Goal: Task Accomplishment & Management: Use online tool/utility

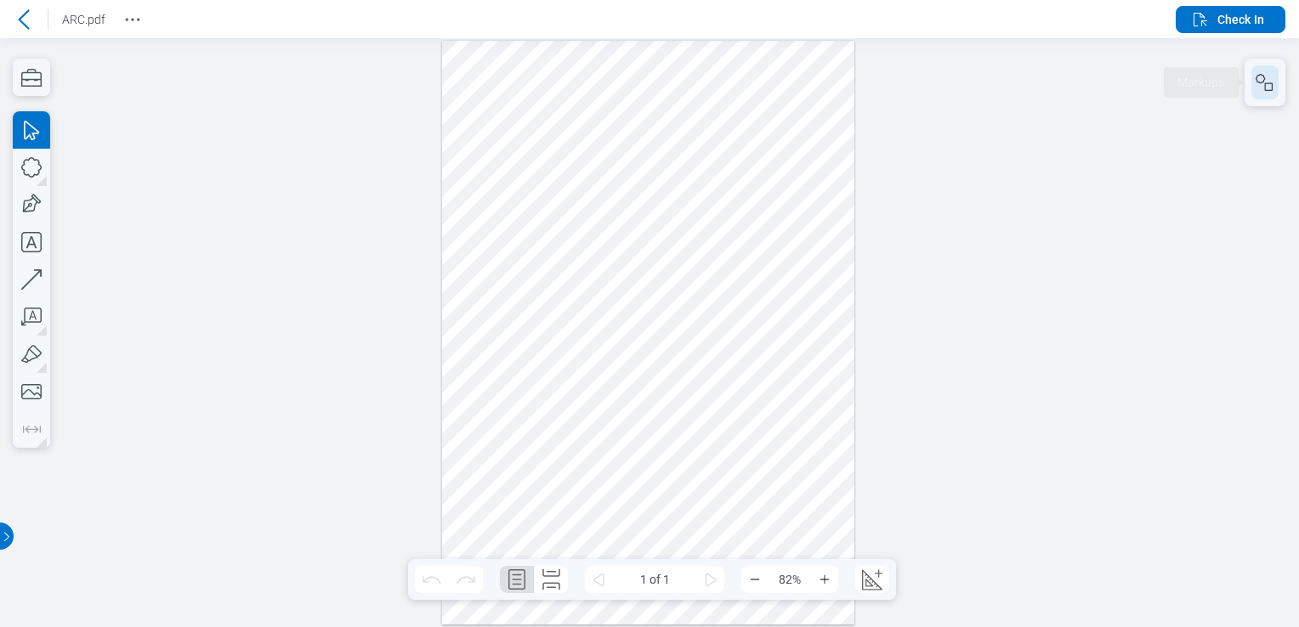
click at [1268, 82] on icon "button" at bounding box center [1265, 82] width 20 height 20
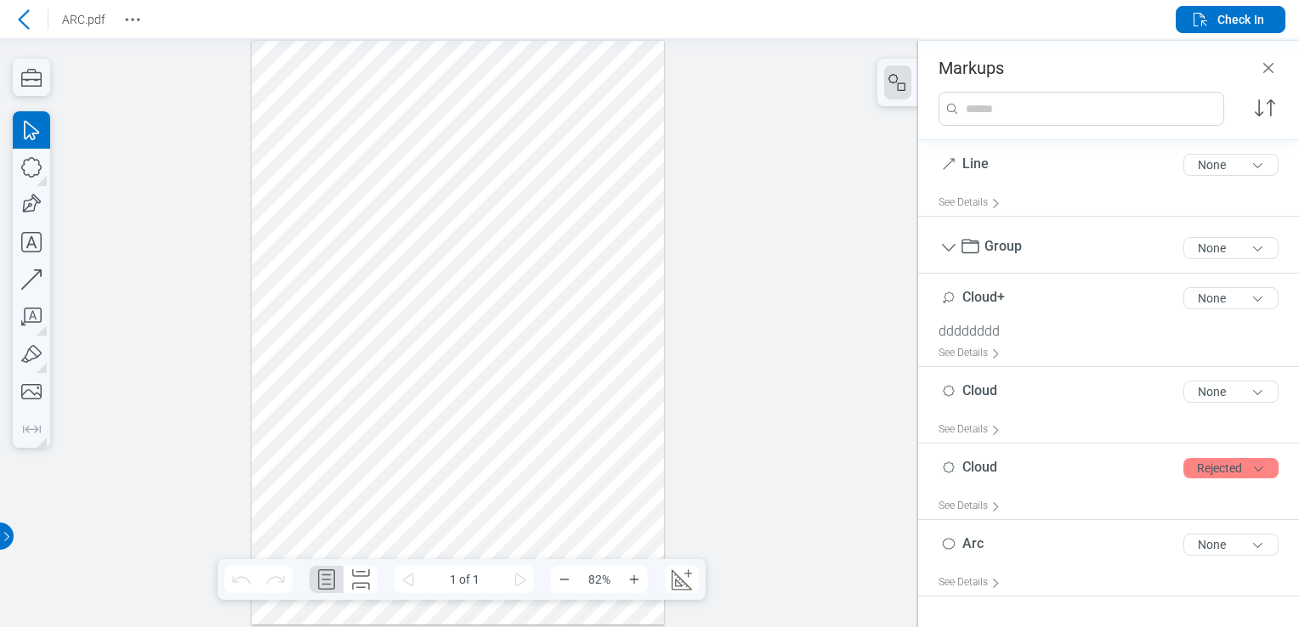
click at [364, 375] on div at bounding box center [458, 333] width 413 height 584
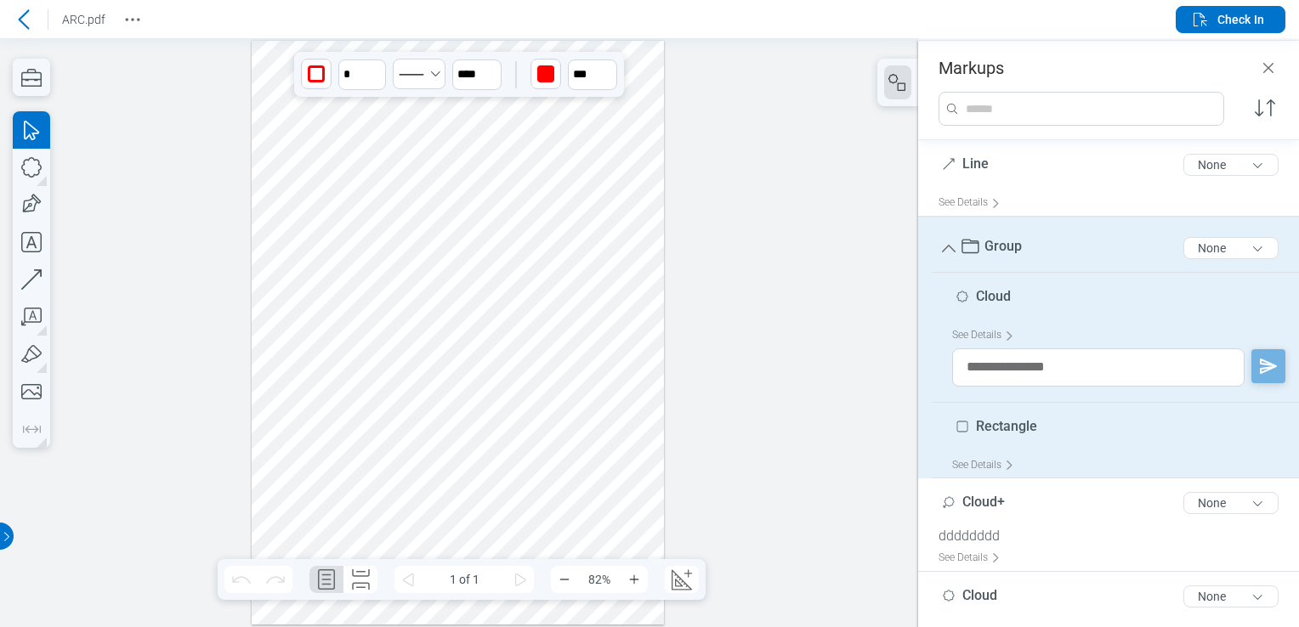
drag, startPoint x: 306, startPoint y: 375, endPoint x: 345, endPoint y: 351, distance: 45.8
click at [345, 351] on div at bounding box center [458, 333] width 413 height 584
click at [1221, 24] on span "Check In" at bounding box center [1240, 19] width 47 height 17
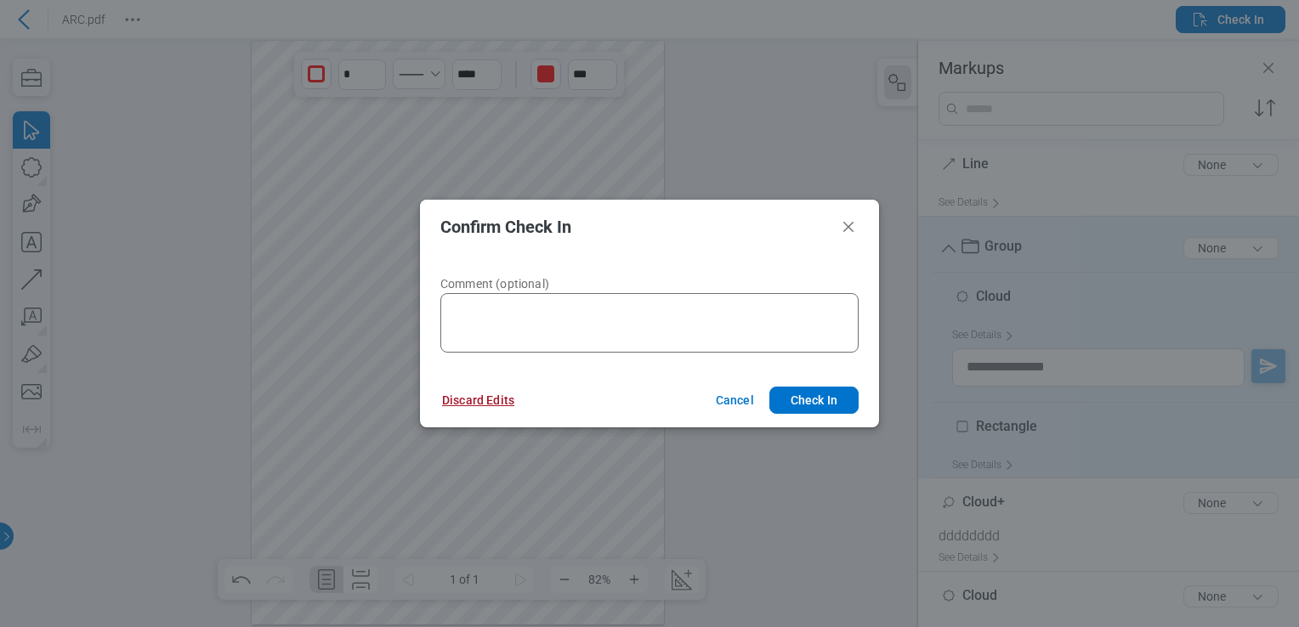
click at [479, 411] on button "Discard Edits" at bounding box center [478, 400] width 113 height 27
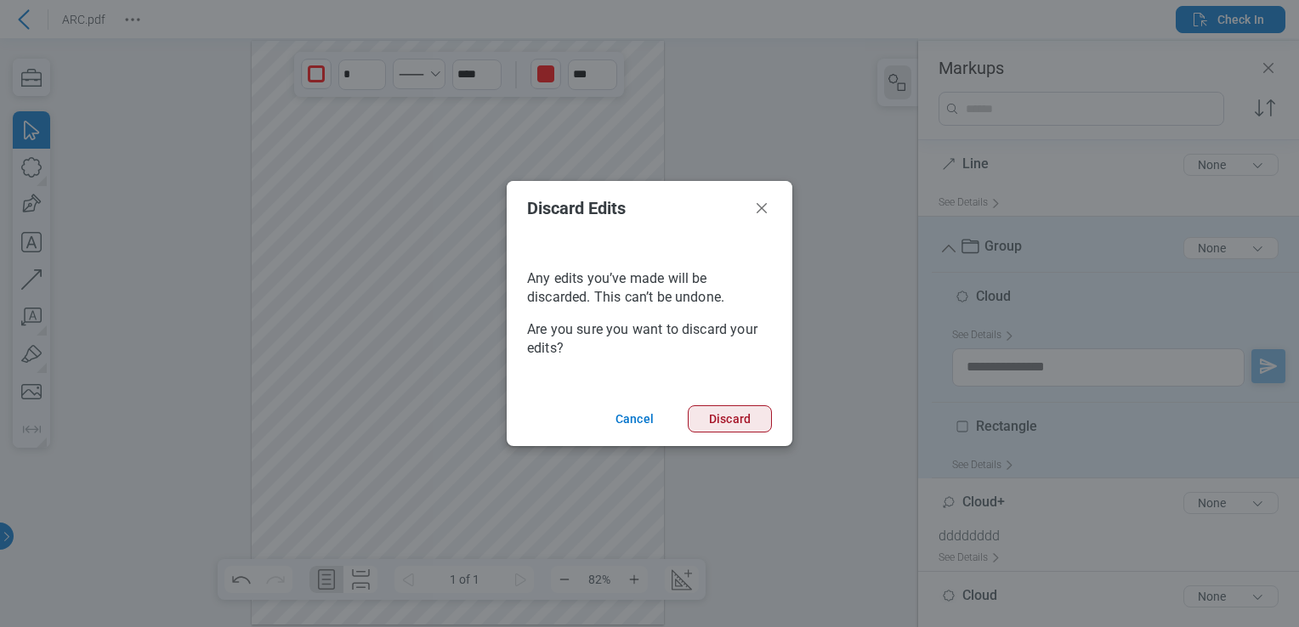
click at [758, 415] on button "Discard" at bounding box center [730, 419] width 84 height 27
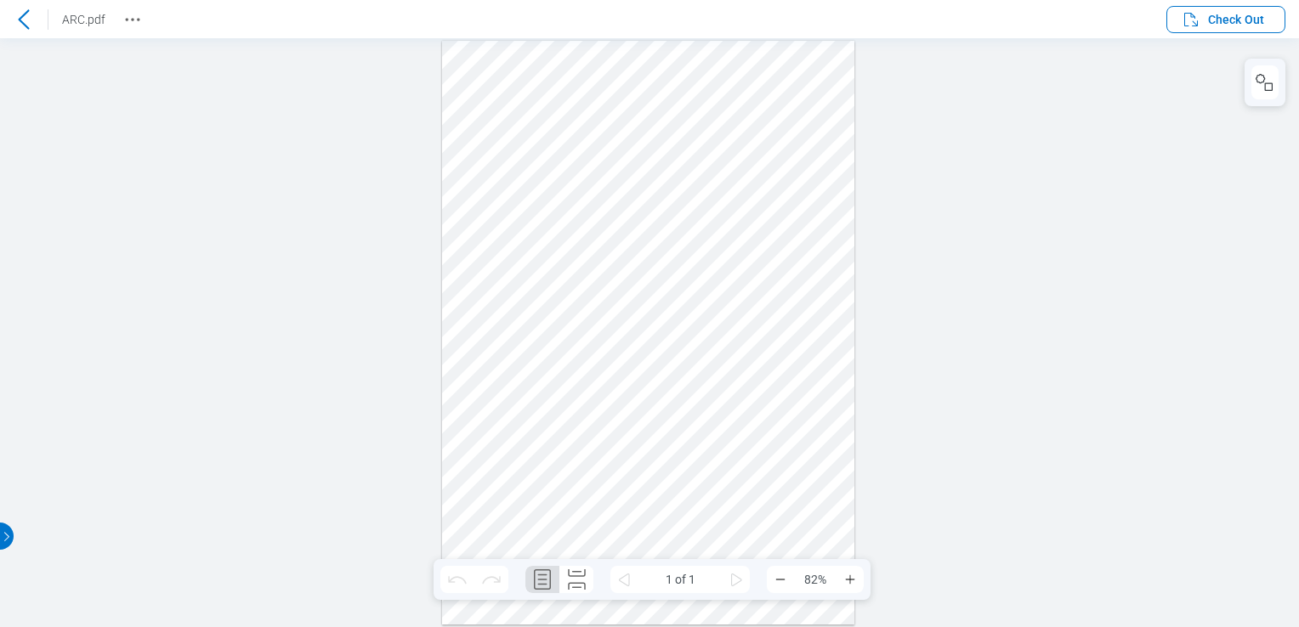
click at [19, 24] on icon at bounding box center [24, 19] width 20 height 20
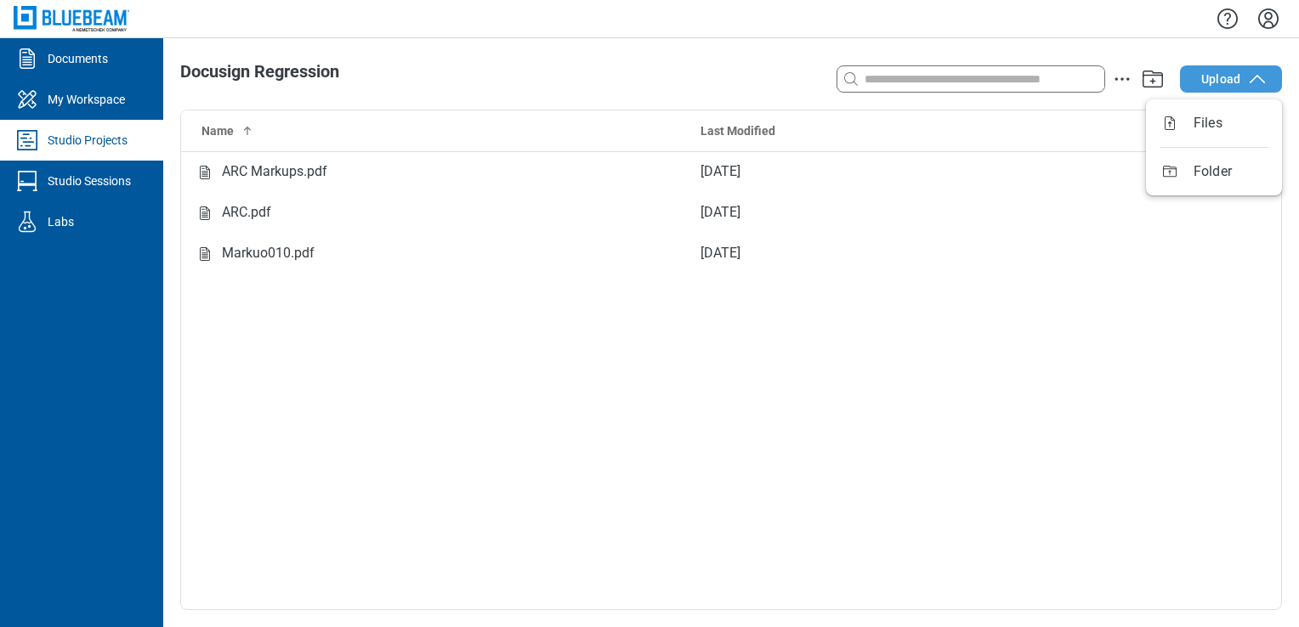
click at [1229, 77] on span "Upload" at bounding box center [1220, 79] width 39 height 17
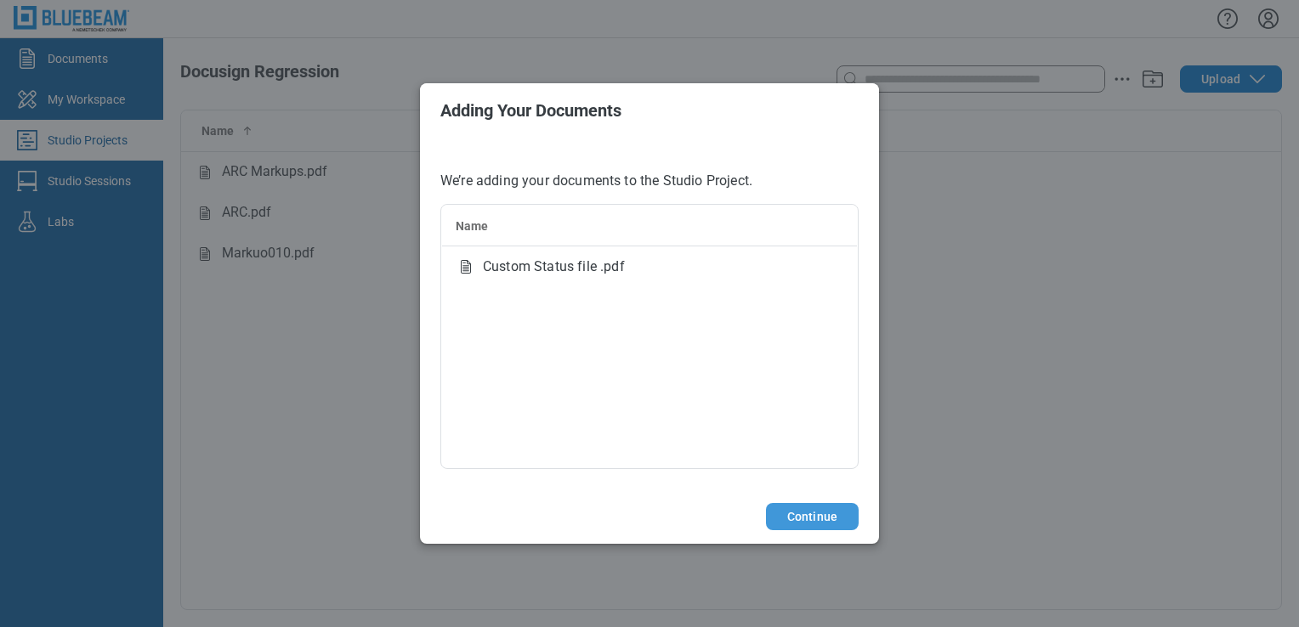
click at [813, 520] on button "Continue" at bounding box center [812, 516] width 93 height 27
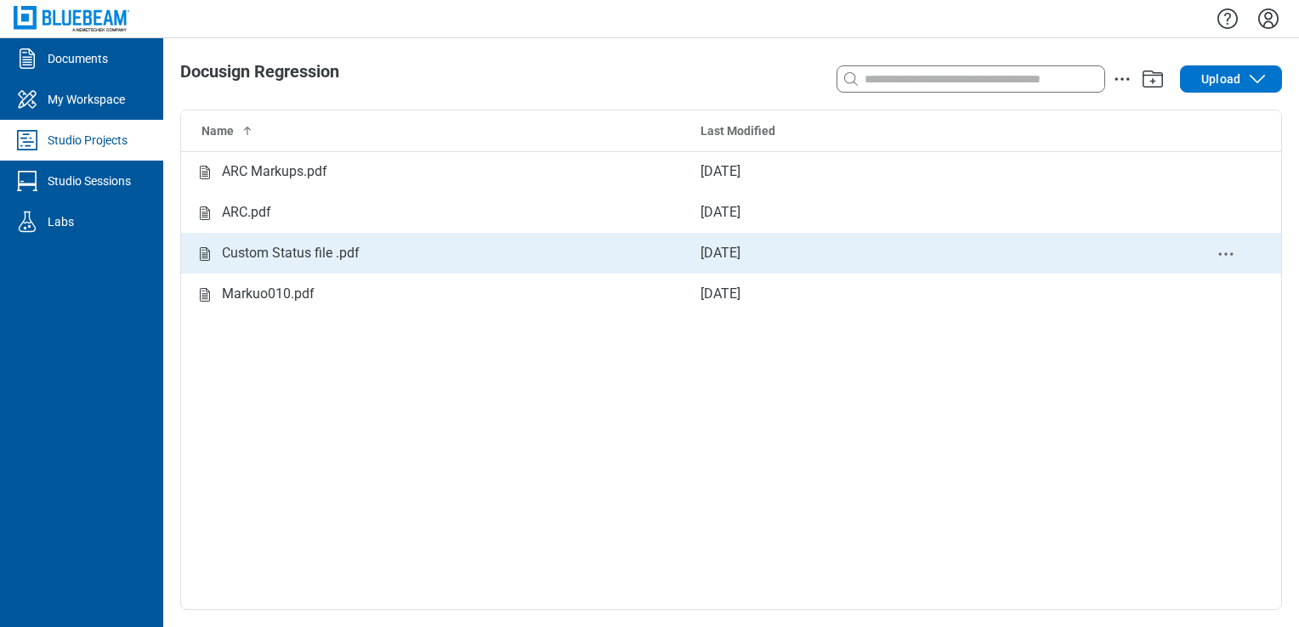
click at [379, 249] on div "Custom Status file .pdf" at bounding box center [434, 253] width 479 height 21
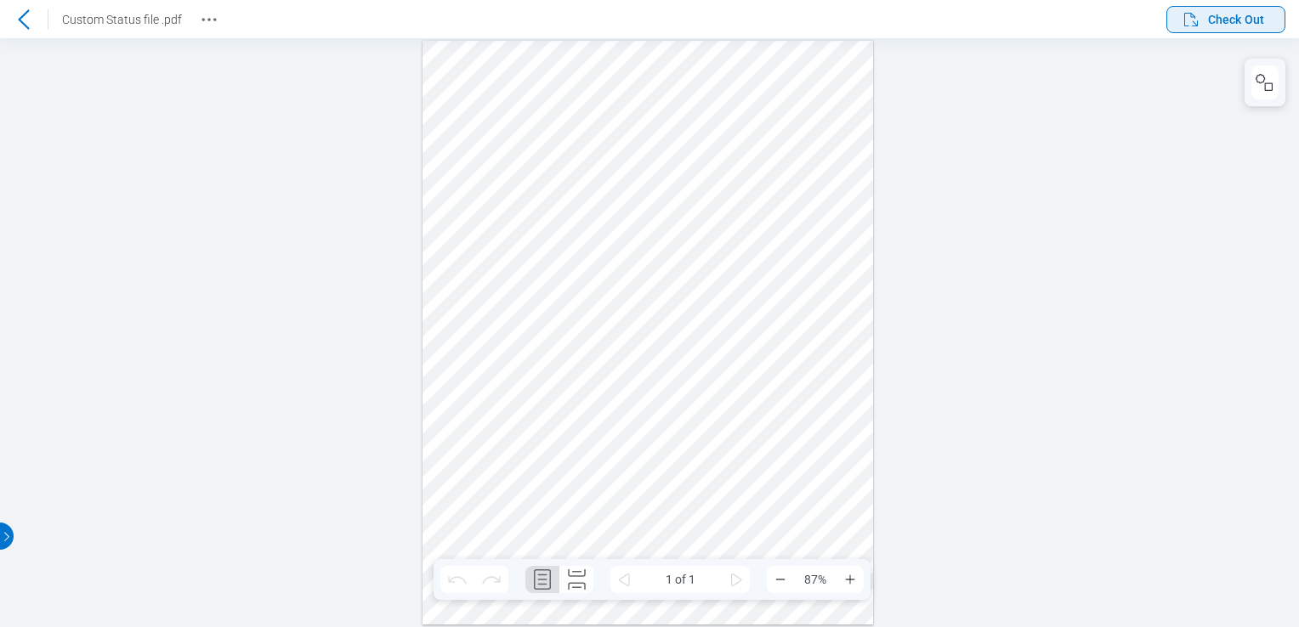
click at [1213, 20] on span "Check Out" at bounding box center [1236, 19] width 56 height 17
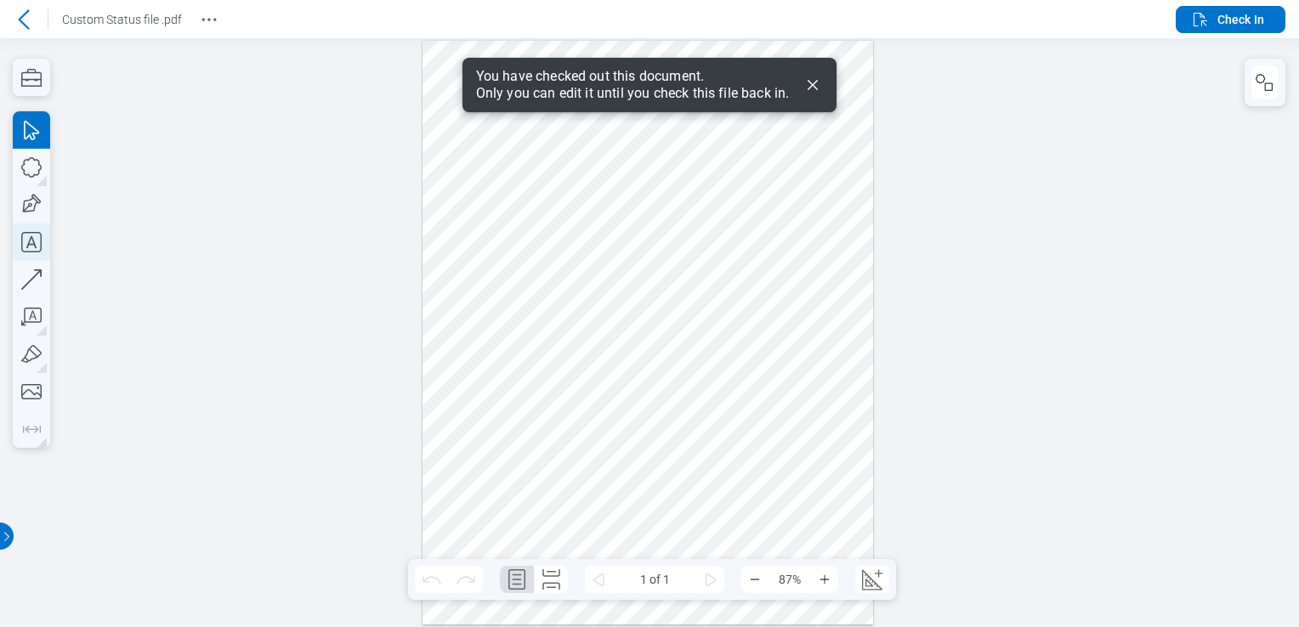
click at [37, 243] on icon "button" at bounding box center [31, 242] width 37 height 37
click at [490, 279] on div at bounding box center [648, 333] width 451 height 584
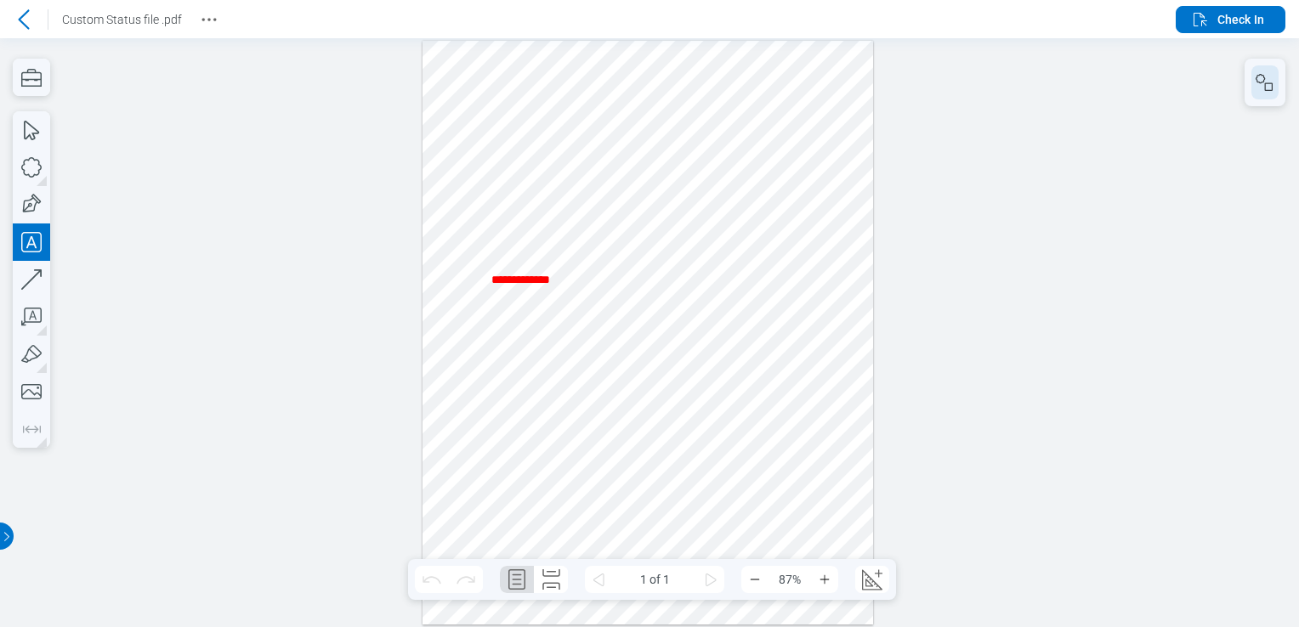
click at [1258, 85] on icon "button" at bounding box center [1265, 82] width 20 height 20
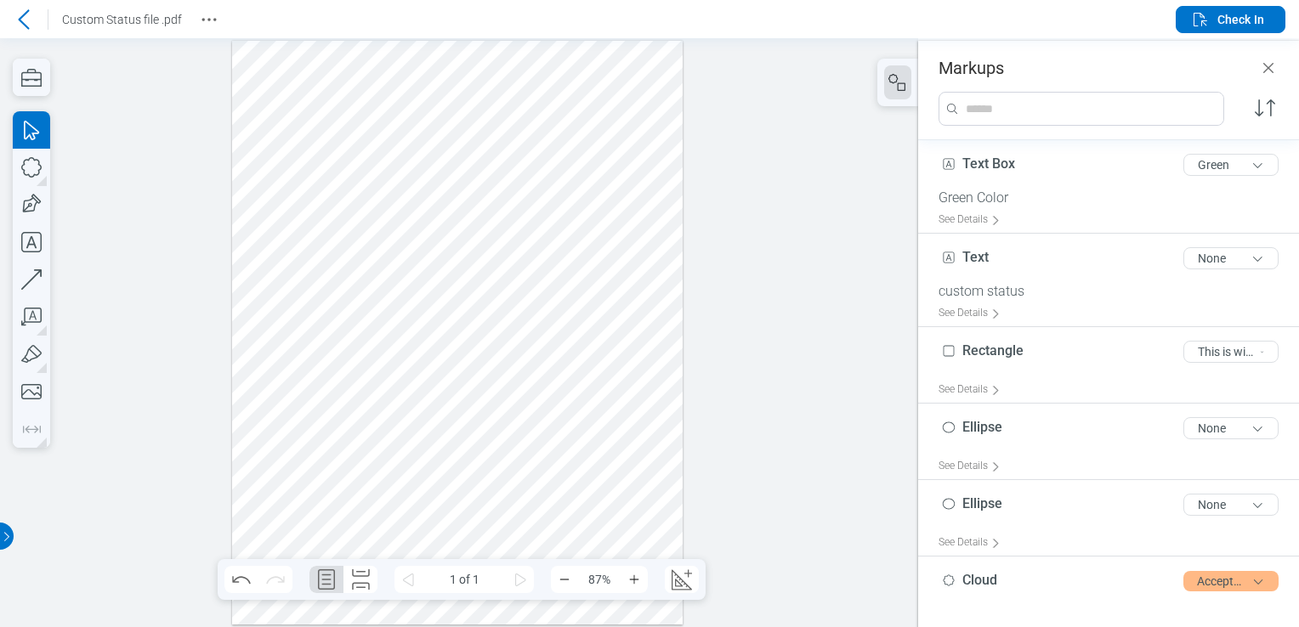
click at [593, 308] on div at bounding box center [457, 333] width 451 height 584
click at [360, 283] on div at bounding box center [457, 333] width 451 height 584
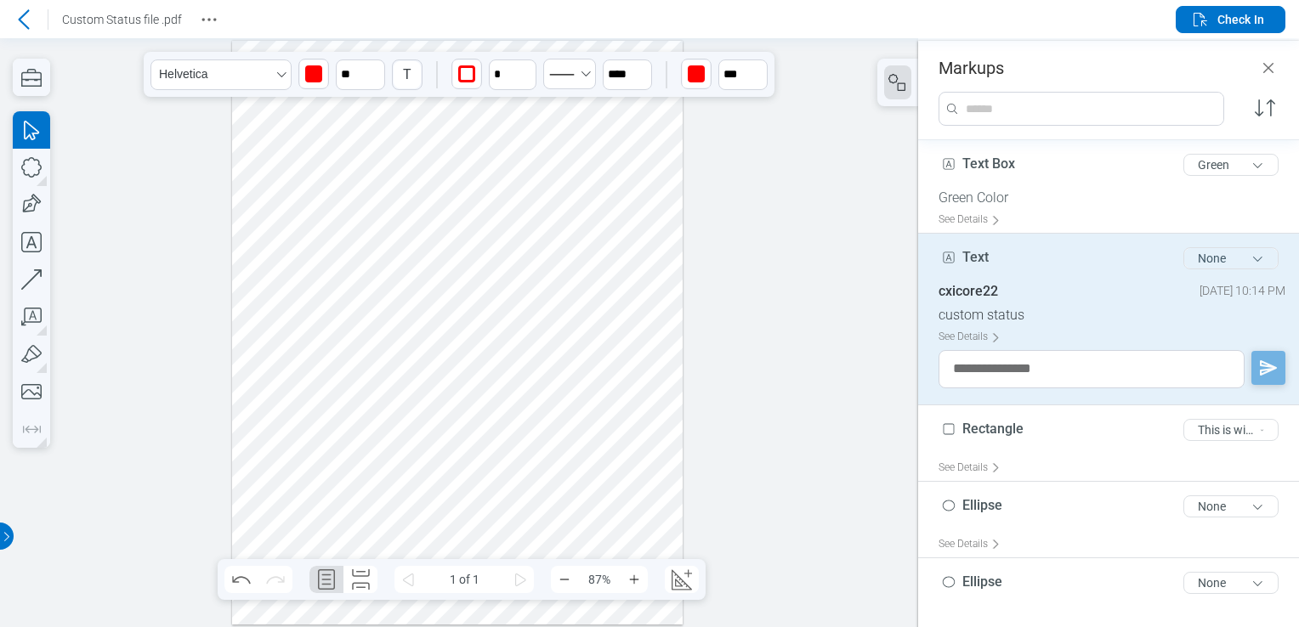
click at [1230, 252] on button "None" at bounding box center [1230, 258] width 95 height 22
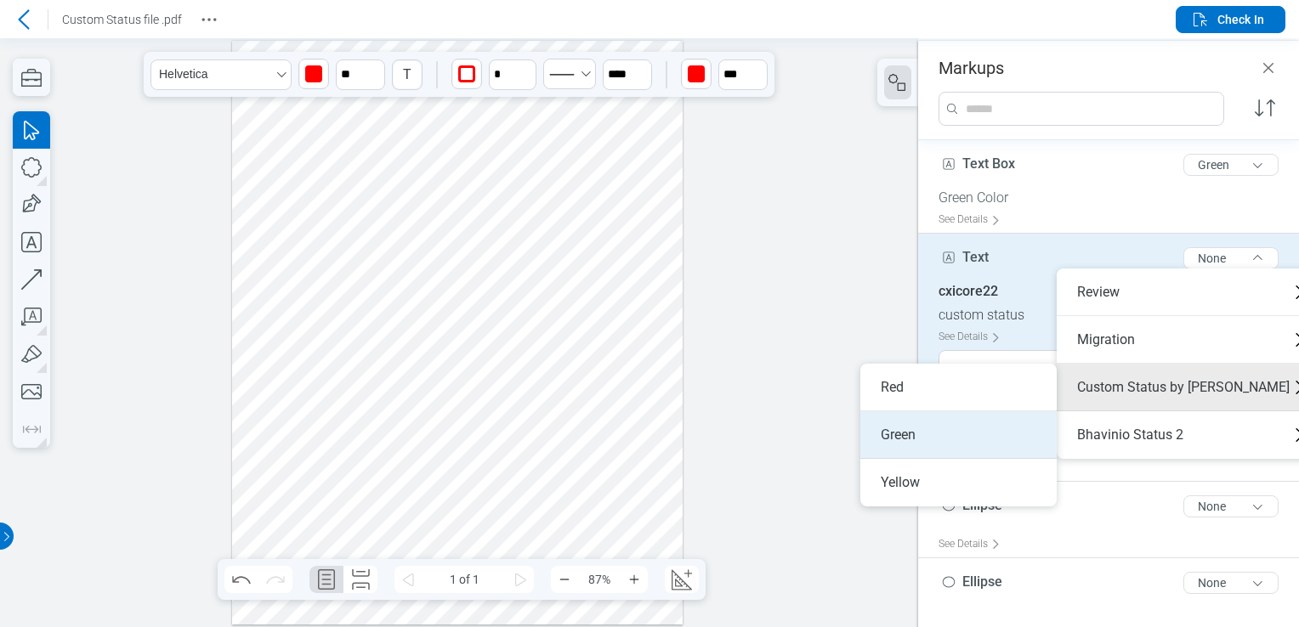
drag, startPoint x: 993, startPoint y: 383, endPoint x: 986, endPoint y: 436, distance: 53.1
click at [986, 436] on ul "Red Green Yellow" at bounding box center [958, 435] width 196 height 143
click at [986, 436] on li "Green" at bounding box center [958, 435] width 196 height 48
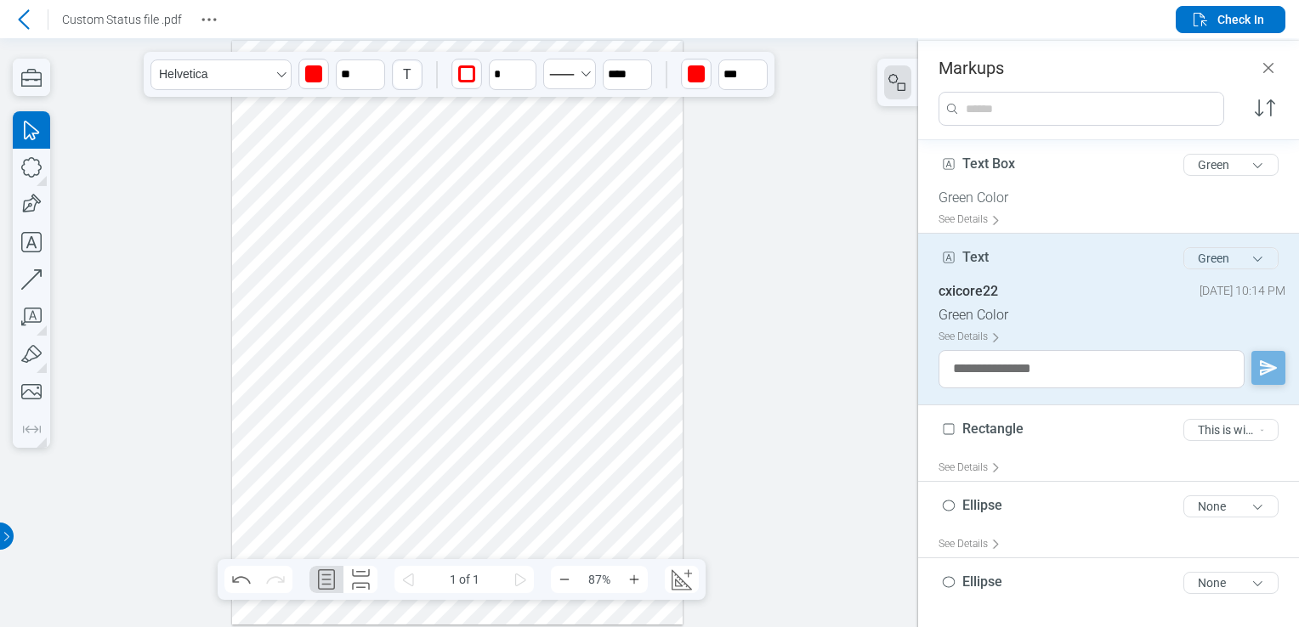
click at [1259, 258] on button "Green" at bounding box center [1230, 258] width 95 height 22
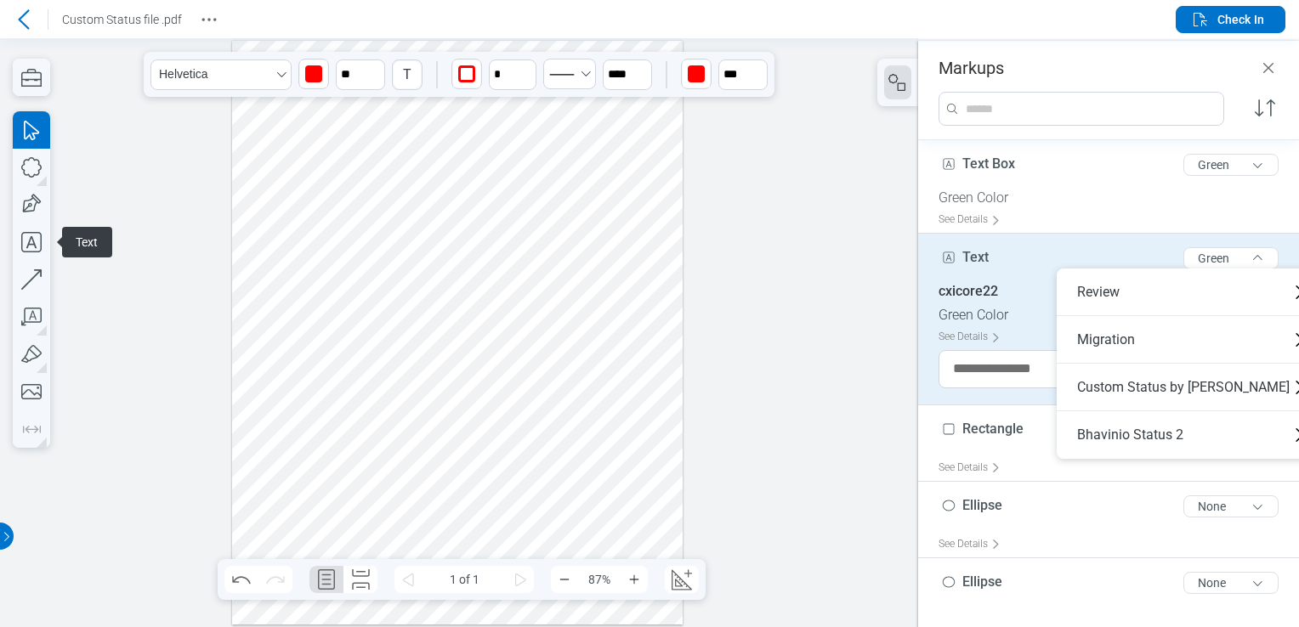
click at [395, 245] on div at bounding box center [457, 333] width 451 height 584
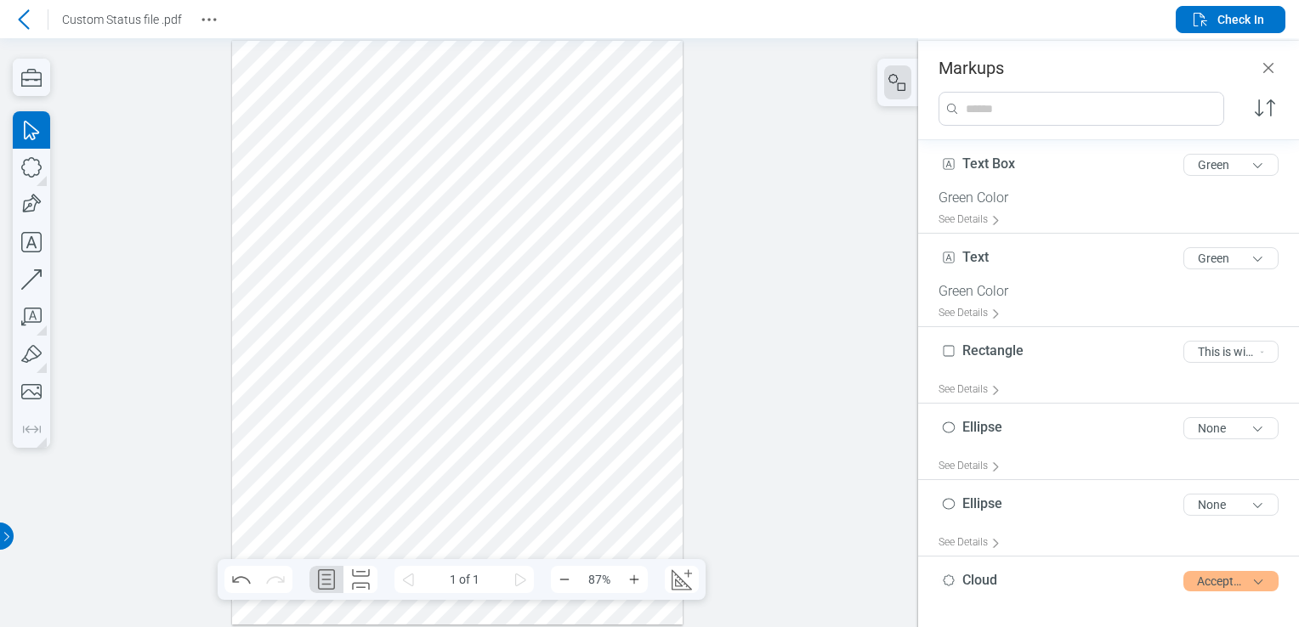
click at [395, 92] on div at bounding box center [457, 333] width 451 height 584
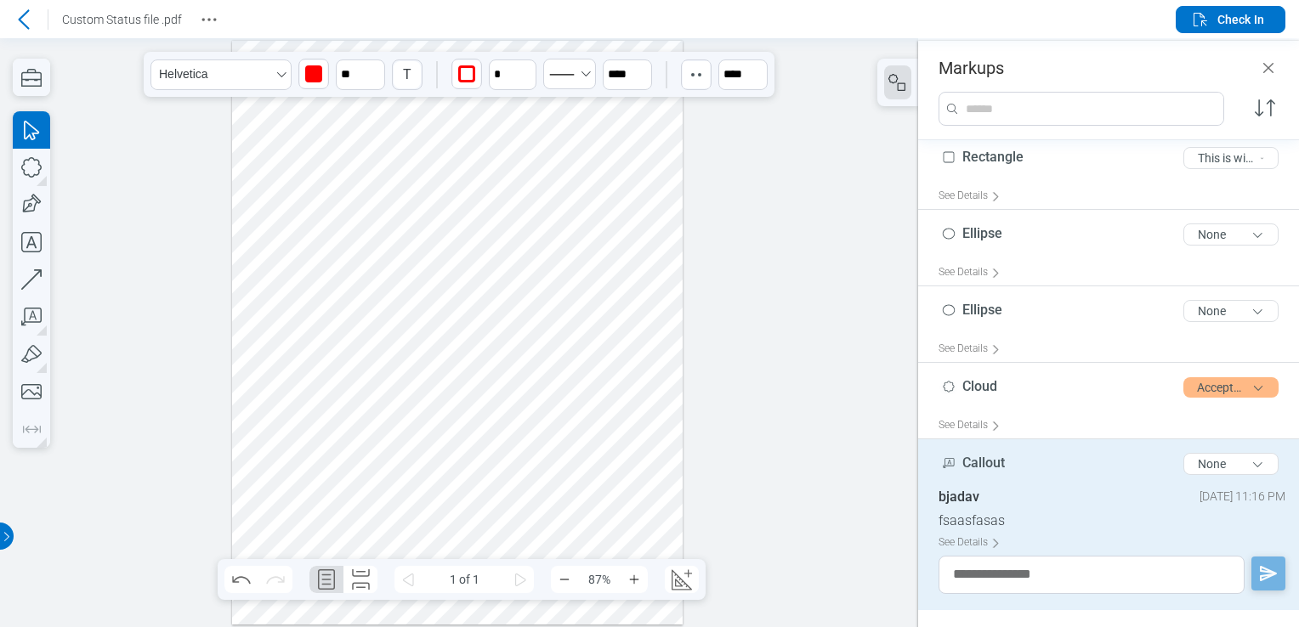
drag, startPoint x: 406, startPoint y: 101, endPoint x: 494, endPoint y: 258, distance: 179.3
click at [494, 258] on div at bounding box center [457, 333] width 451 height 584
click at [483, 283] on div at bounding box center [457, 333] width 451 height 584
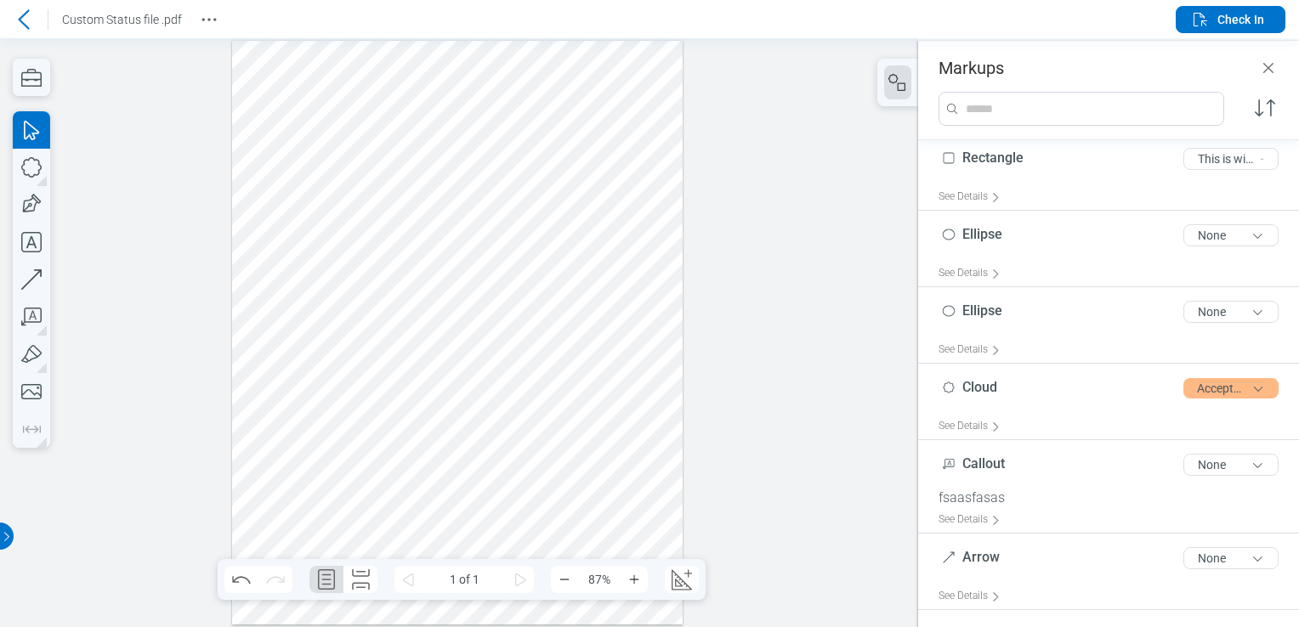
scroll to position [177, 0]
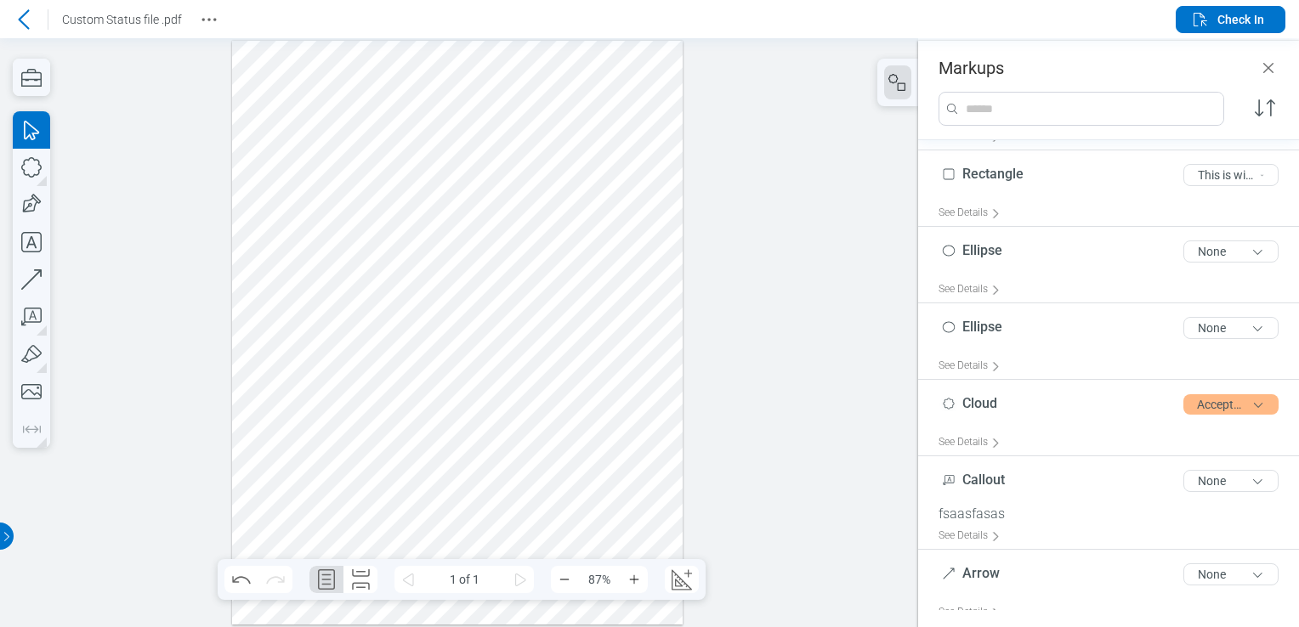
click at [514, 242] on div at bounding box center [457, 333] width 451 height 584
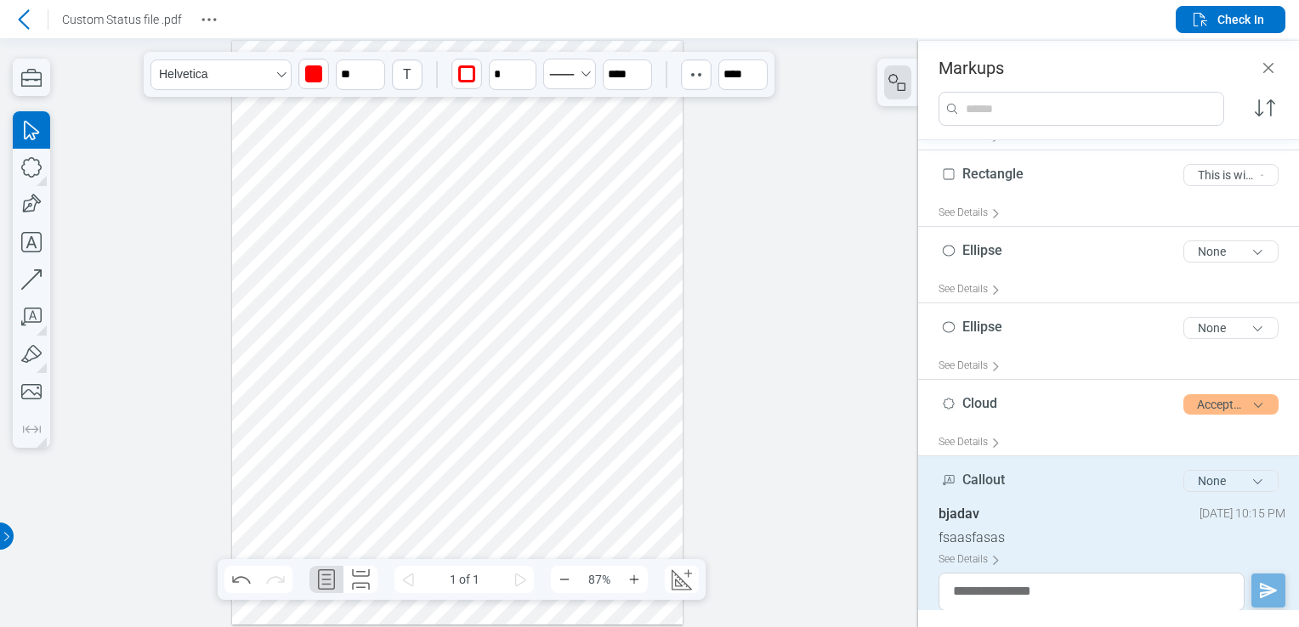
click at [1221, 478] on button "None" at bounding box center [1230, 481] width 95 height 22
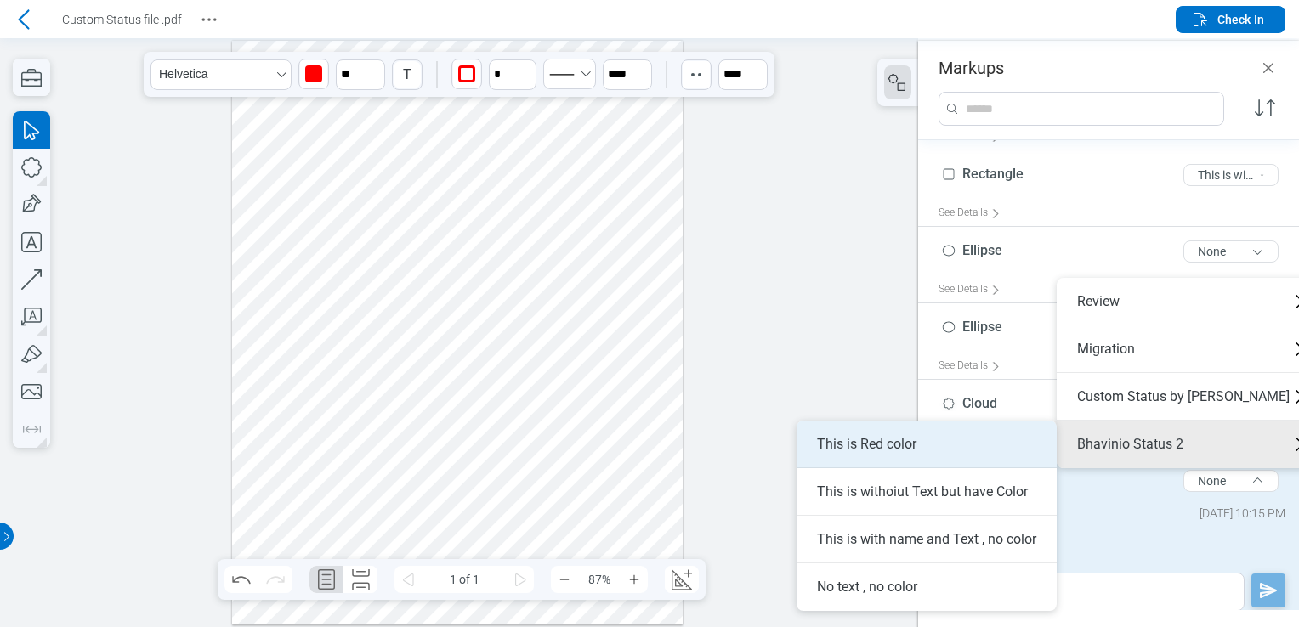
click at [987, 447] on li "This is Red color" at bounding box center [927, 445] width 260 height 48
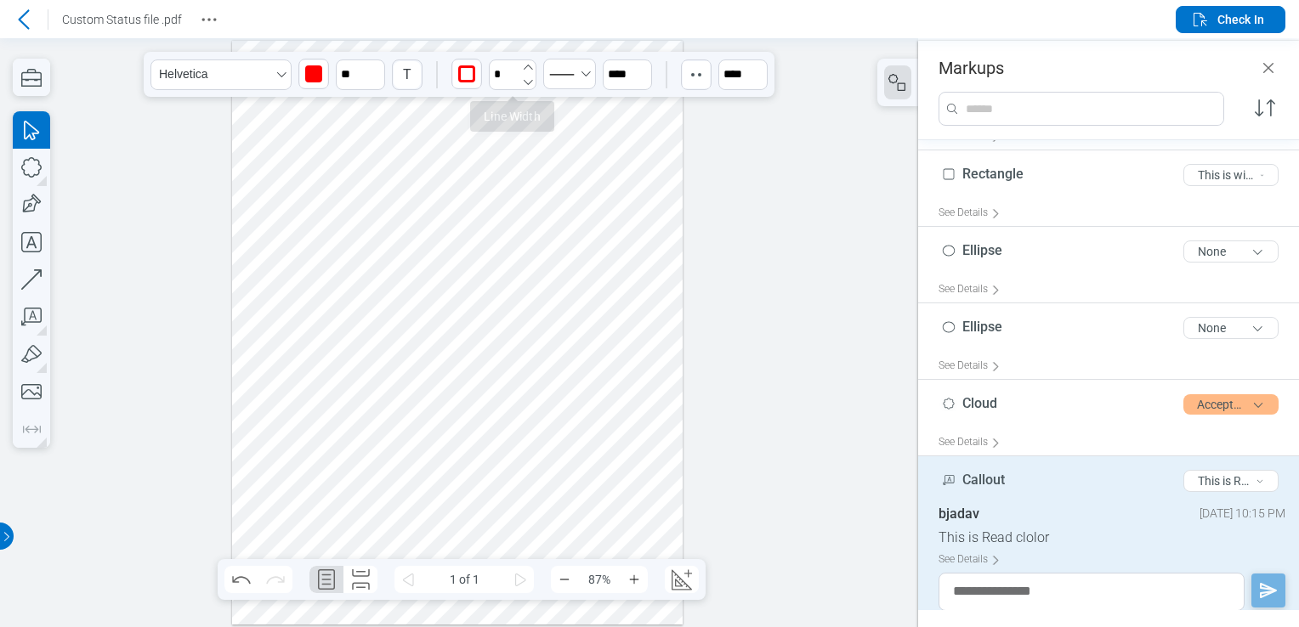
click at [528, 66] on icon "undefined_increment" at bounding box center [528, 67] width 14 height 14
type input "*"
click at [569, 365] on div at bounding box center [457, 333] width 451 height 584
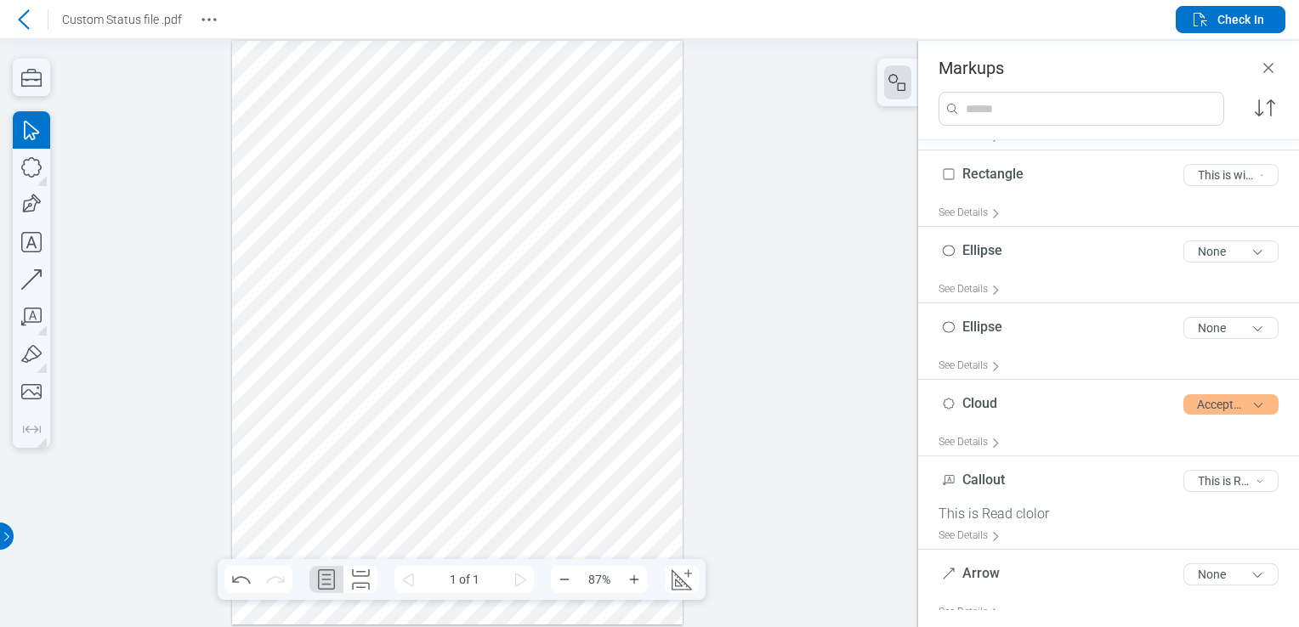
click at [324, 78] on div at bounding box center [457, 333] width 451 height 584
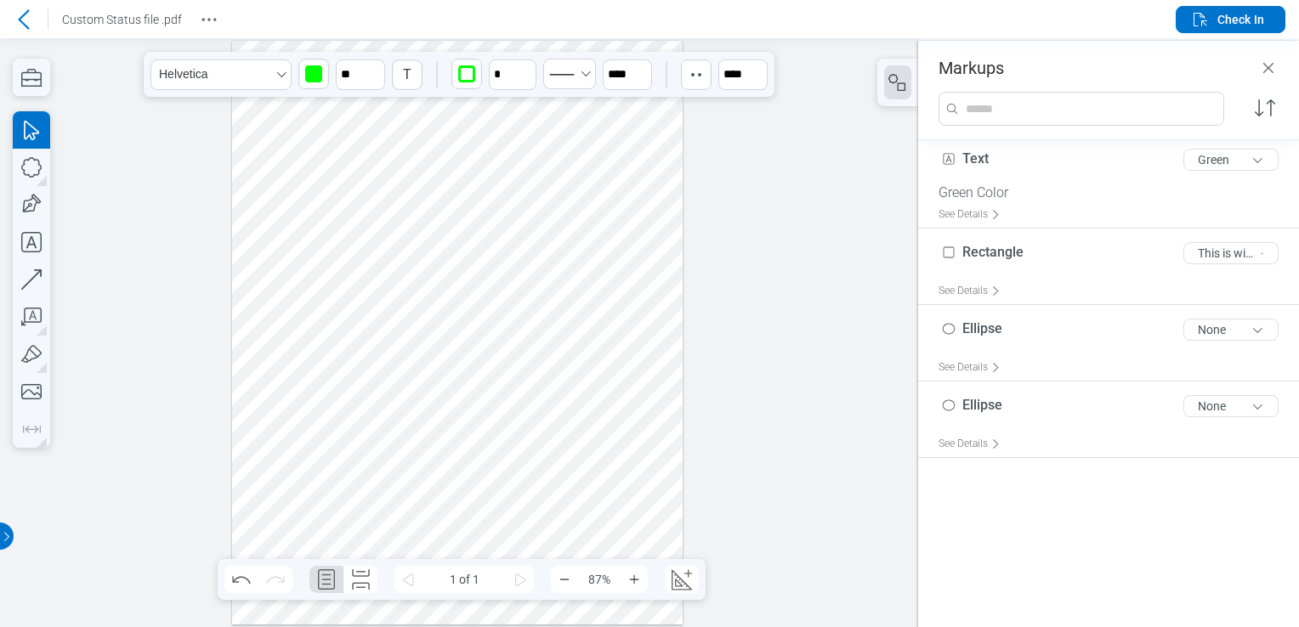
scroll to position [0, 0]
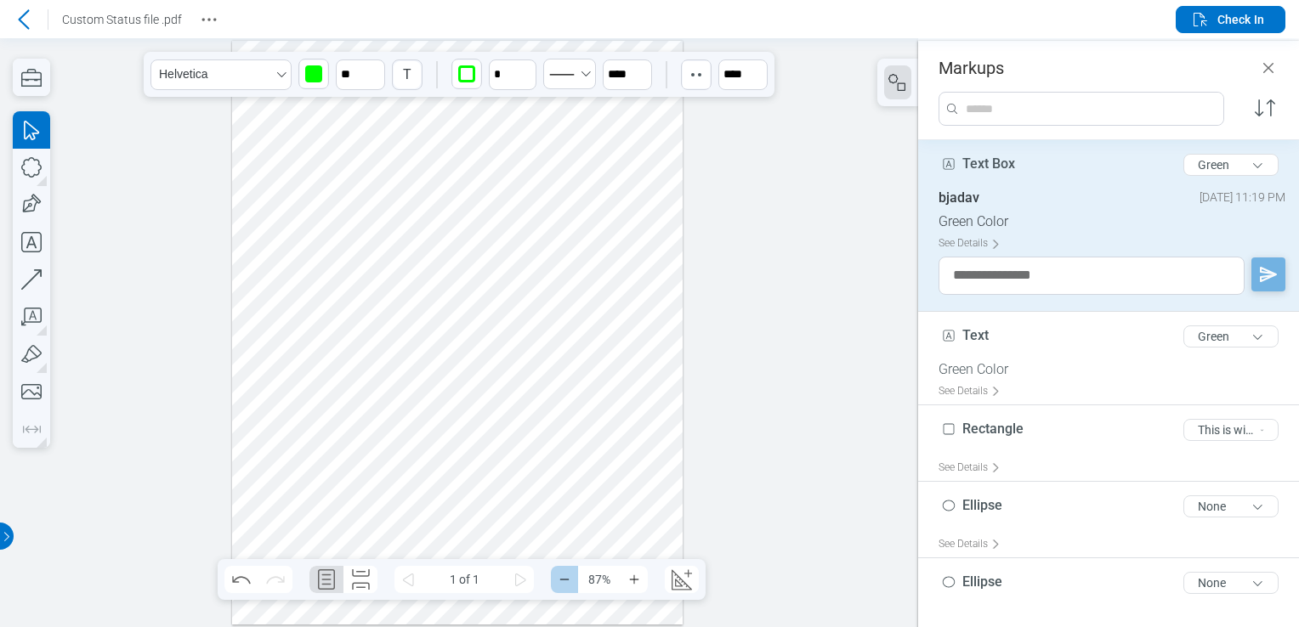
click at [568, 580] on rect "Zoom Out" at bounding box center [564, 580] width 9 height 1
click at [349, 130] on div at bounding box center [457, 333] width 349 height 451
drag, startPoint x: 355, startPoint y: 134, endPoint x: 474, endPoint y: 310, distance: 212.4
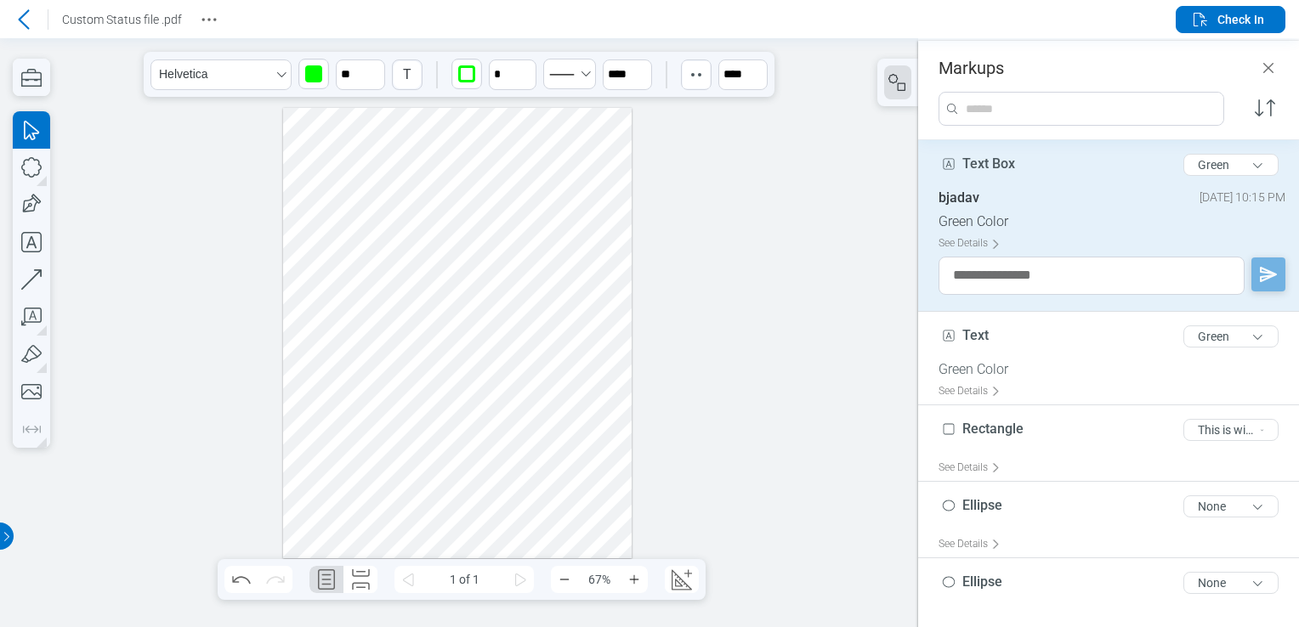
click at [474, 310] on div at bounding box center [457, 333] width 349 height 451
click at [1205, 158] on button "Green" at bounding box center [1230, 165] width 95 height 22
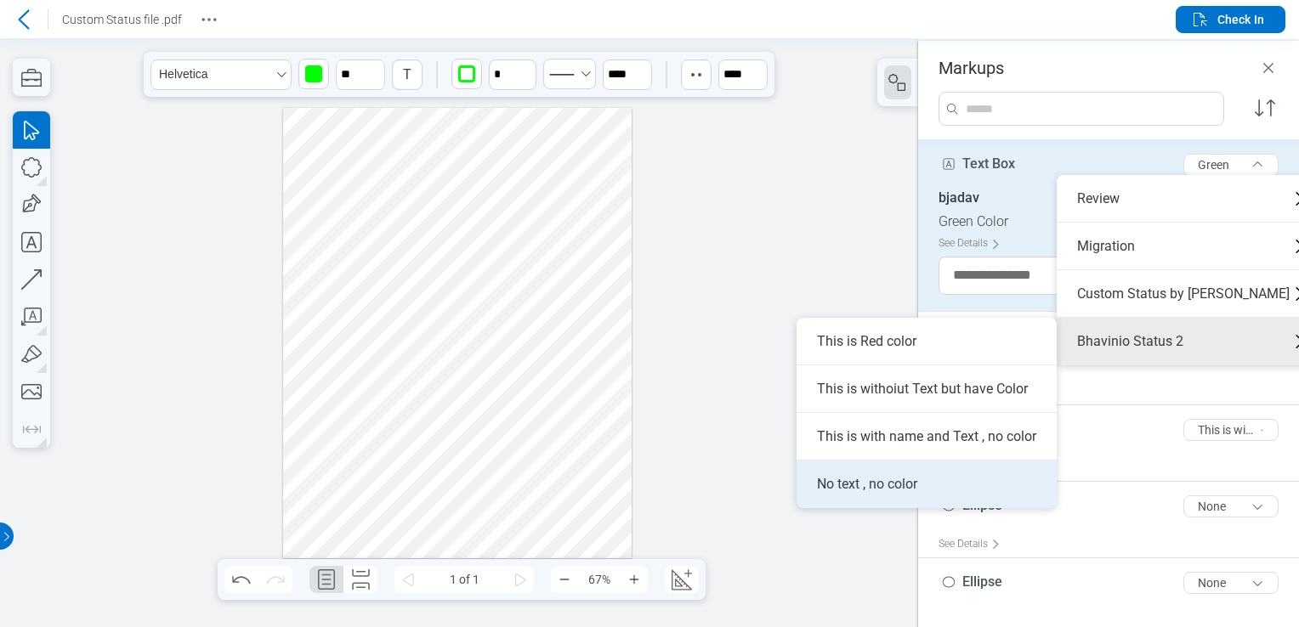
click at [924, 479] on li "No text , no color" at bounding box center [927, 485] width 260 height 48
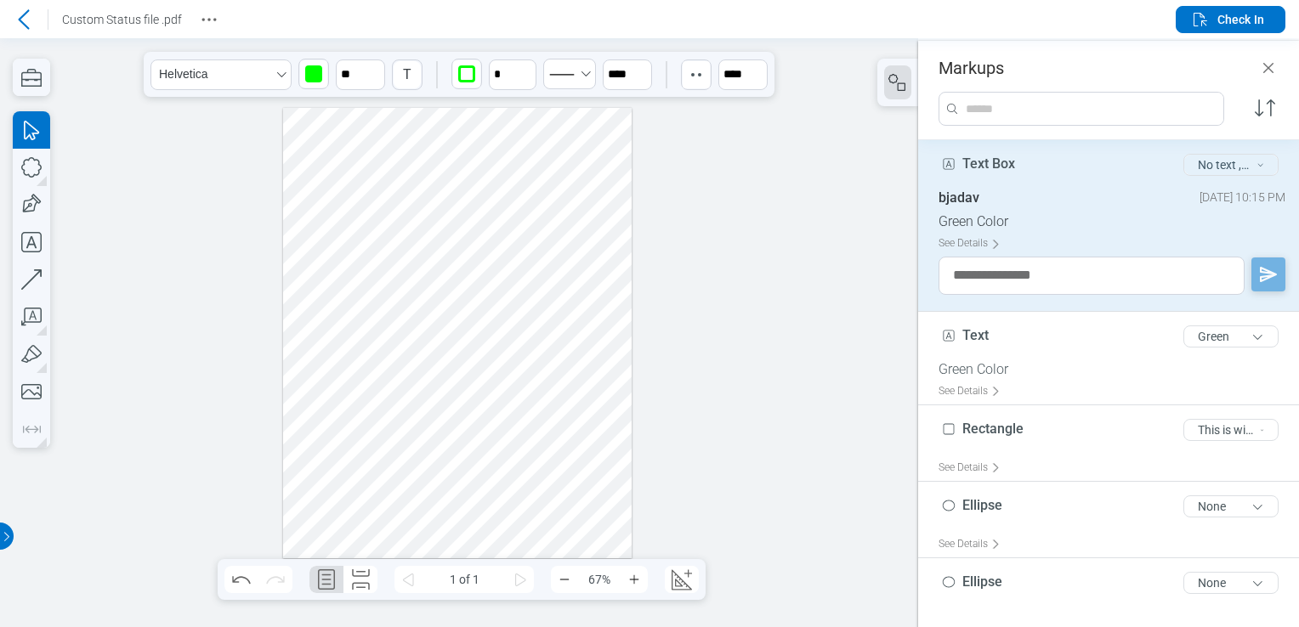
click at [1196, 165] on button "No text , no color" at bounding box center [1230, 165] width 95 height 22
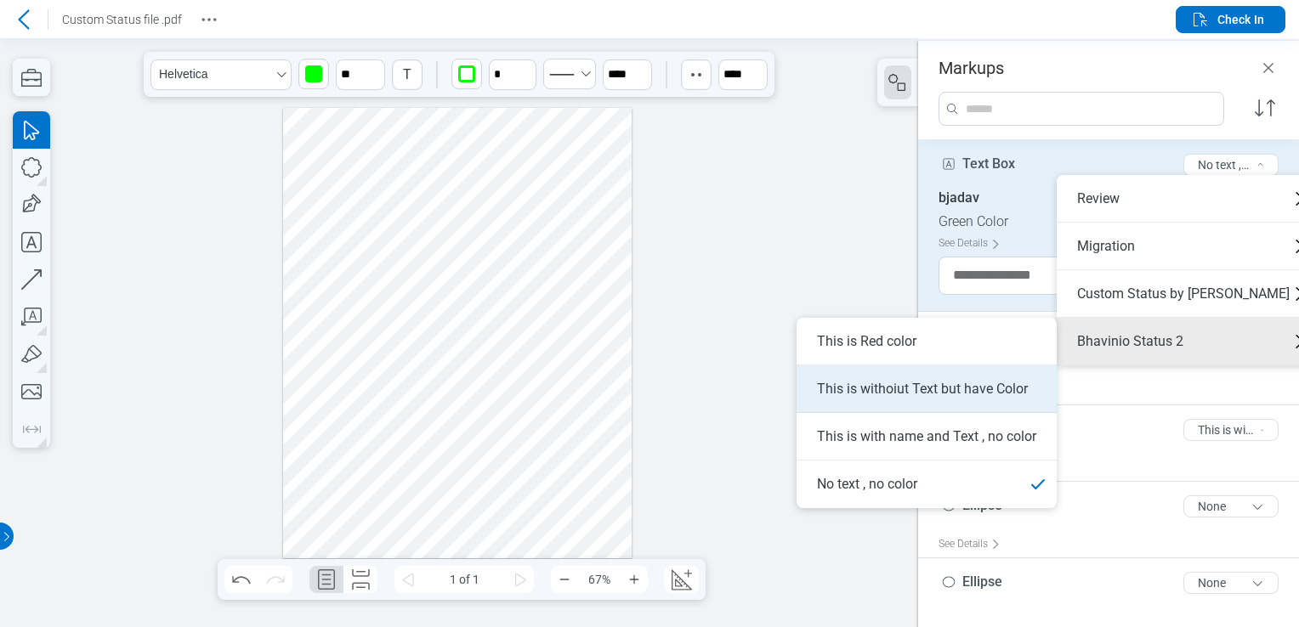
click at [1001, 383] on li "This is withoiut Text but have Color" at bounding box center [927, 390] width 260 height 48
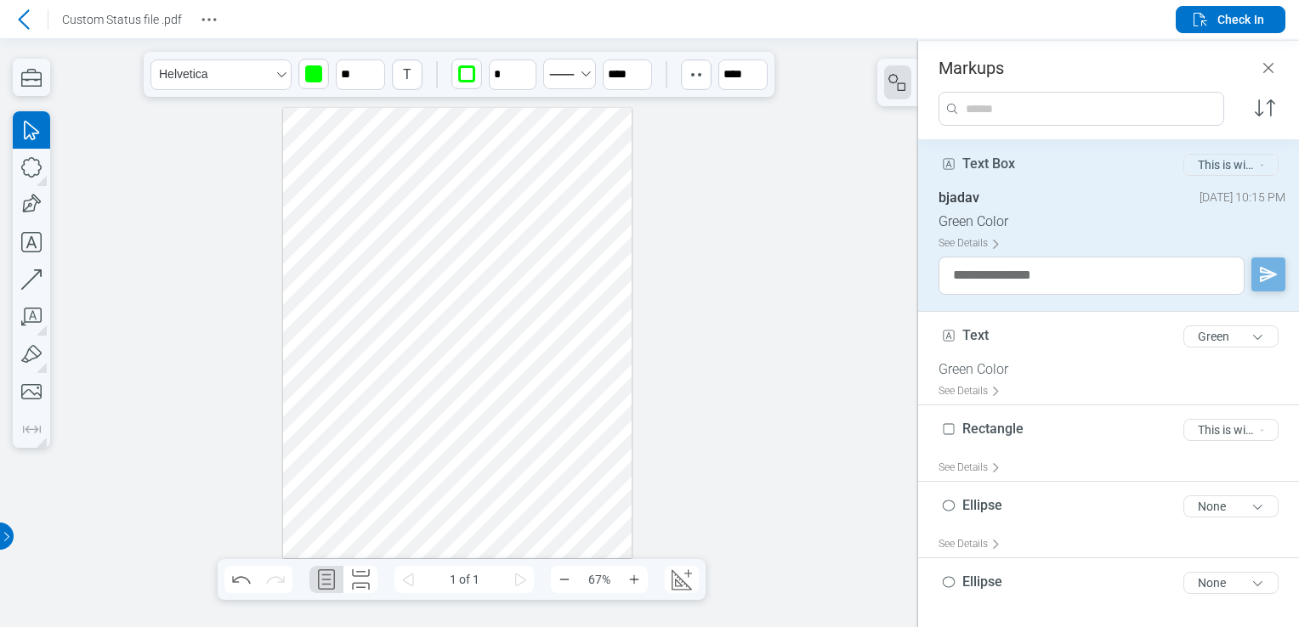
click at [1199, 165] on button "This is withoiut Text but have Color" at bounding box center [1230, 165] width 95 height 22
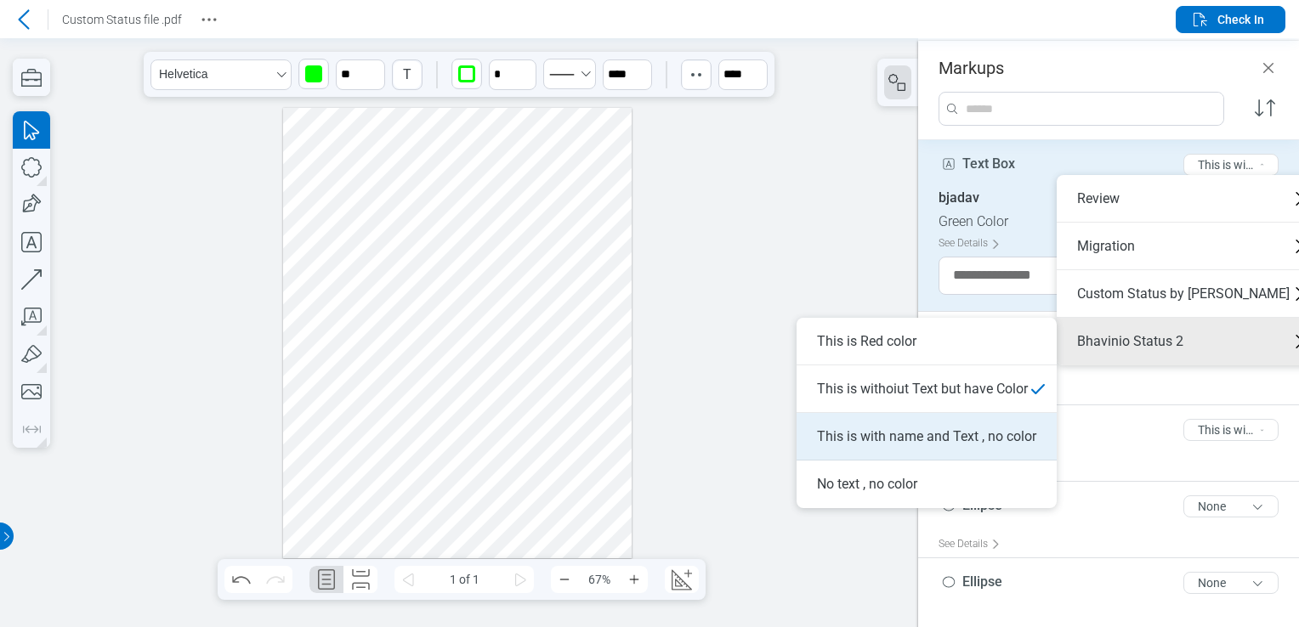
click at [1004, 434] on li "This is with name and Text , no color" at bounding box center [927, 437] width 260 height 48
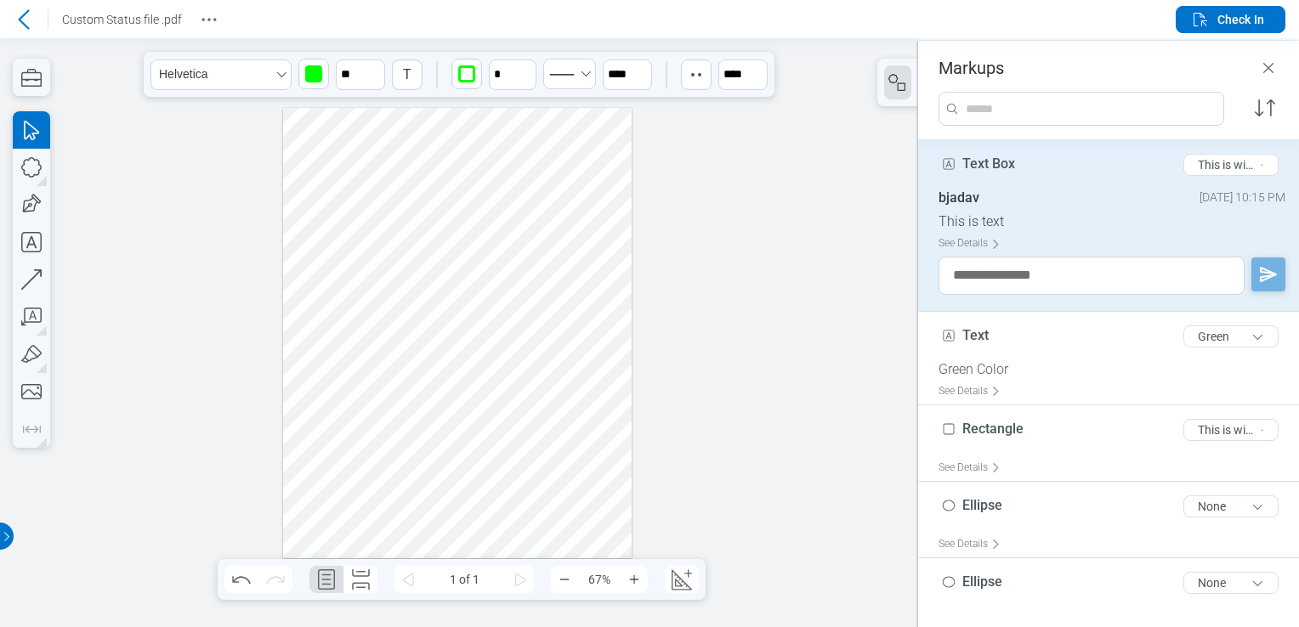
drag, startPoint x: 467, startPoint y: 316, endPoint x: 461, endPoint y: 352, distance: 36.2
click at [459, 365] on div at bounding box center [457, 333] width 349 height 451
click at [1183, 167] on button "This is with name and Text , no color" at bounding box center [1230, 165] width 95 height 22
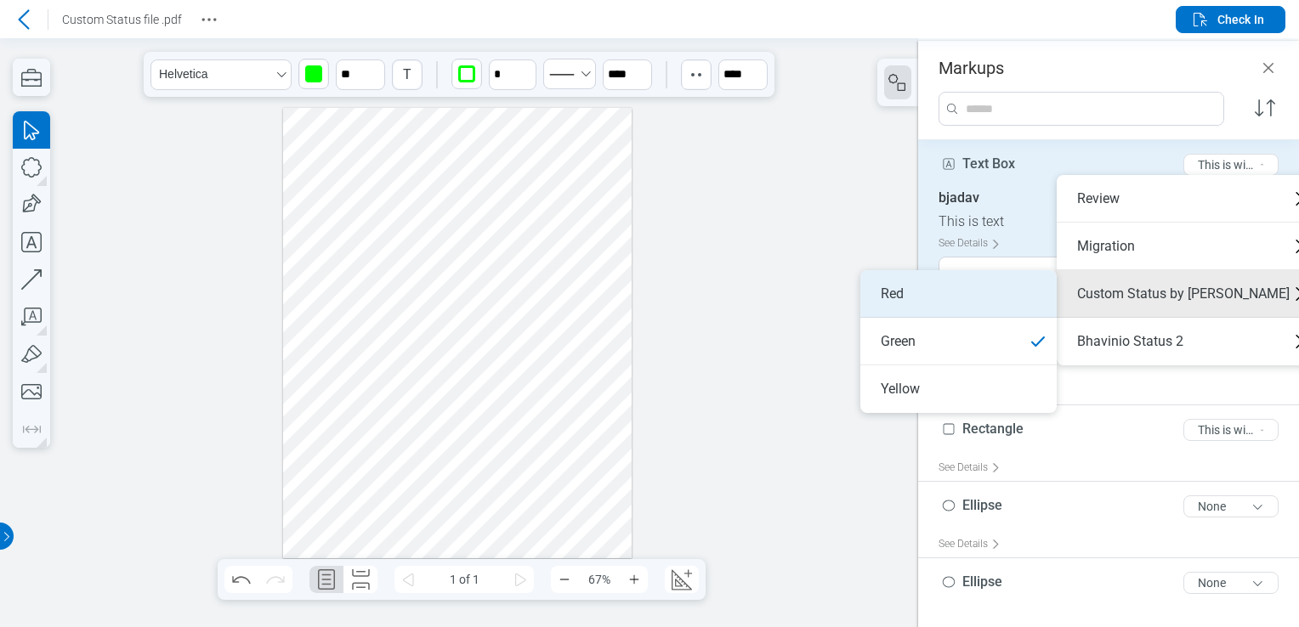
click at [976, 305] on li "Red" at bounding box center [958, 294] width 196 height 48
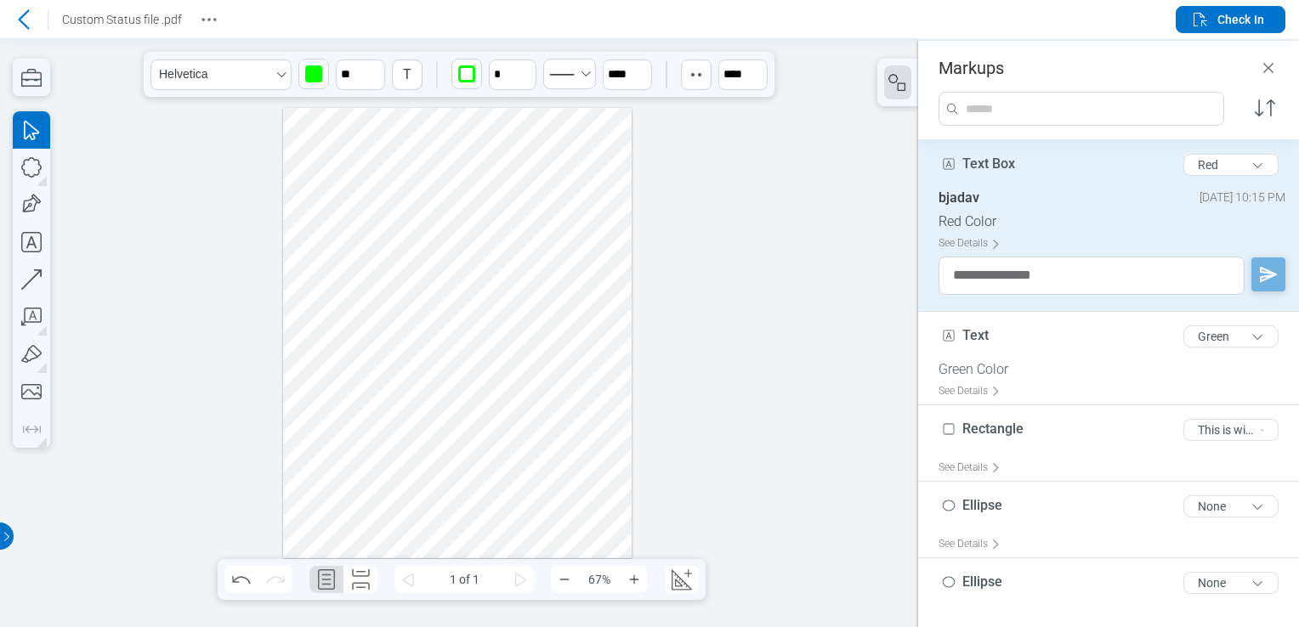
click at [536, 327] on div at bounding box center [457, 333] width 349 height 451
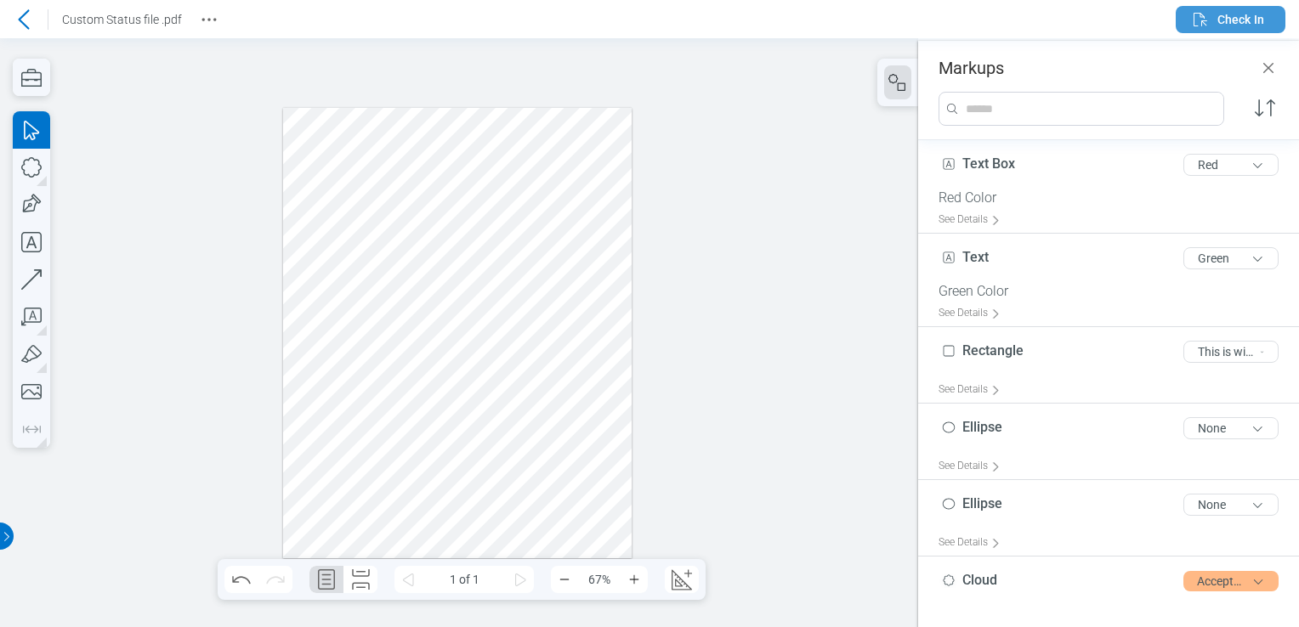
click at [1264, 22] on button "Check In" at bounding box center [1231, 19] width 110 height 27
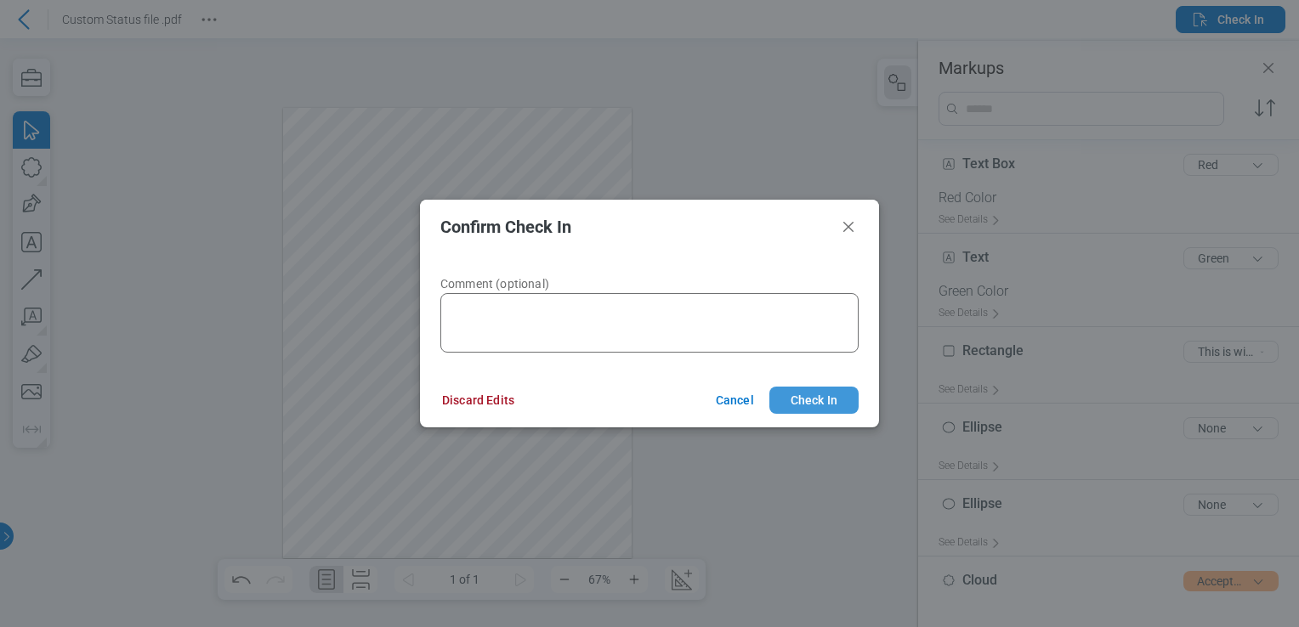
click at [851, 389] on button "Check In" at bounding box center [813, 400] width 89 height 27
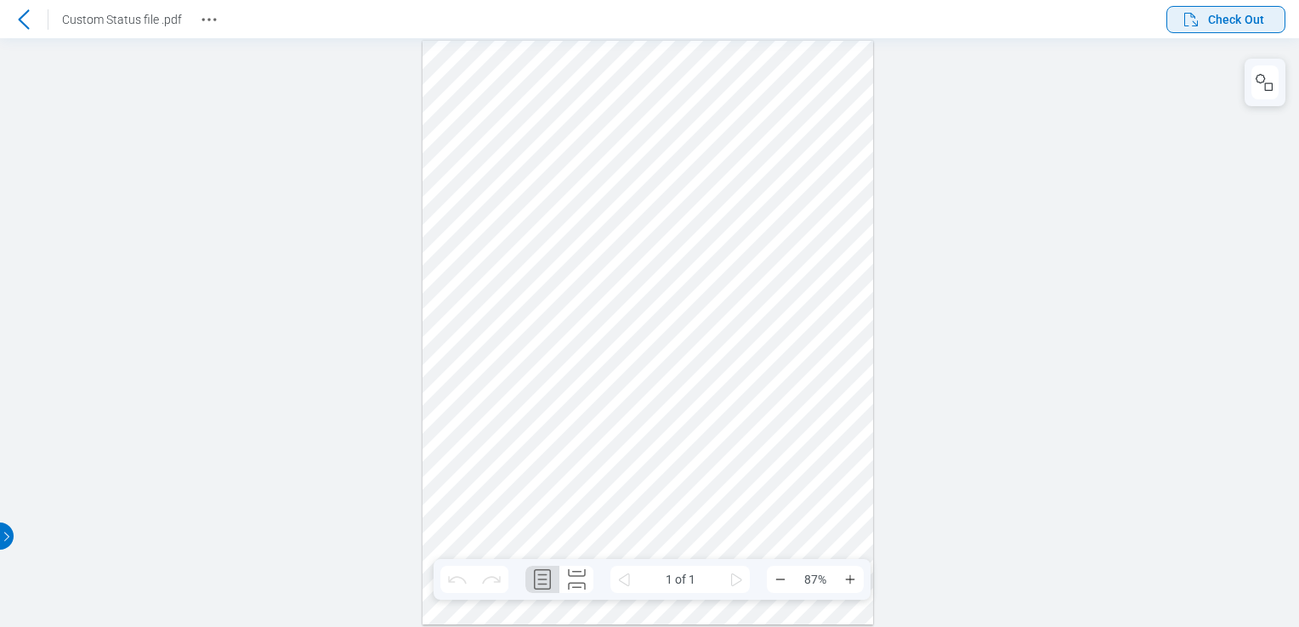
click at [1238, 28] on span "Check Out" at bounding box center [1222, 19] width 83 height 20
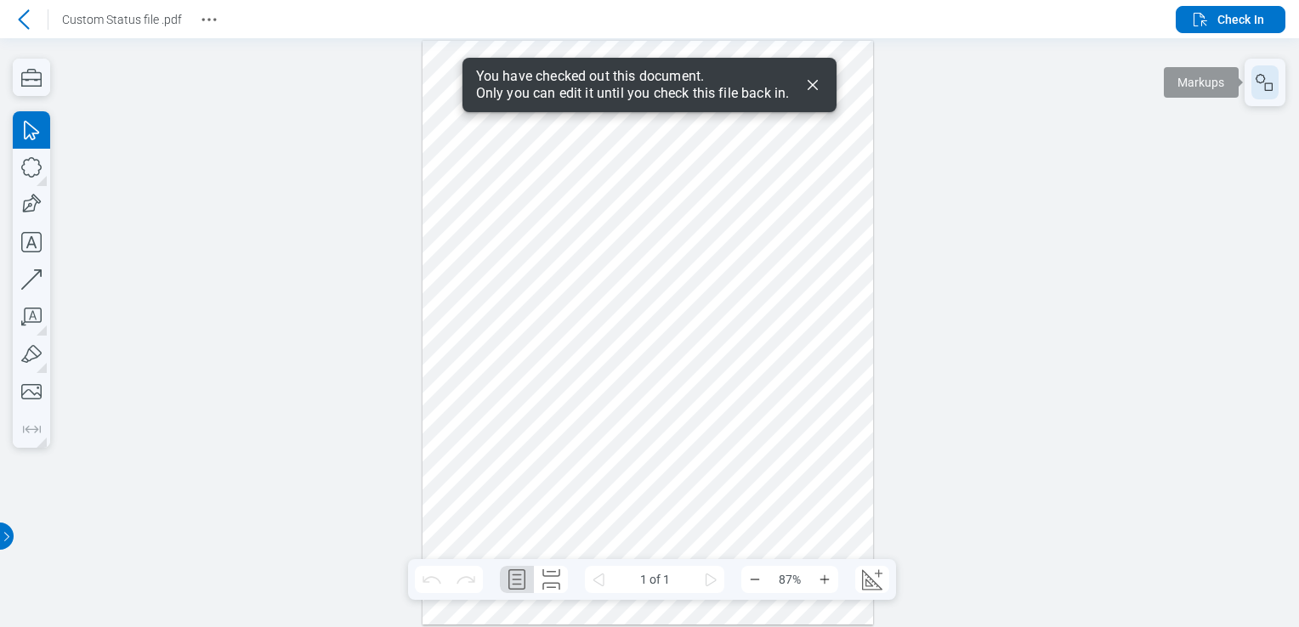
click at [1264, 77] on icon "button" at bounding box center [1265, 82] width 20 height 20
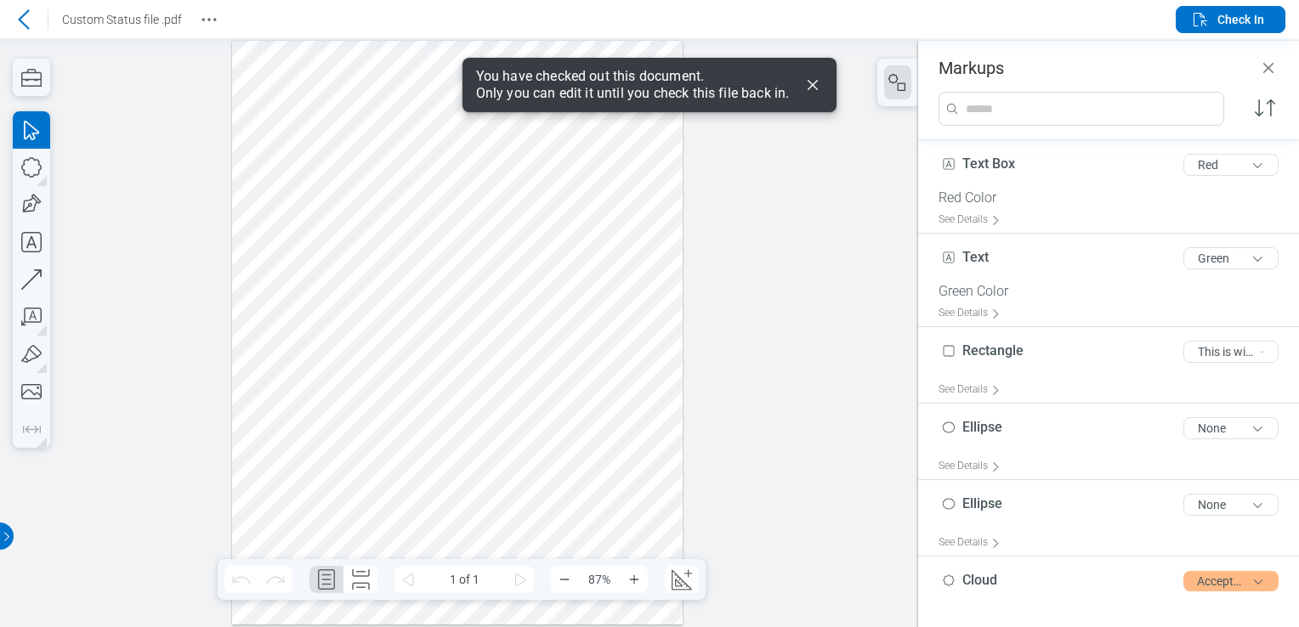
click at [567, 246] on div at bounding box center [457, 333] width 451 height 584
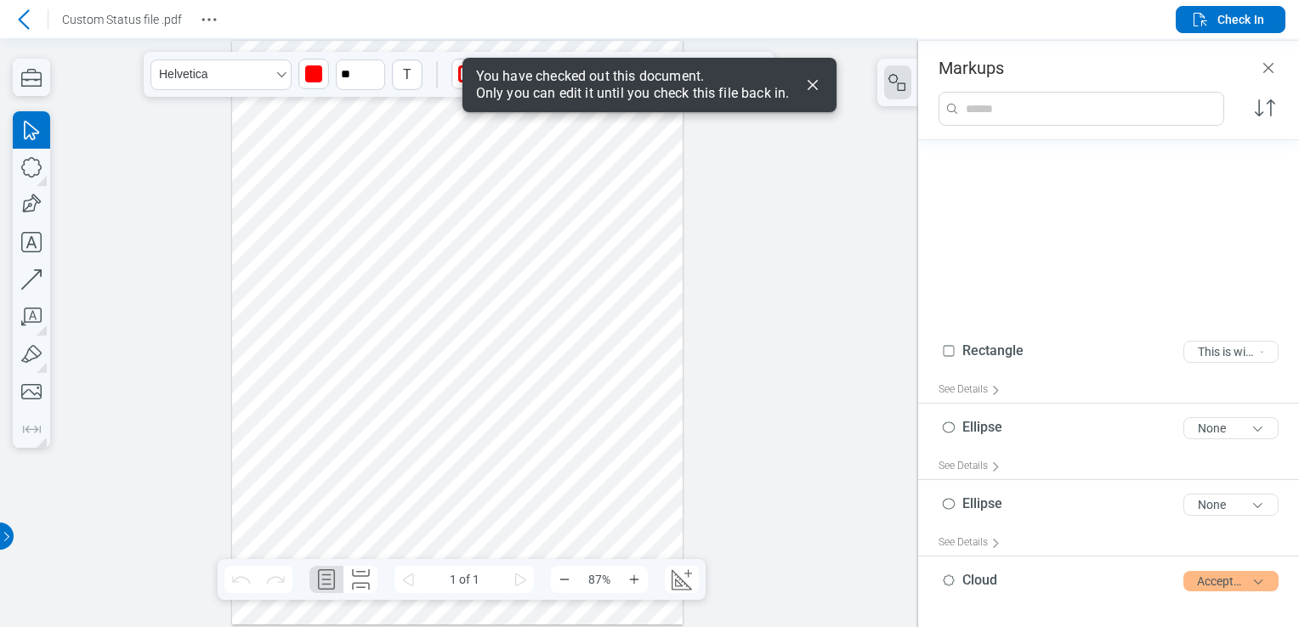
scroll to position [207, 0]
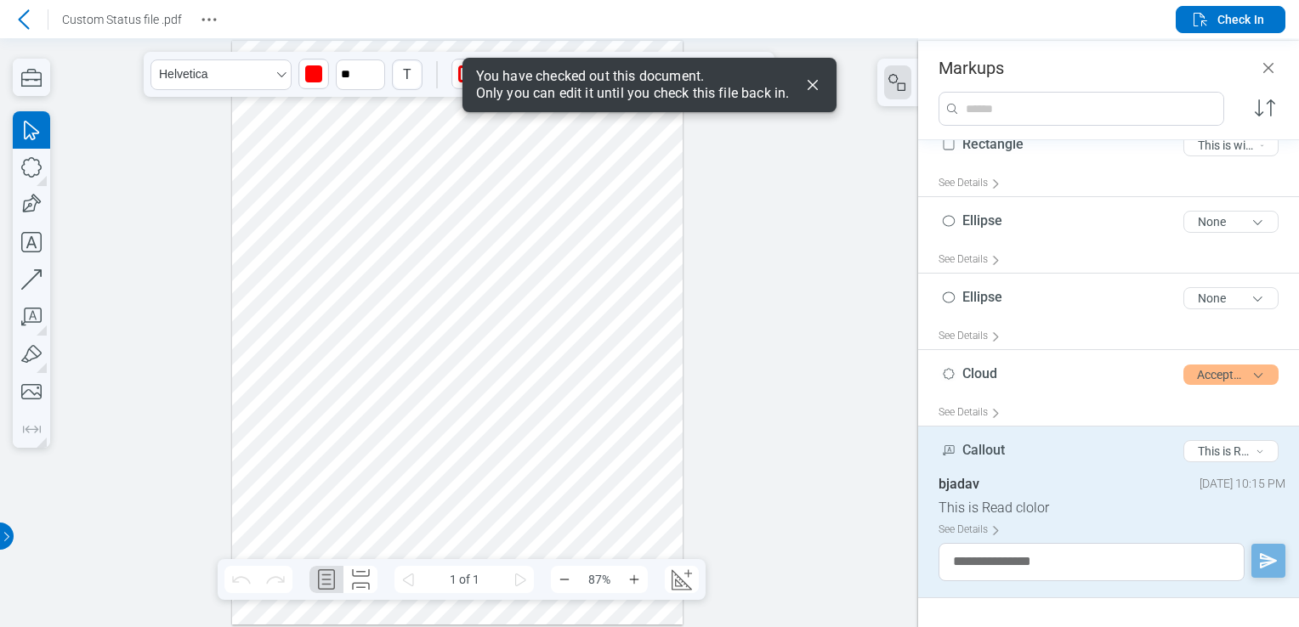
click at [364, 288] on div at bounding box center [457, 333] width 451 height 584
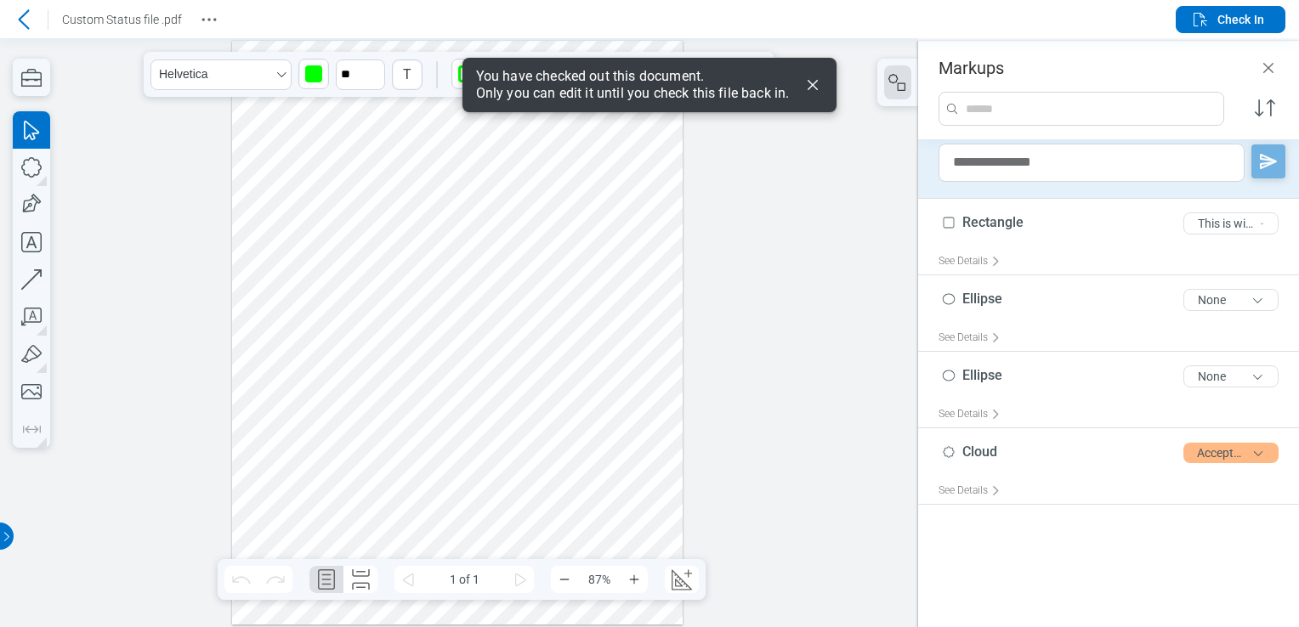
scroll to position [94, 0]
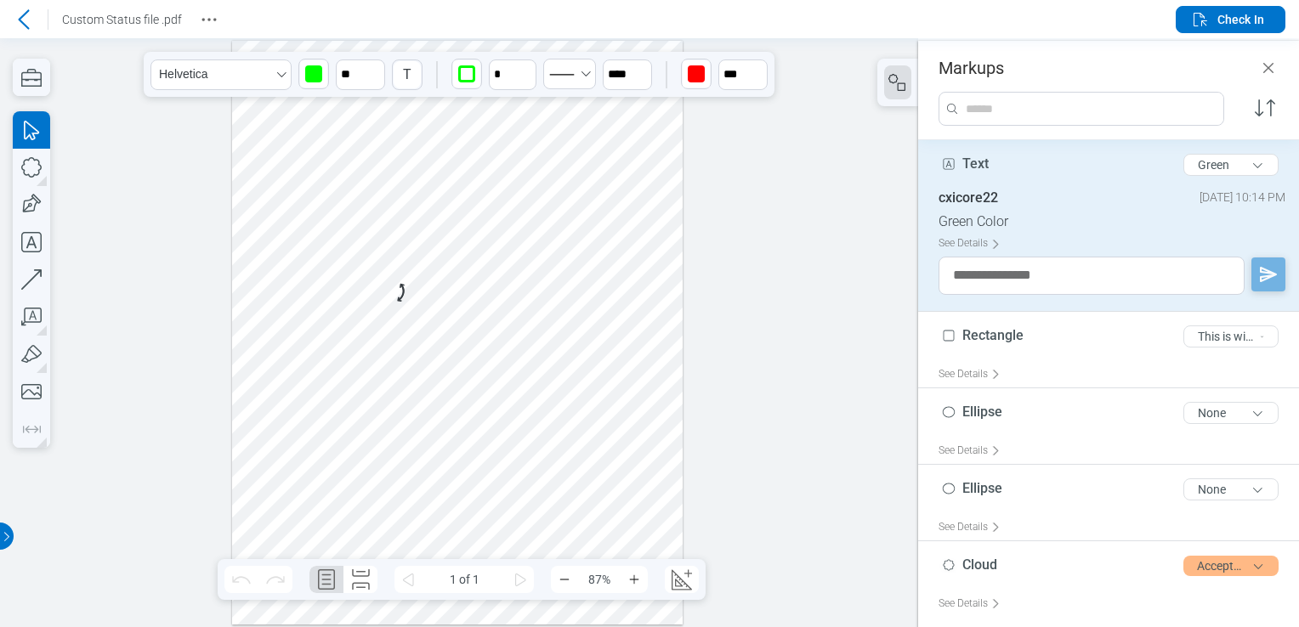
click at [479, 307] on div at bounding box center [457, 333] width 451 height 584
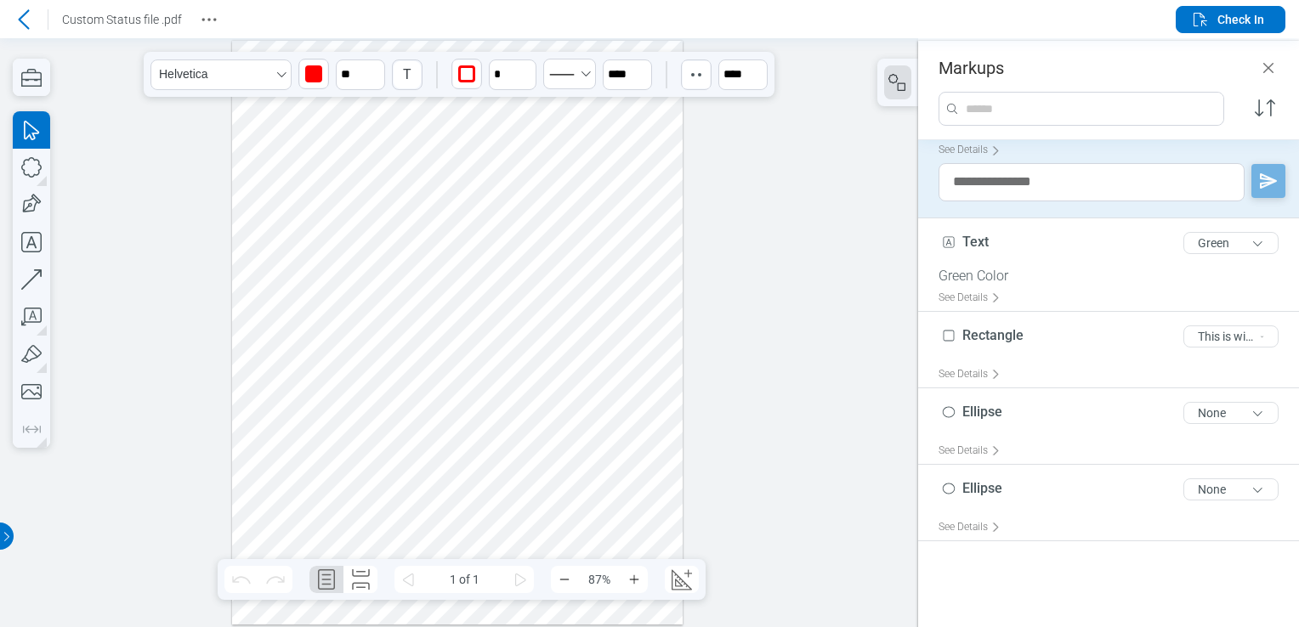
scroll to position [0, 0]
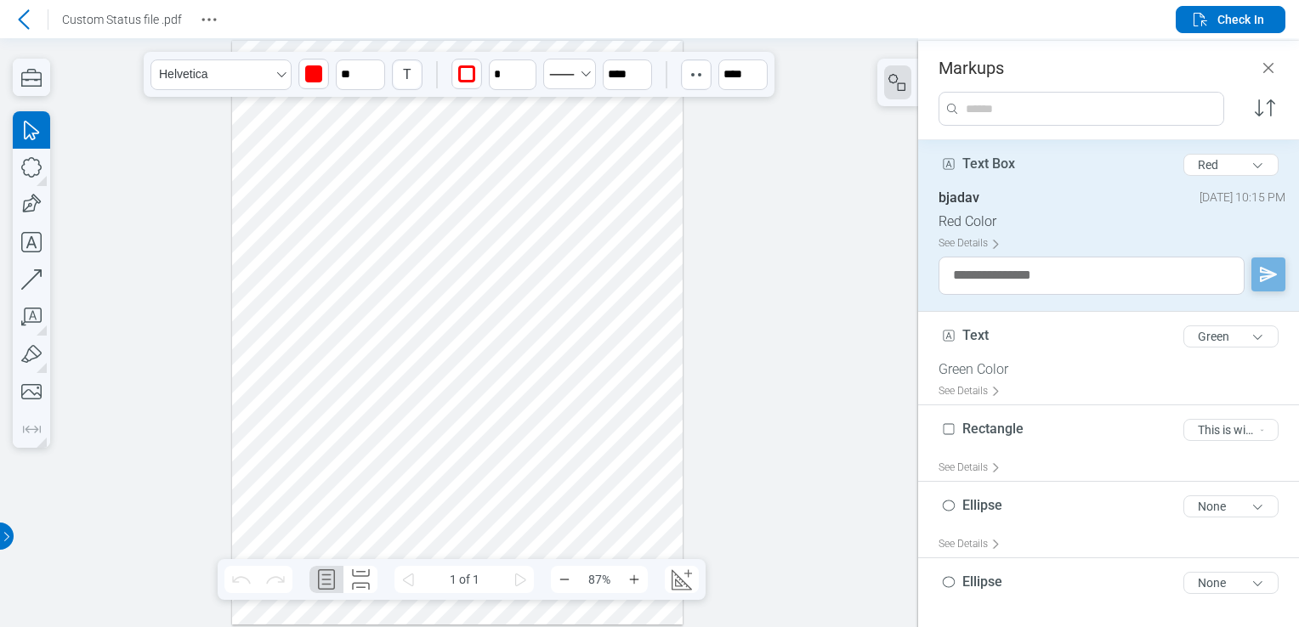
click at [605, 203] on div at bounding box center [457, 333] width 451 height 584
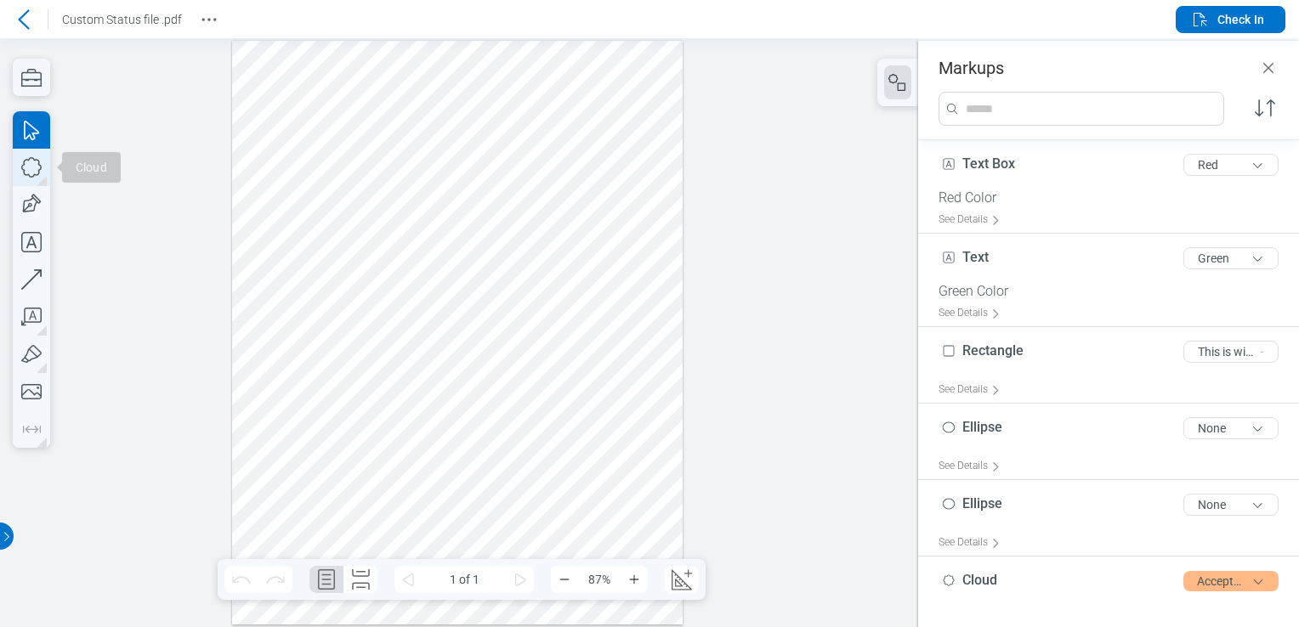
click at [36, 172] on icon "button" at bounding box center [31, 167] width 37 height 37
drag, startPoint x: 303, startPoint y: 366, endPoint x: 355, endPoint y: 401, distance: 63.2
click at [355, 401] on div at bounding box center [457, 333] width 451 height 584
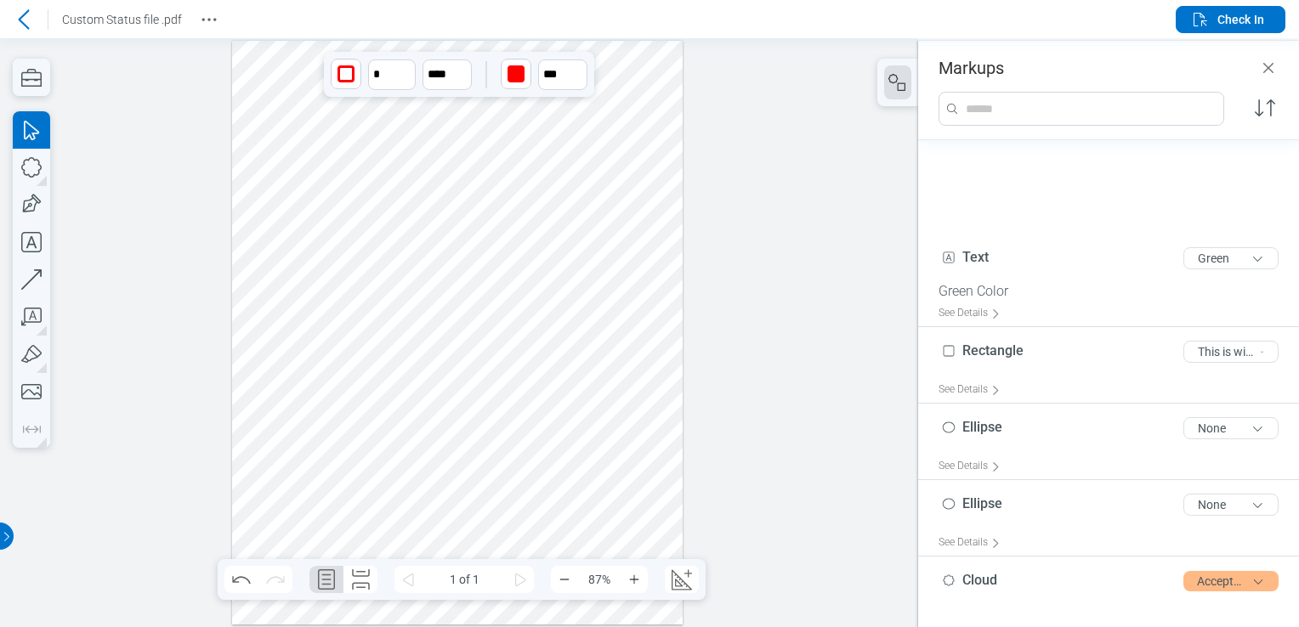
scroll to position [153, 0]
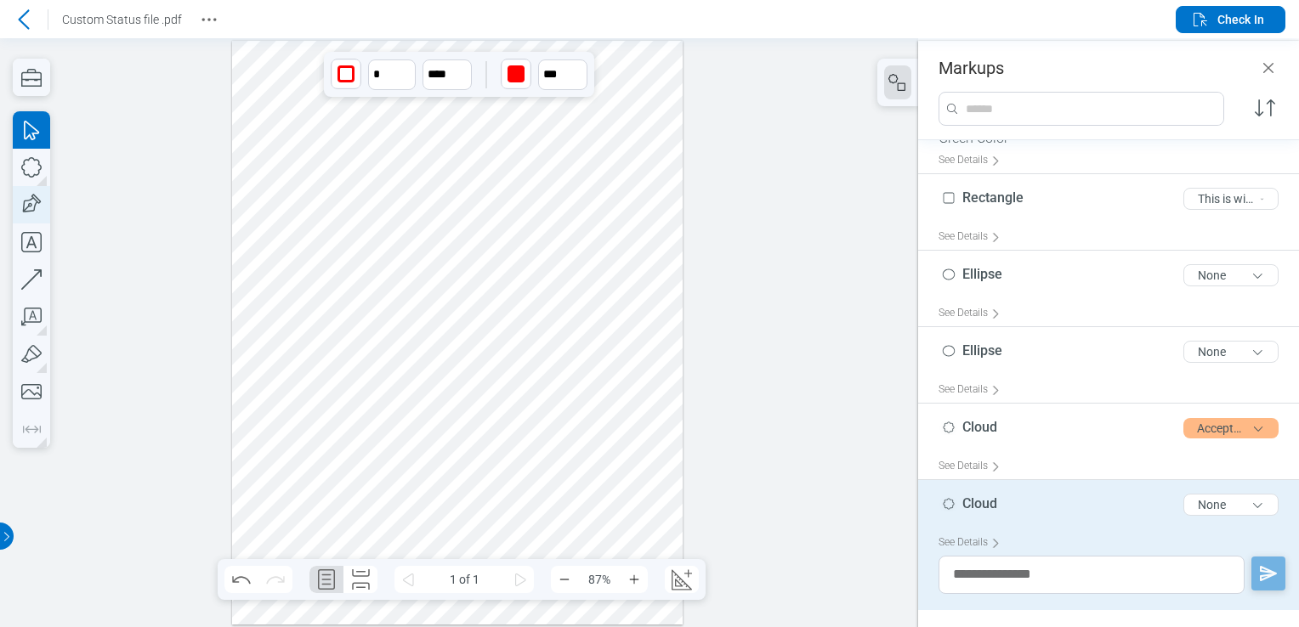
click at [31, 201] on icon "button" at bounding box center [31, 204] width 37 height 37
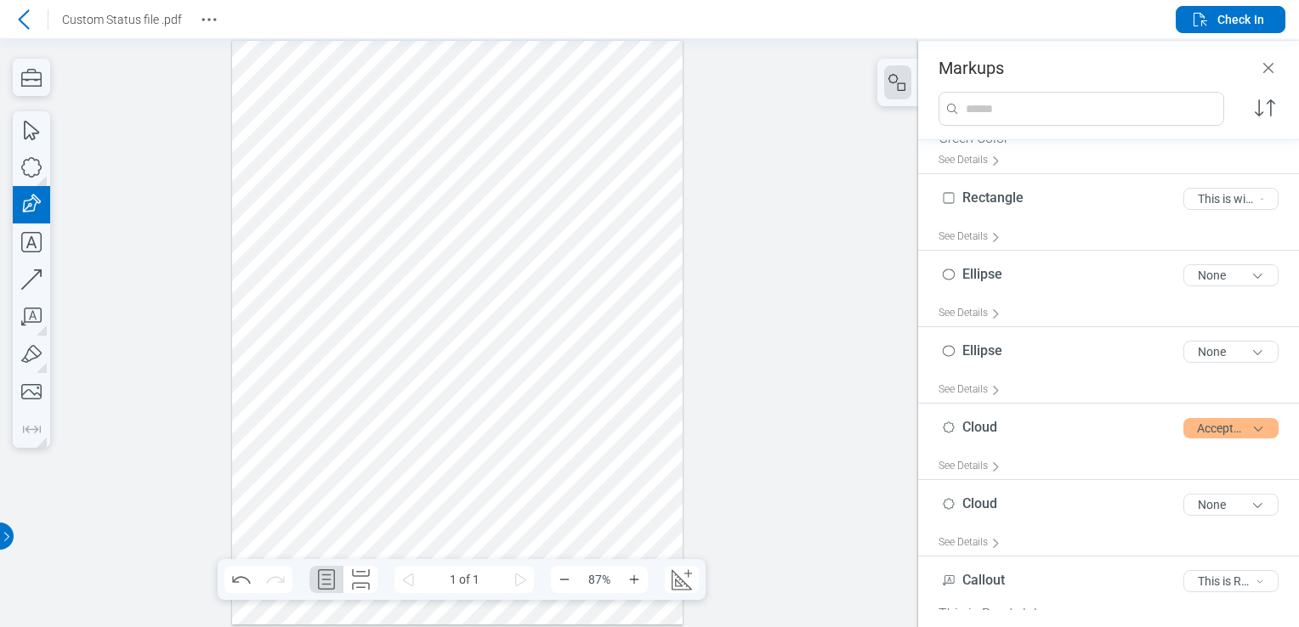
drag, startPoint x: 378, startPoint y: 354, endPoint x: 415, endPoint y: 404, distance: 61.4
click at [415, 404] on div at bounding box center [457, 333] width 451 height 584
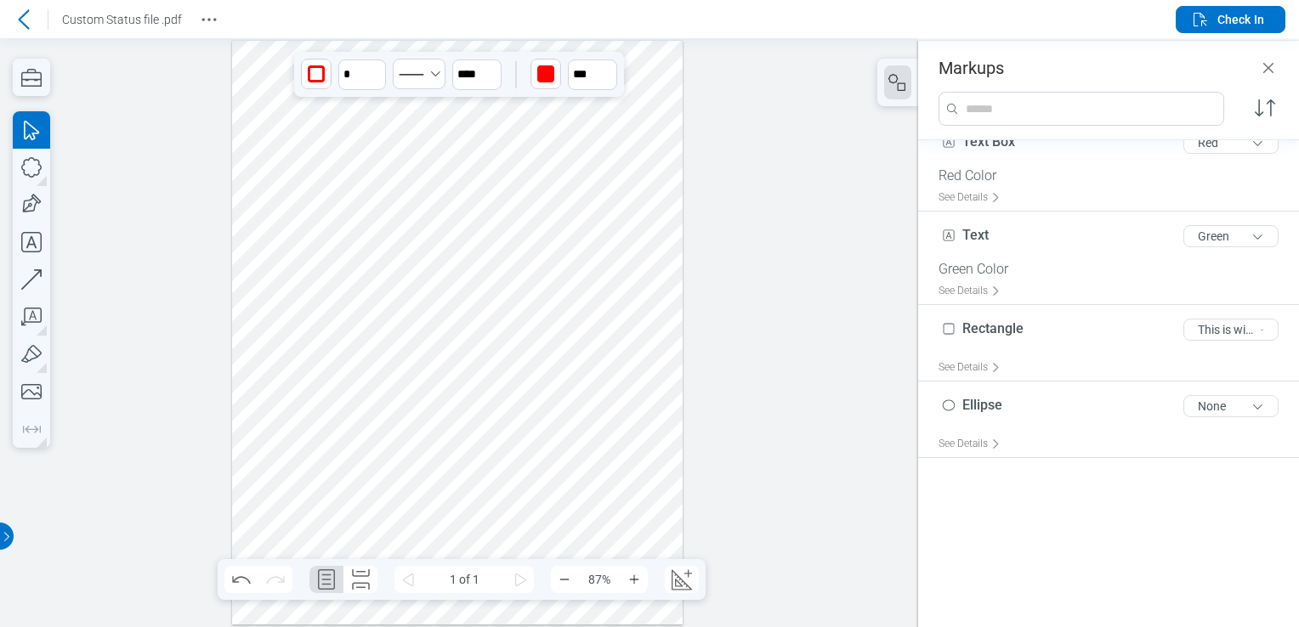
scroll to position [0, 0]
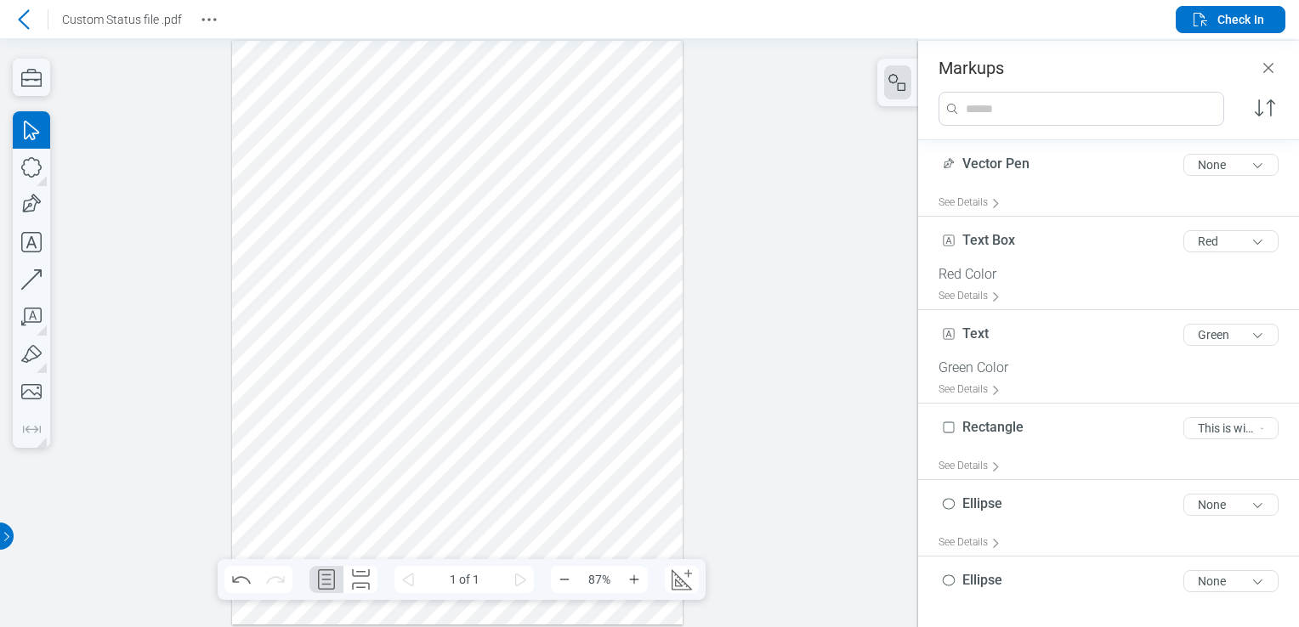
drag, startPoint x: 482, startPoint y: 389, endPoint x: 315, endPoint y: 354, distance: 170.2
click at [315, 354] on div at bounding box center [457, 333] width 451 height 584
drag, startPoint x: 269, startPoint y: 475, endPoint x: 292, endPoint y: 390, distance: 88.1
click at [271, 475] on div at bounding box center [457, 333] width 451 height 584
drag, startPoint x: 320, startPoint y: 387, endPoint x: 405, endPoint y: 411, distance: 88.5
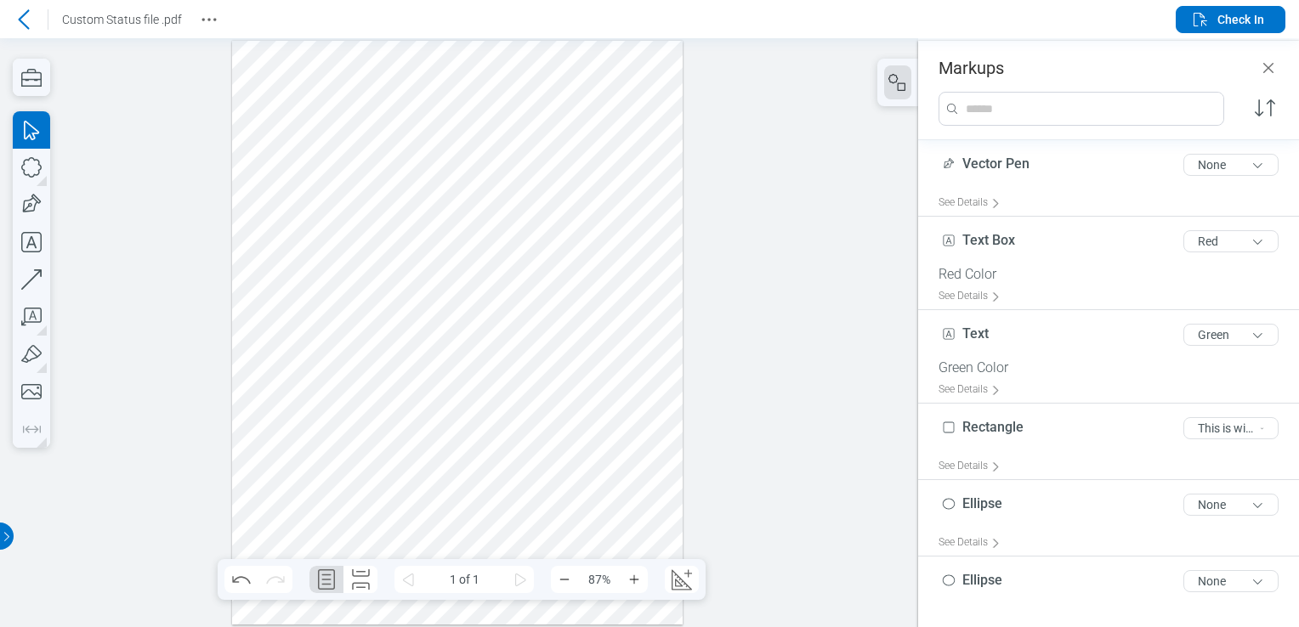
click at [405, 411] on div at bounding box center [457, 333] width 451 height 584
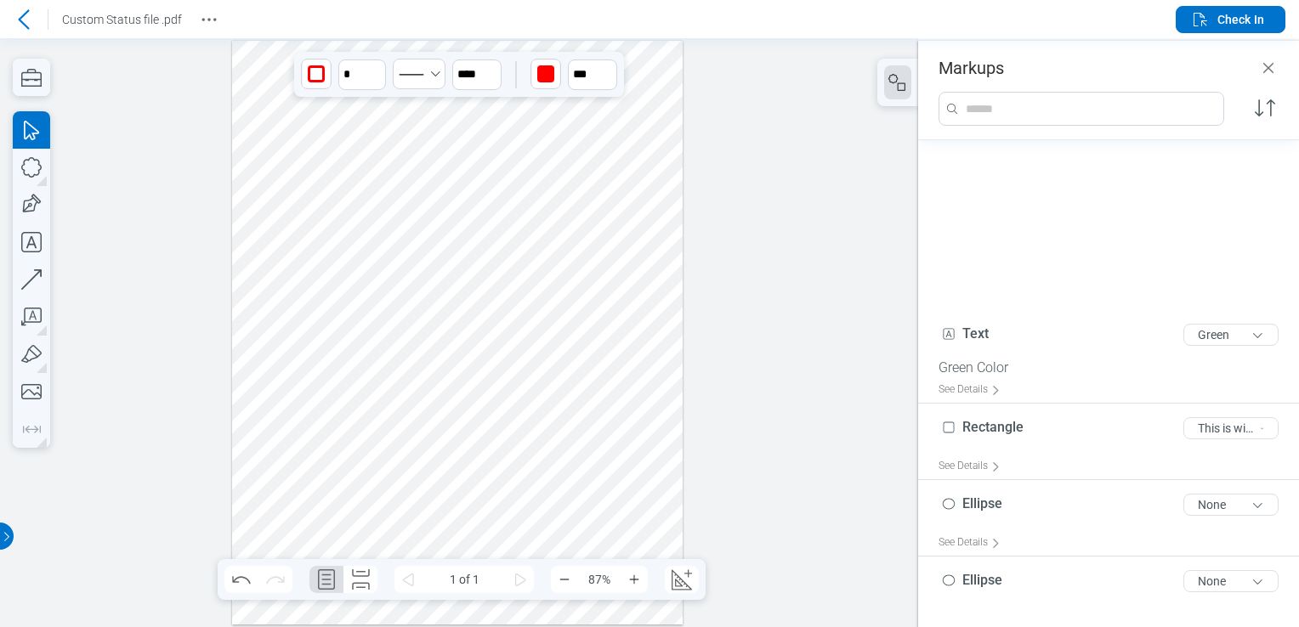
scroll to position [230, 0]
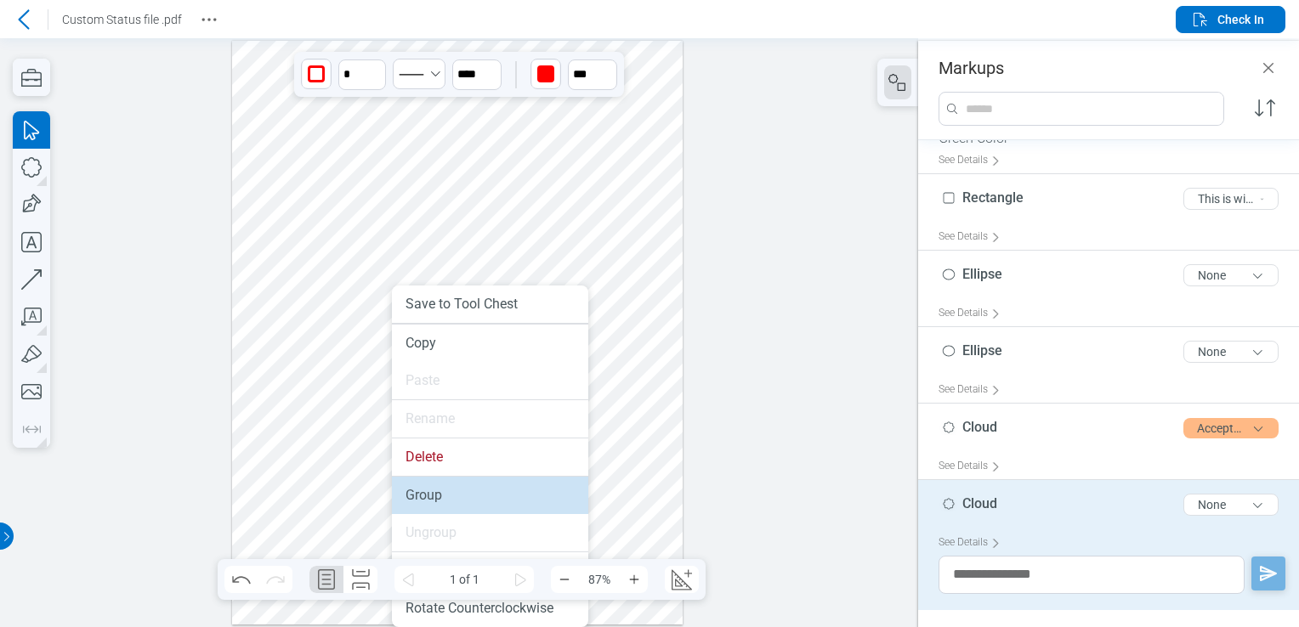
click at [410, 485] on li "Group" at bounding box center [490, 495] width 196 height 37
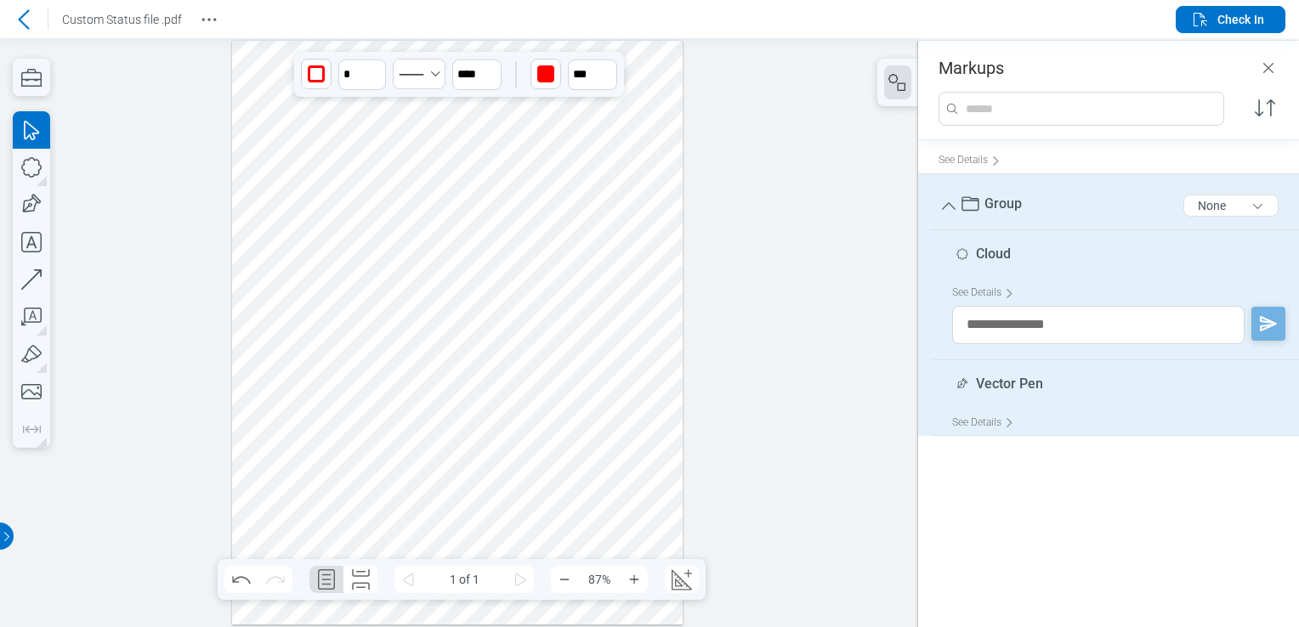
scroll to position [0, 0]
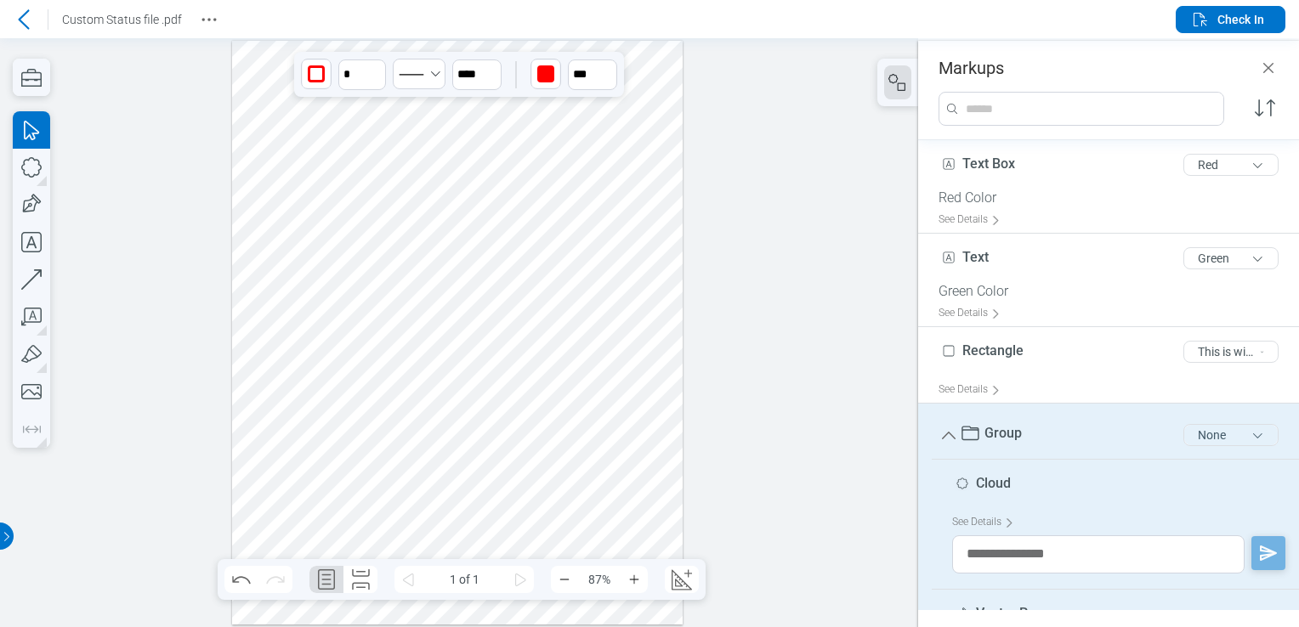
click at [1221, 449] on div "None" at bounding box center [1231, 435] width 109 height 36
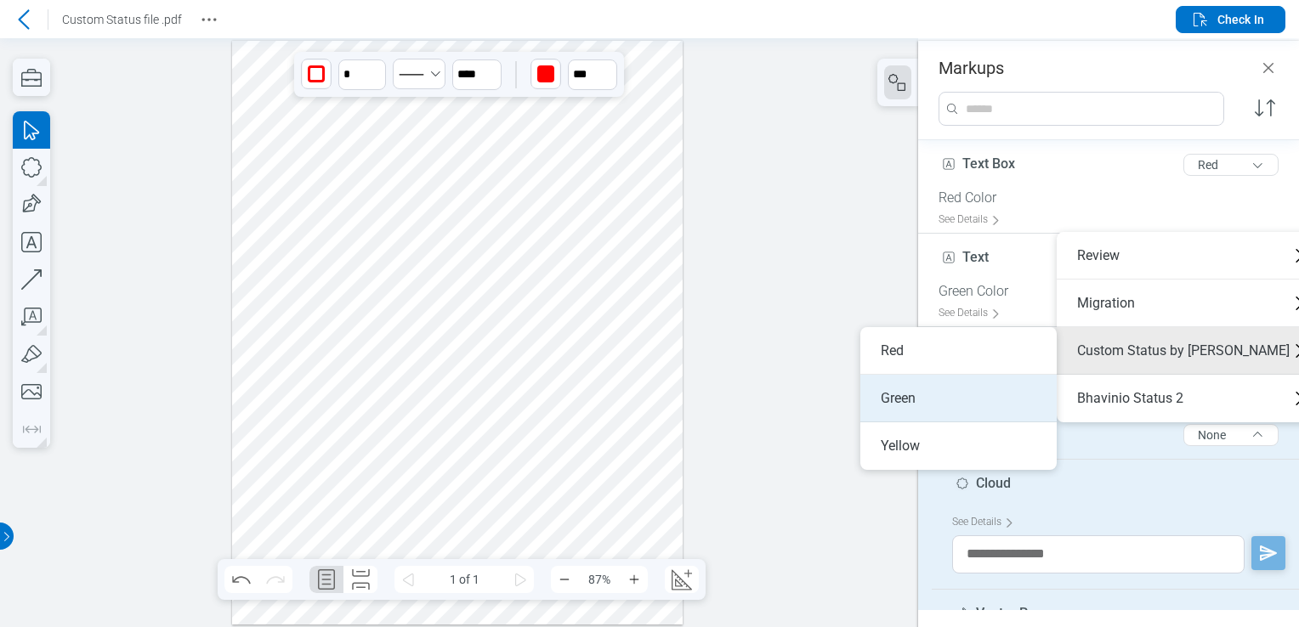
click at [982, 392] on li "Green" at bounding box center [958, 399] width 196 height 48
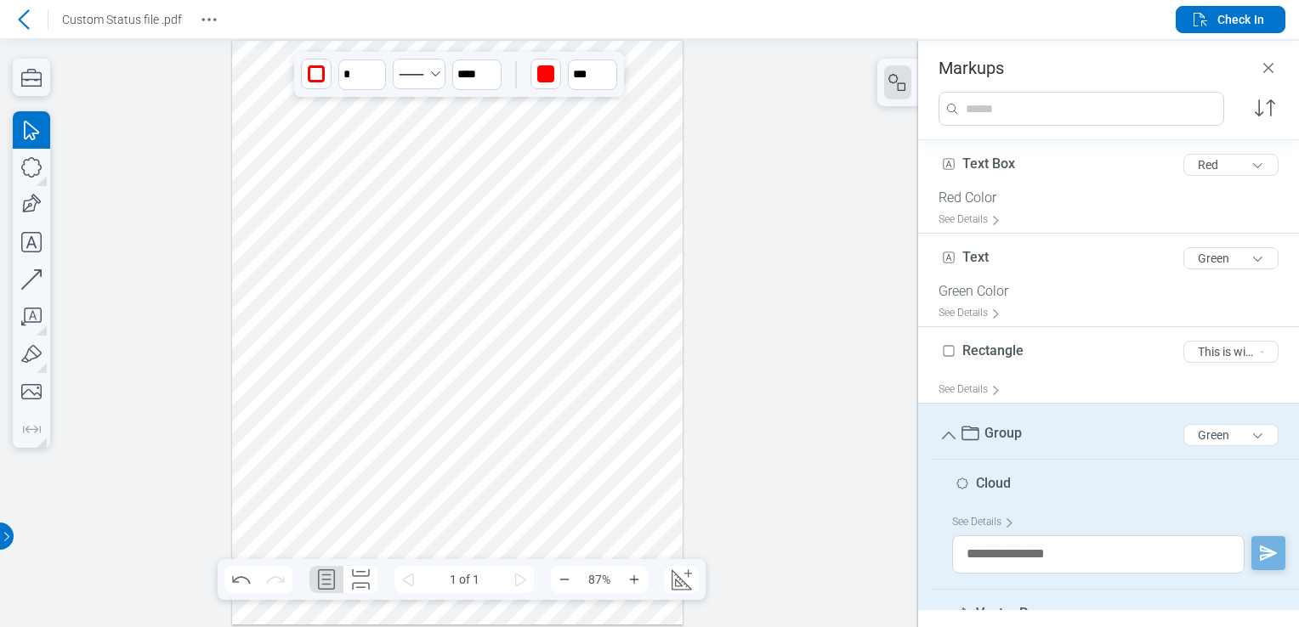
click at [537, 378] on div at bounding box center [457, 333] width 451 height 584
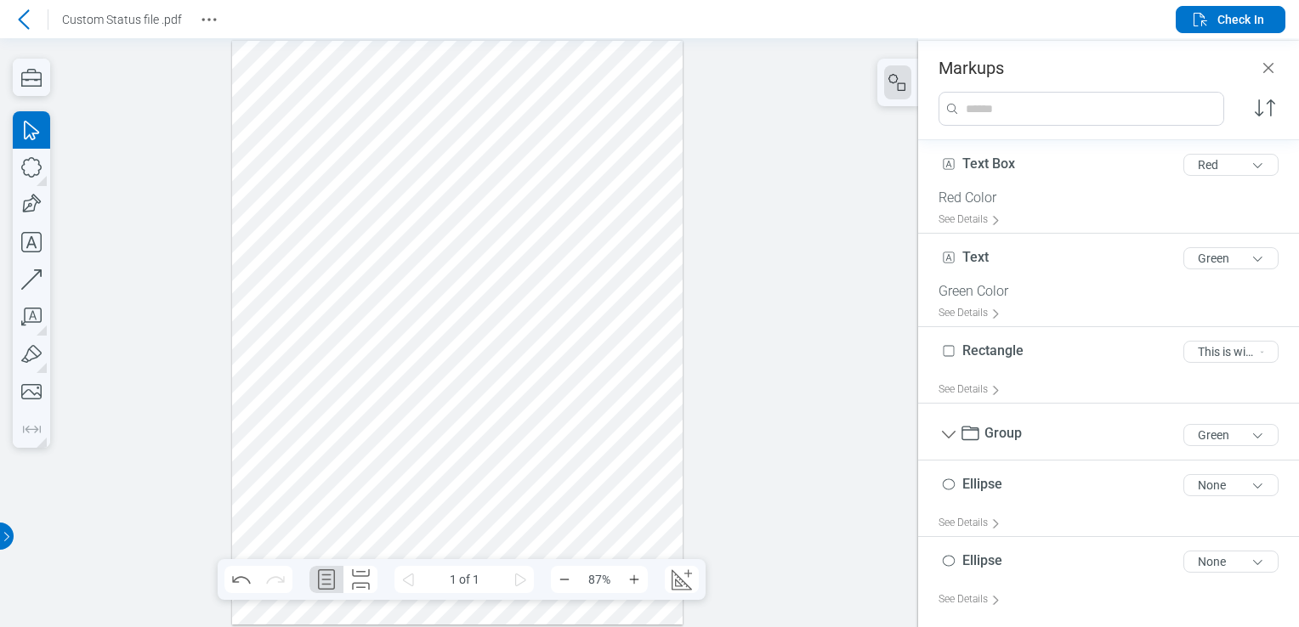
click at [397, 380] on div at bounding box center [457, 333] width 451 height 584
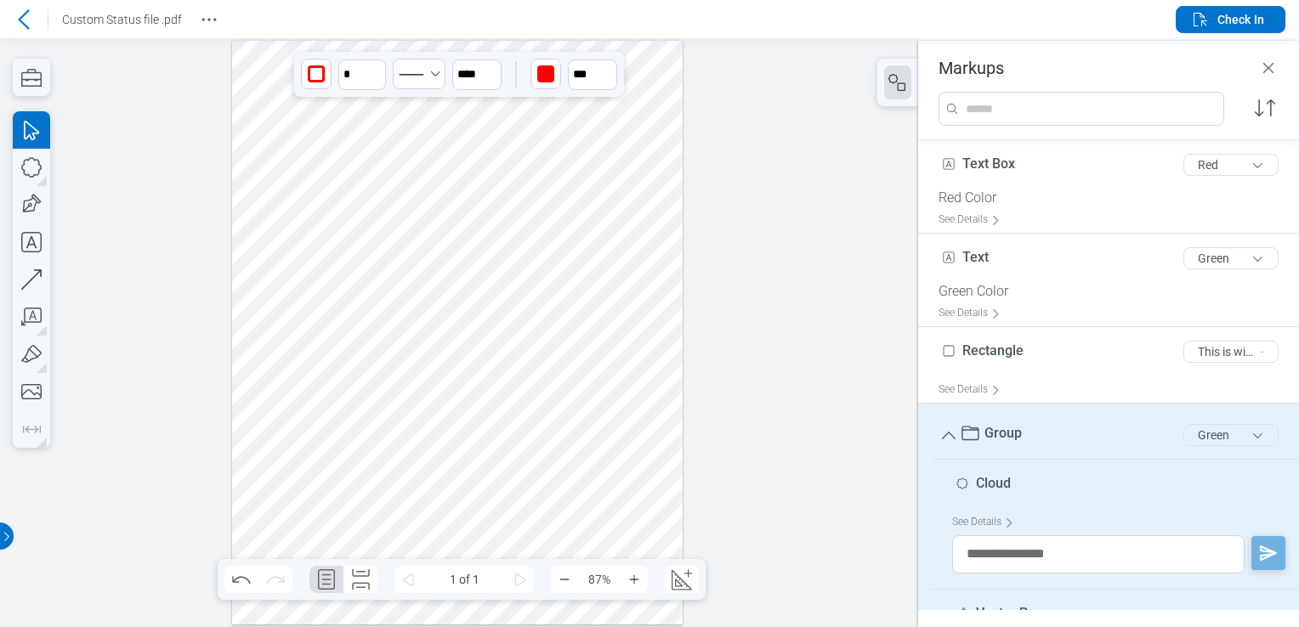
click at [1217, 434] on button "Green" at bounding box center [1230, 435] width 95 height 22
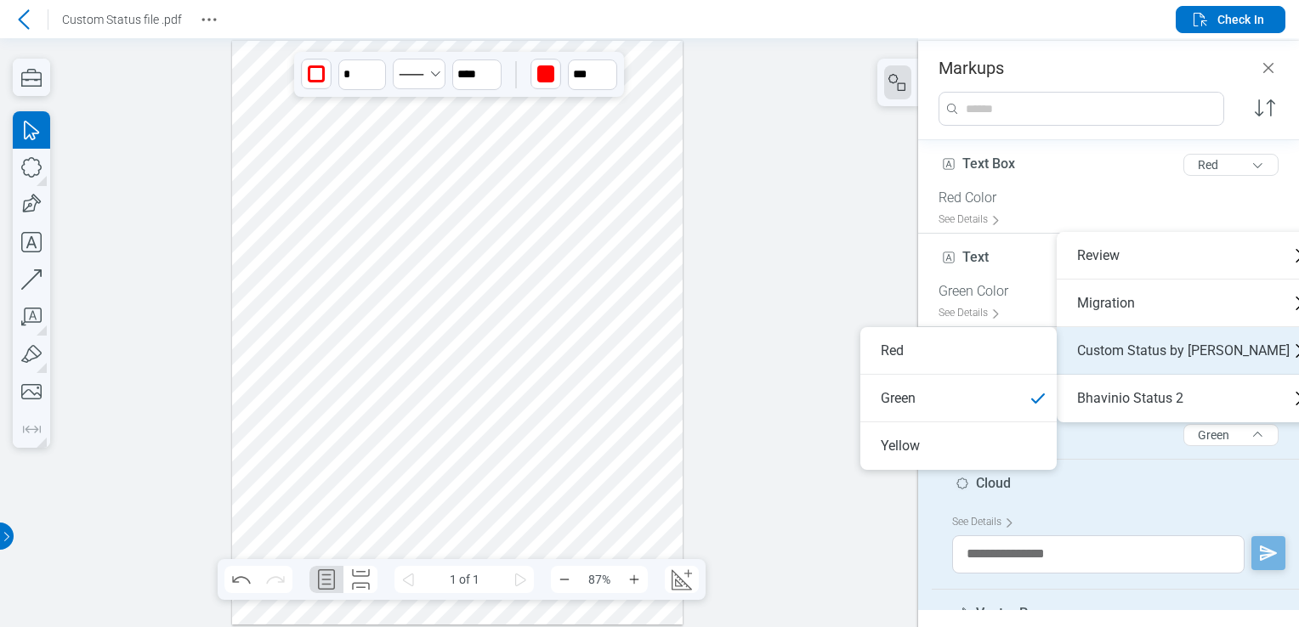
click at [1171, 350] on div "Custom Status by Bhavini" at bounding box center [1190, 351] width 267 height 48
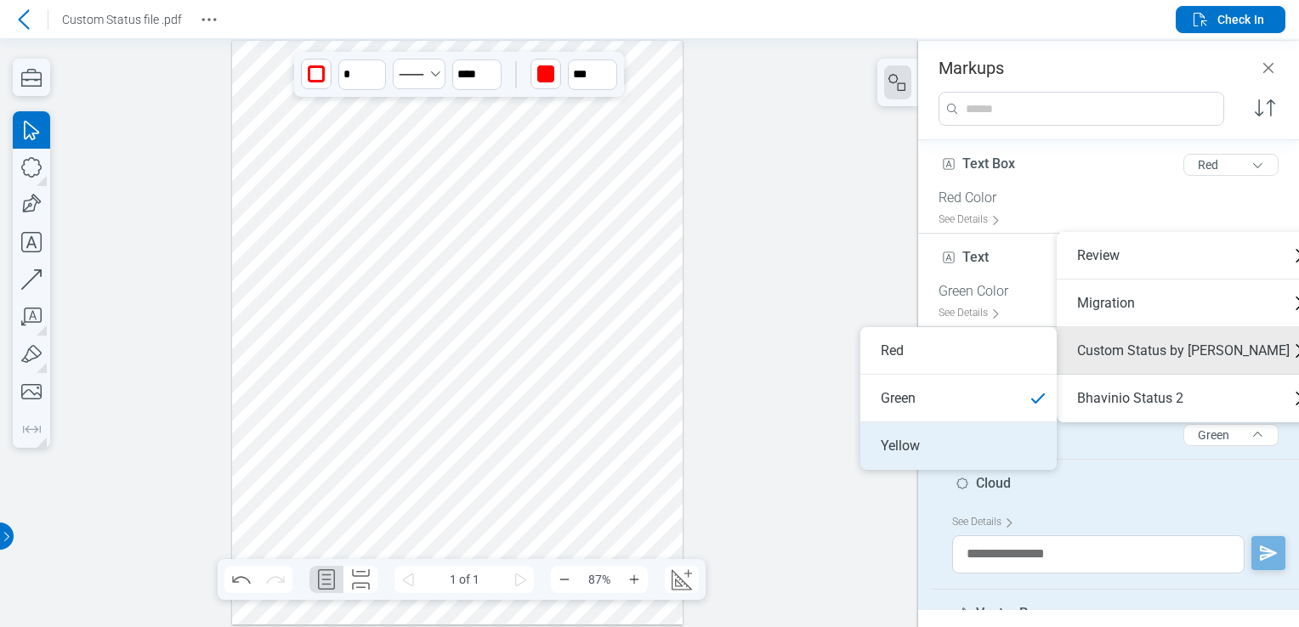
click at [949, 456] on li "Yellow" at bounding box center [958, 447] width 196 height 48
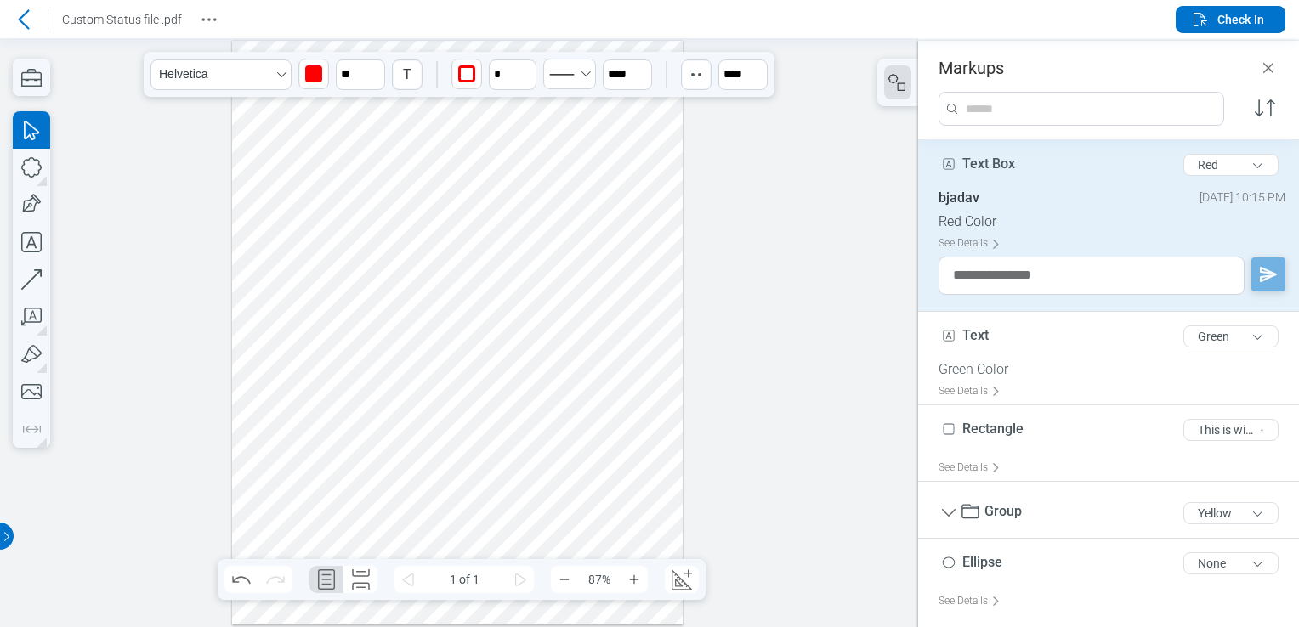
click at [467, 369] on div at bounding box center [457, 333] width 451 height 584
click at [401, 393] on div at bounding box center [457, 333] width 451 height 584
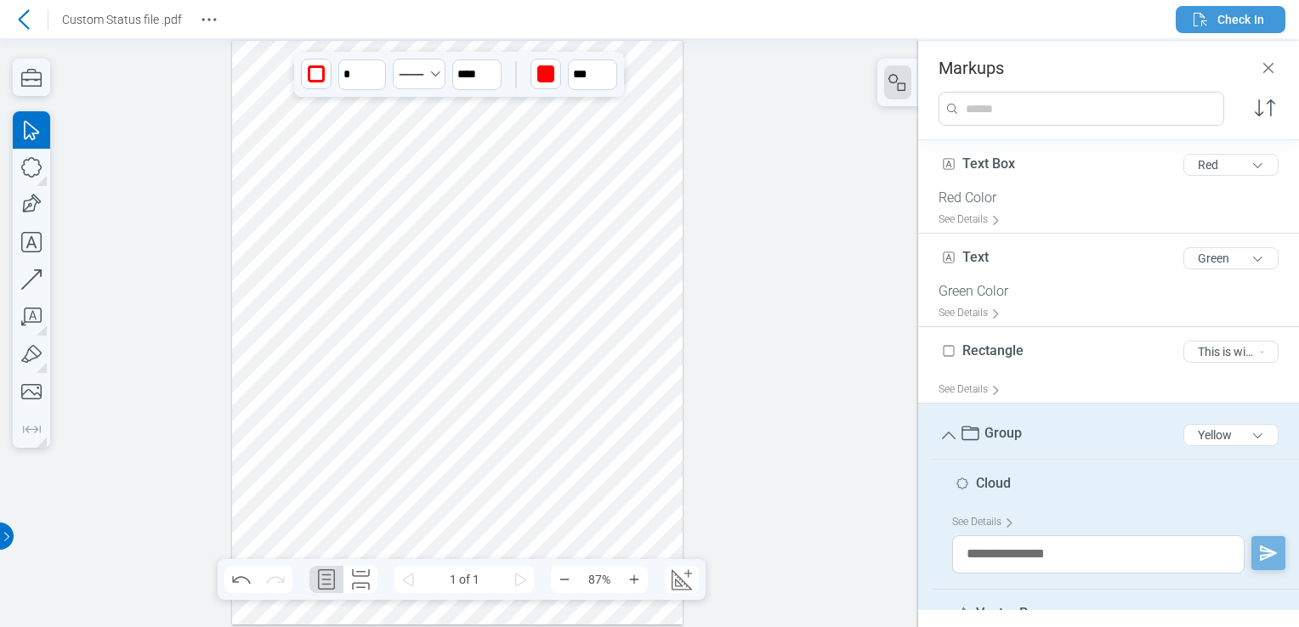
click at [1244, 19] on span "Check In" at bounding box center [1240, 19] width 47 height 17
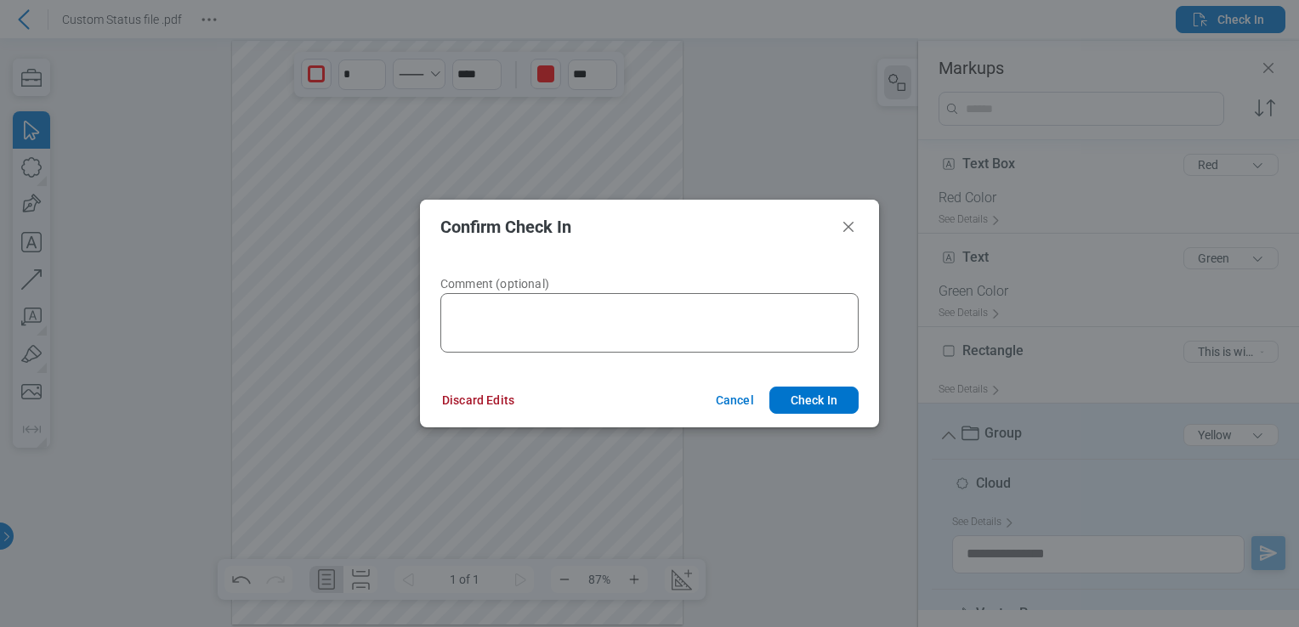
click at [831, 385] on footer "Discard Edits Cancel Check In" at bounding box center [649, 400] width 459 height 54
click at [828, 397] on button "Check In" at bounding box center [813, 400] width 89 height 27
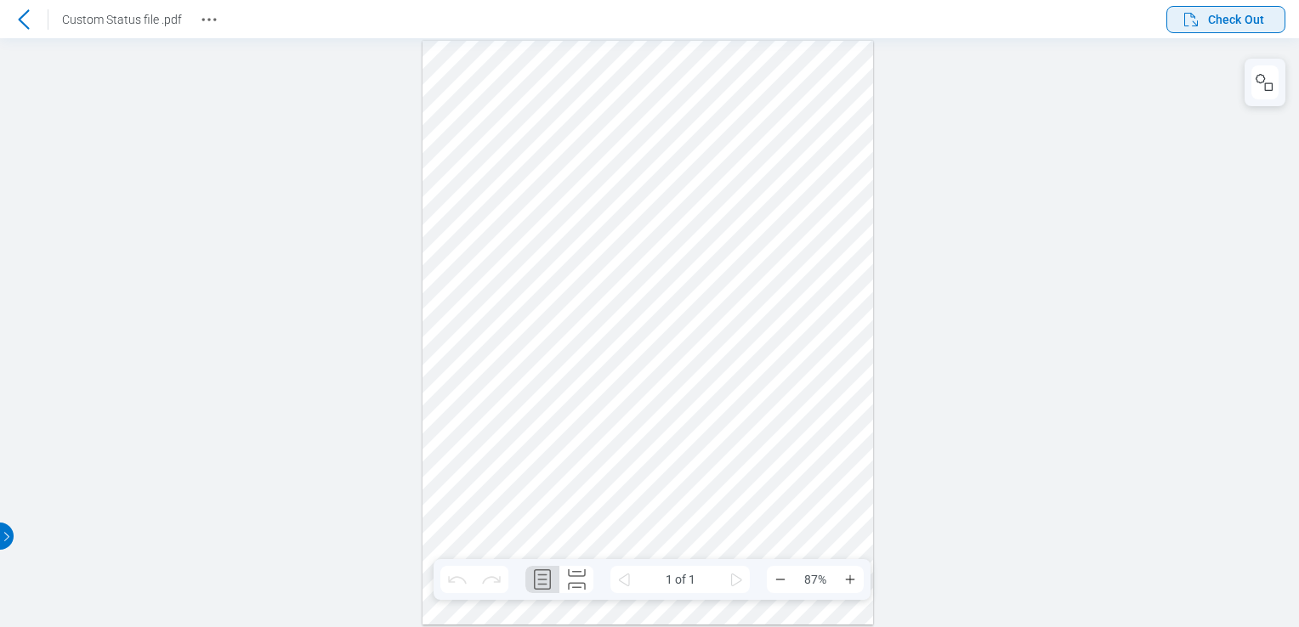
click at [1251, 9] on span "Check Out" at bounding box center [1222, 19] width 83 height 20
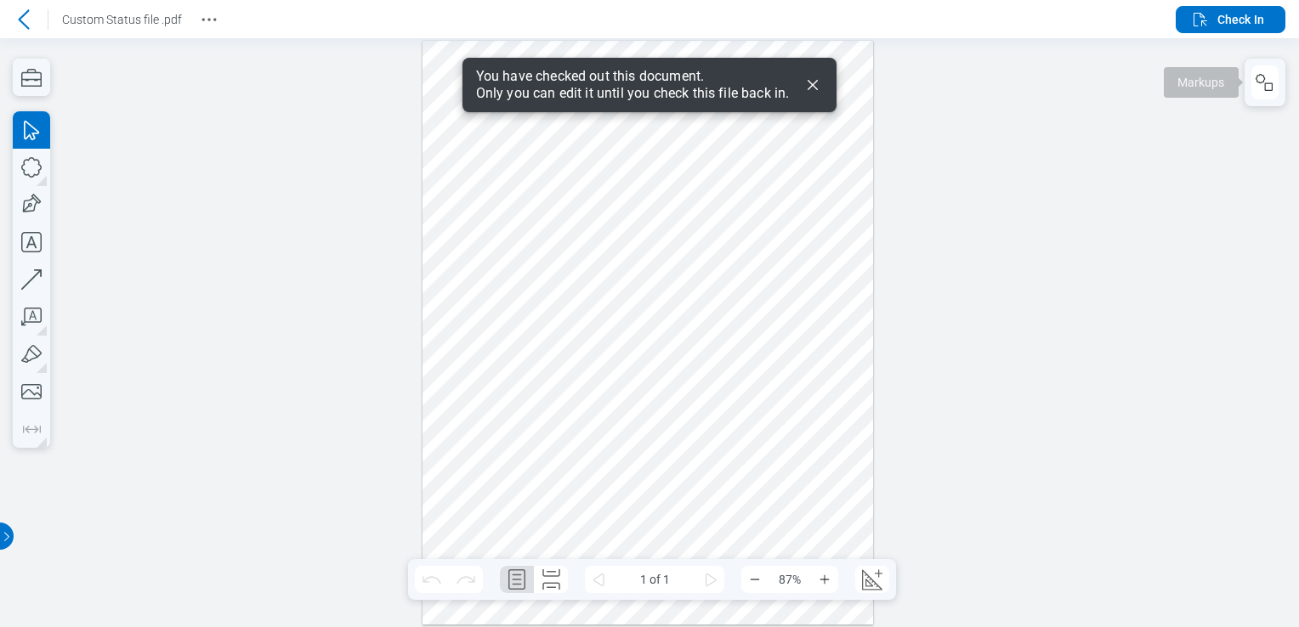
click at [1271, 83] on rect "button" at bounding box center [1269, 87] width 8 height 8
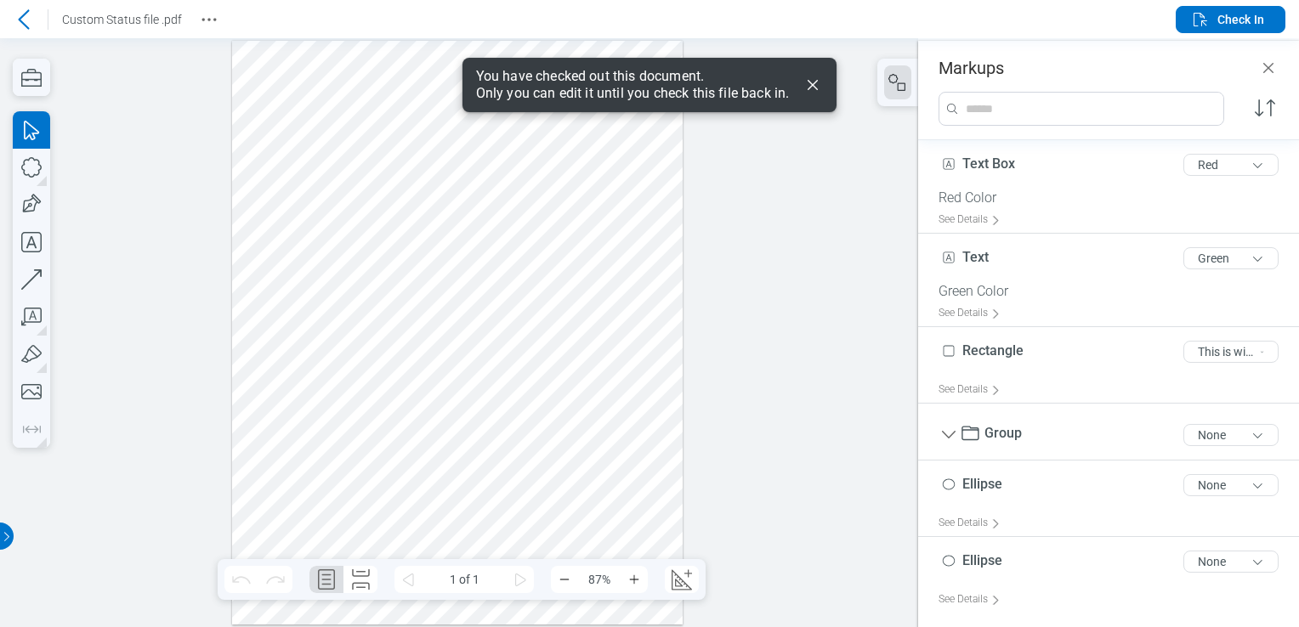
click at [314, 389] on div at bounding box center [457, 333] width 451 height 584
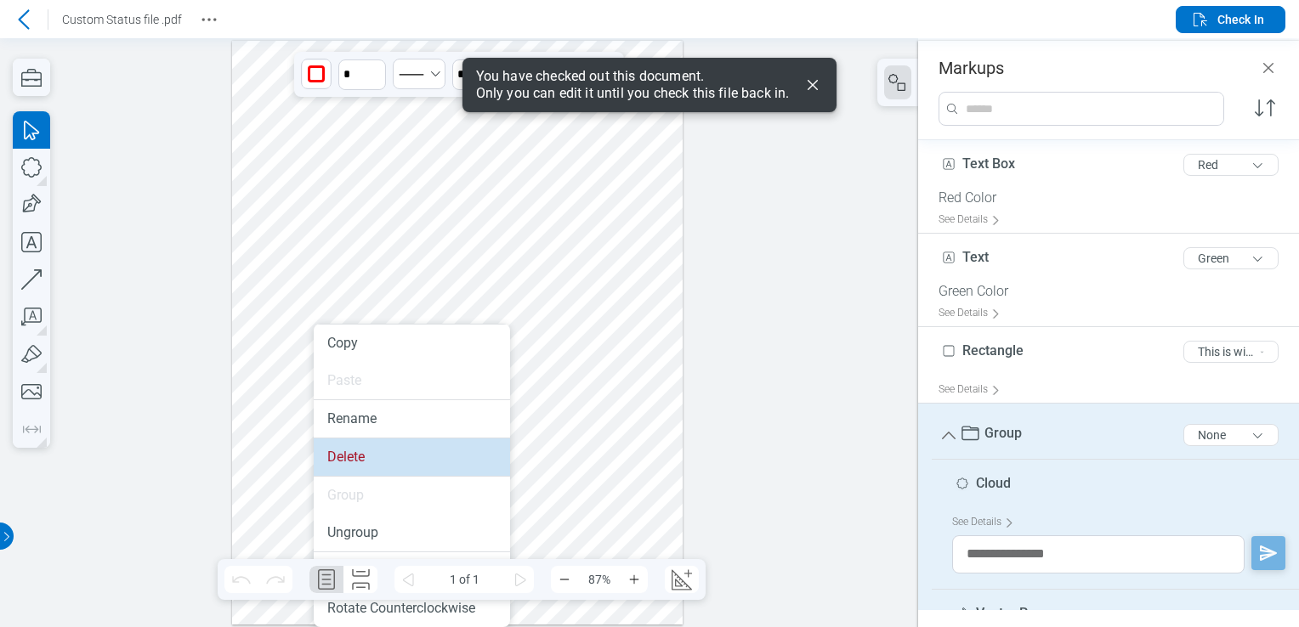
drag, startPoint x: 388, startPoint y: 461, endPoint x: 371, endPoint y: 291, distance: 170.9
click at [388, 461] on li "Delete" at bounding box center [412, 457] width 196 height 37
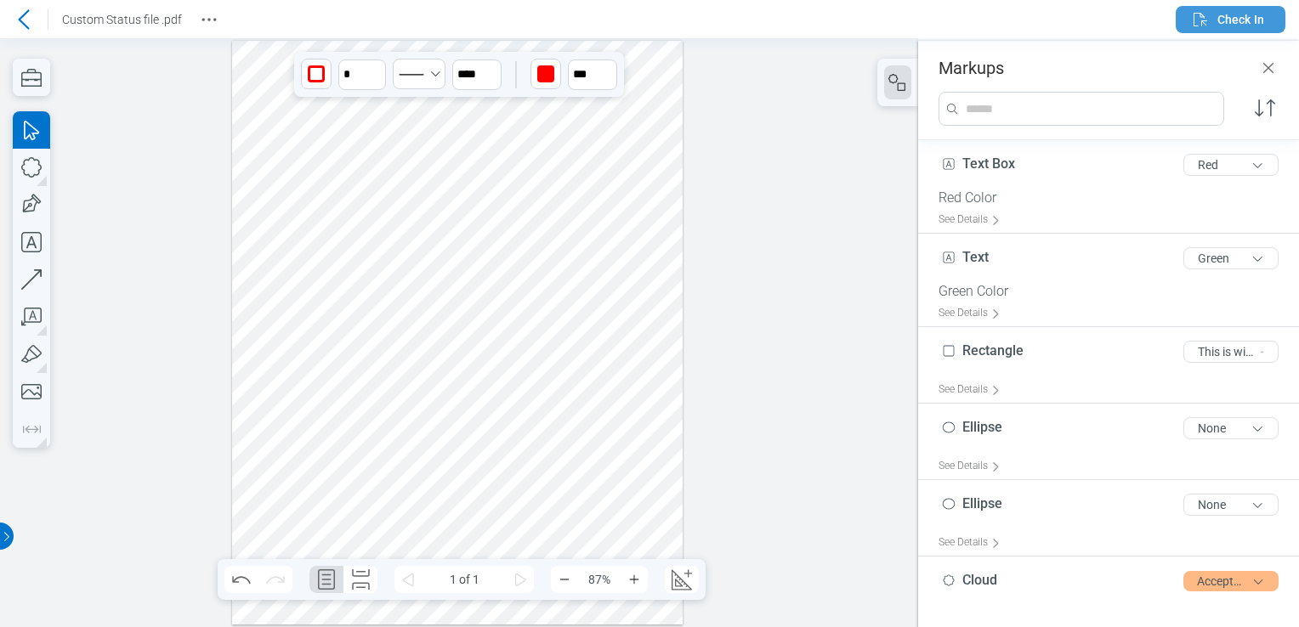
click at [1262, 28] on span "Check In" at bounding box center [1227, 19] width 74 height 20
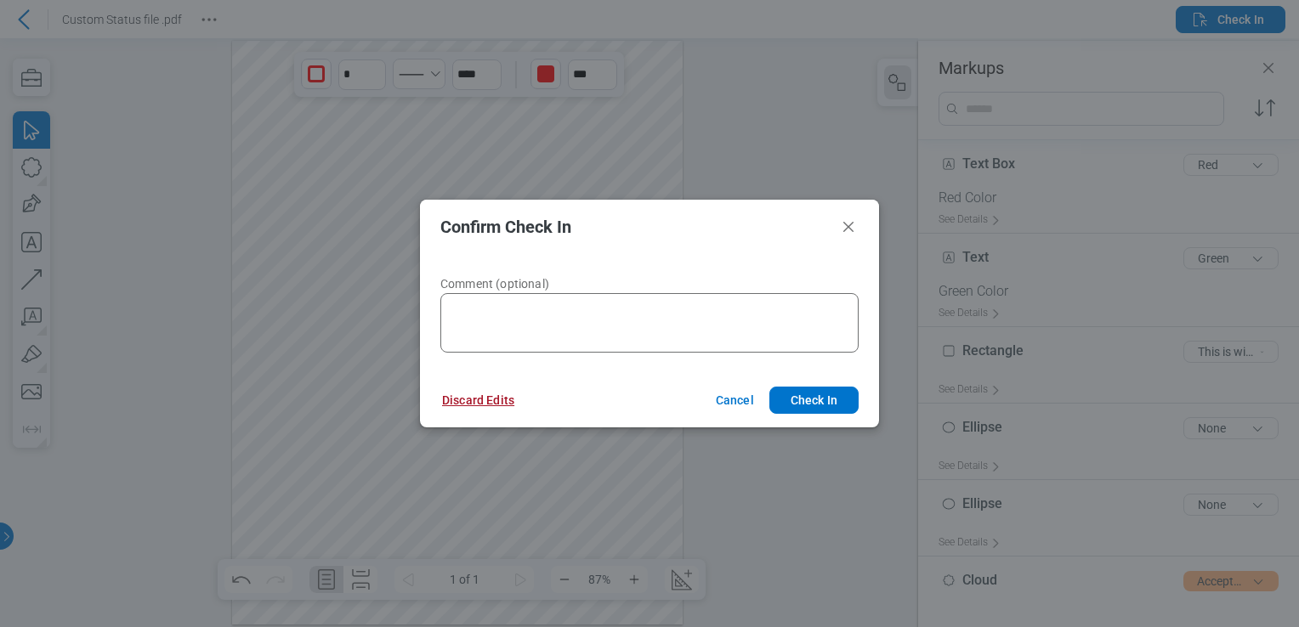
click at [500, 405] on button "Discard Edits" at bounding box center [478, 400] width 113 height 27
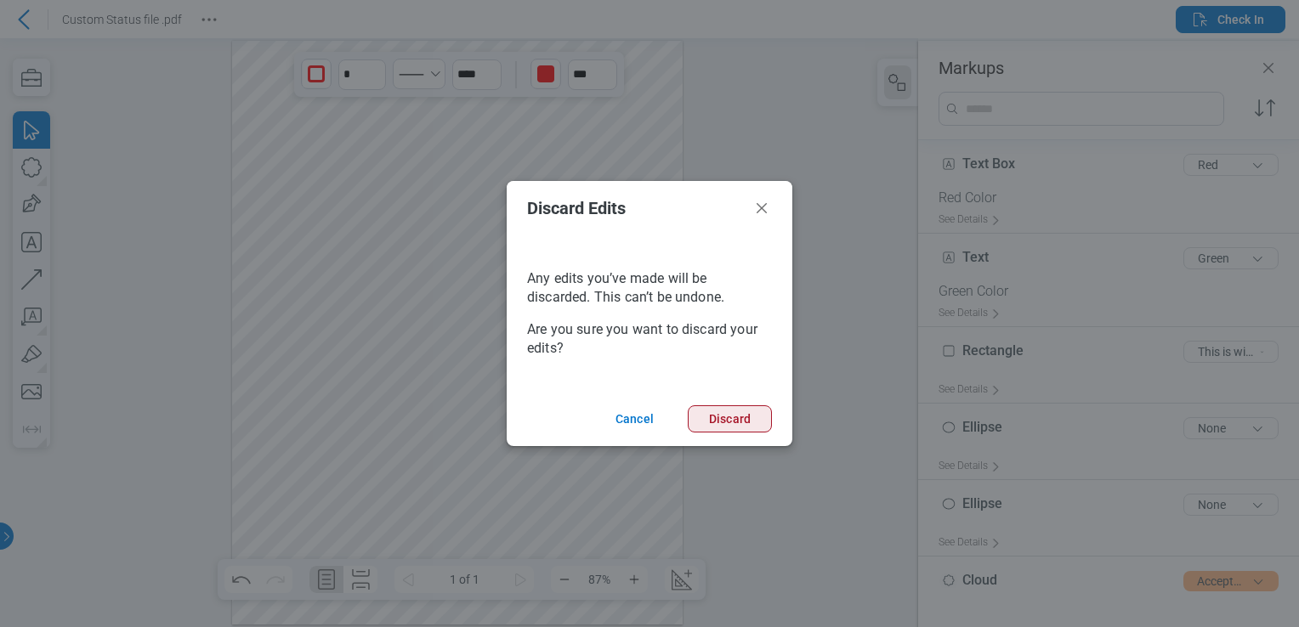
click at [717, 430] on button "Discard" at bounding box center [730, 419] width 84 height 27
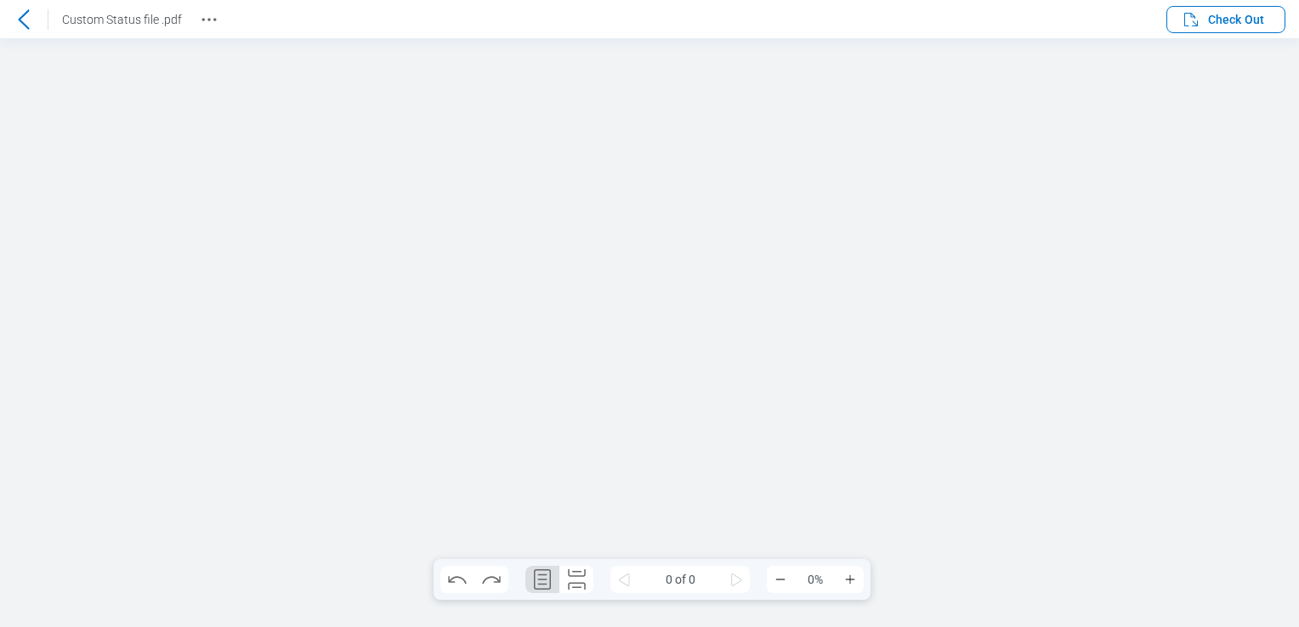
click at [20, 18] on icon at bounding box center [23, 19] width 11 height 20
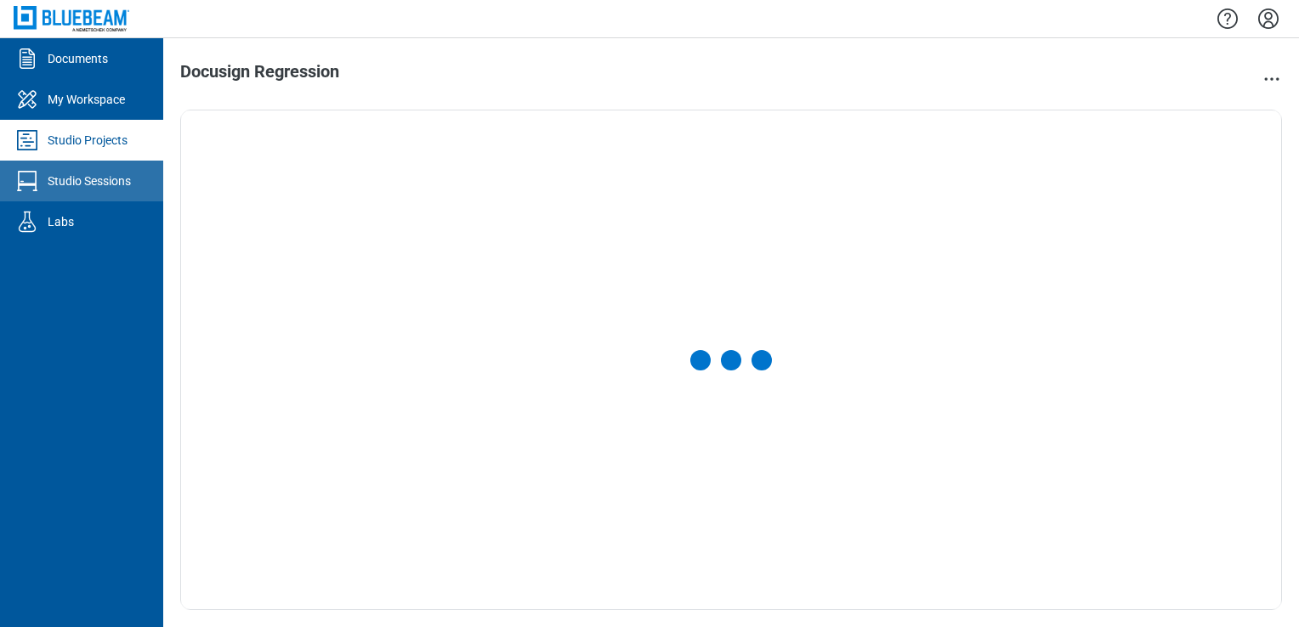
click at [101, 184] on div "Studio Sessions" at bounding box center [89, 181] width 83 height 17
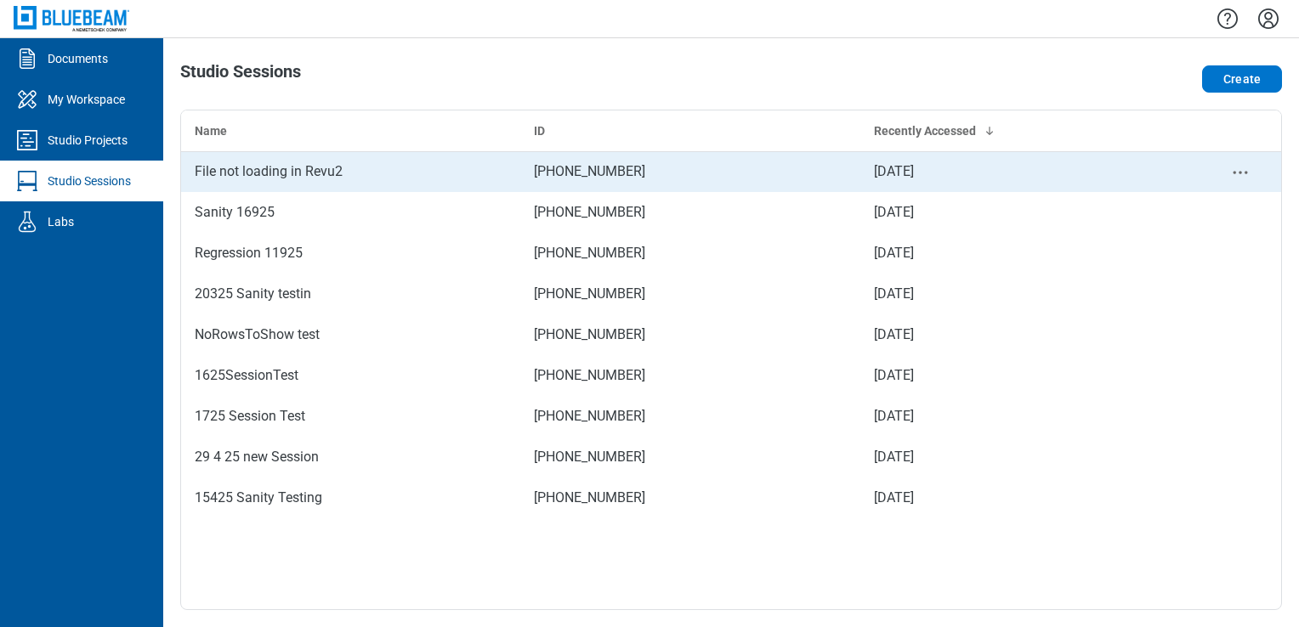
click at [289, 175] on div "File not loading in Revu2" at bounding box center [351, 172] width 312 height 20
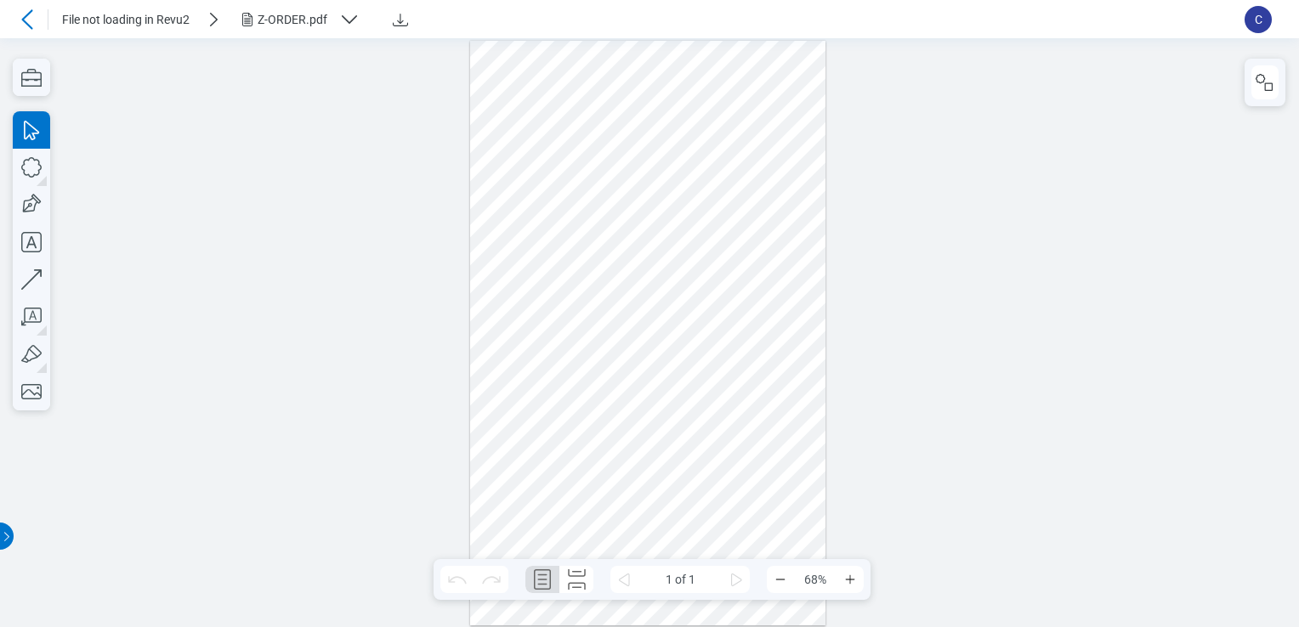
click at [18, 21] on icon at bounding box center [27, 19] width 20 height 20
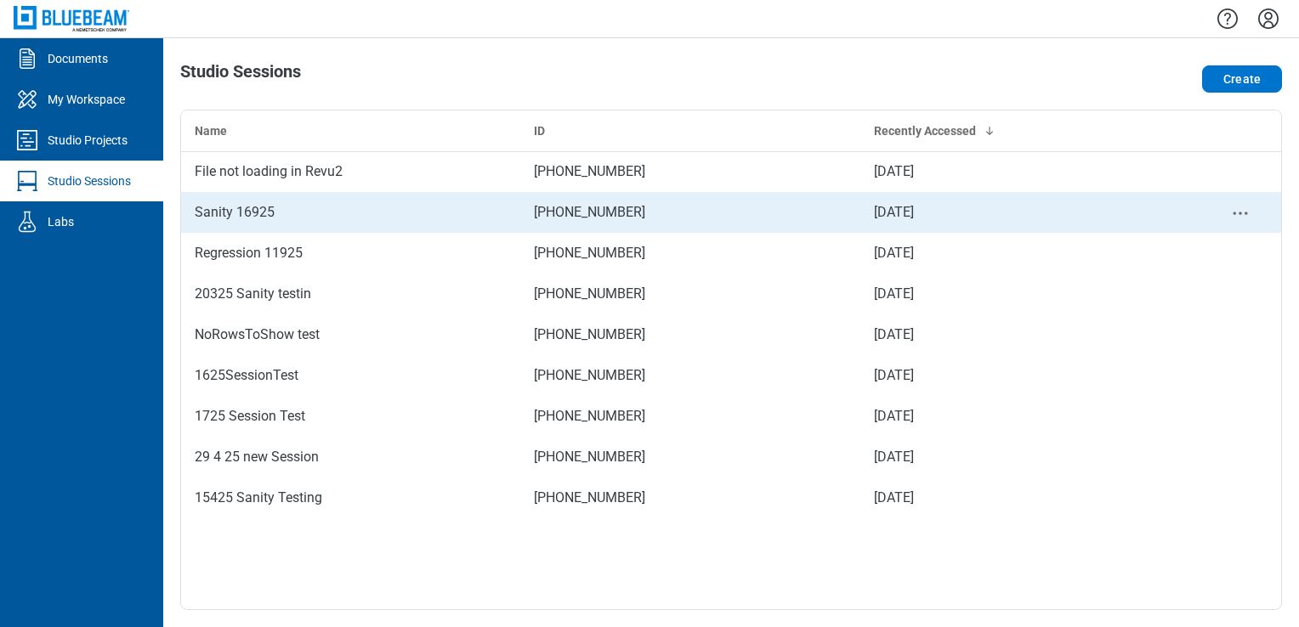
click at [190, 196] on td "Sanity 16925" at bounding box center [350, 212] width 339 height 41
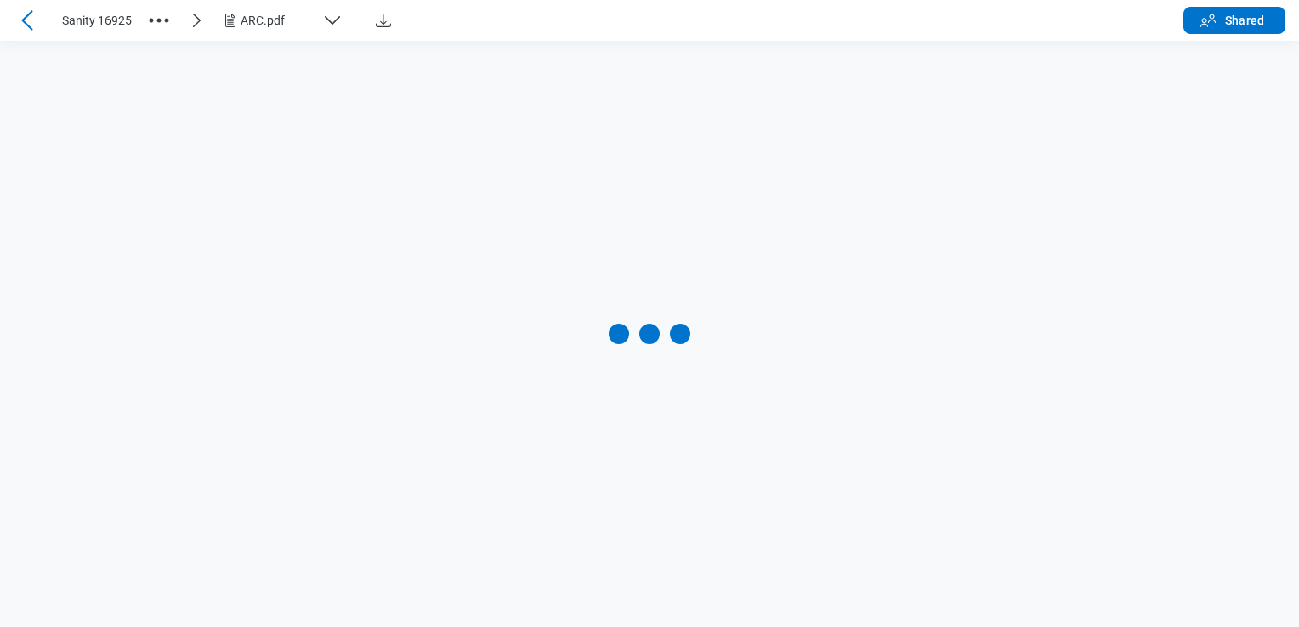
click at [241, 20] on div "ARC.pdf" at bounding box center [278, 20] width 75 height 17
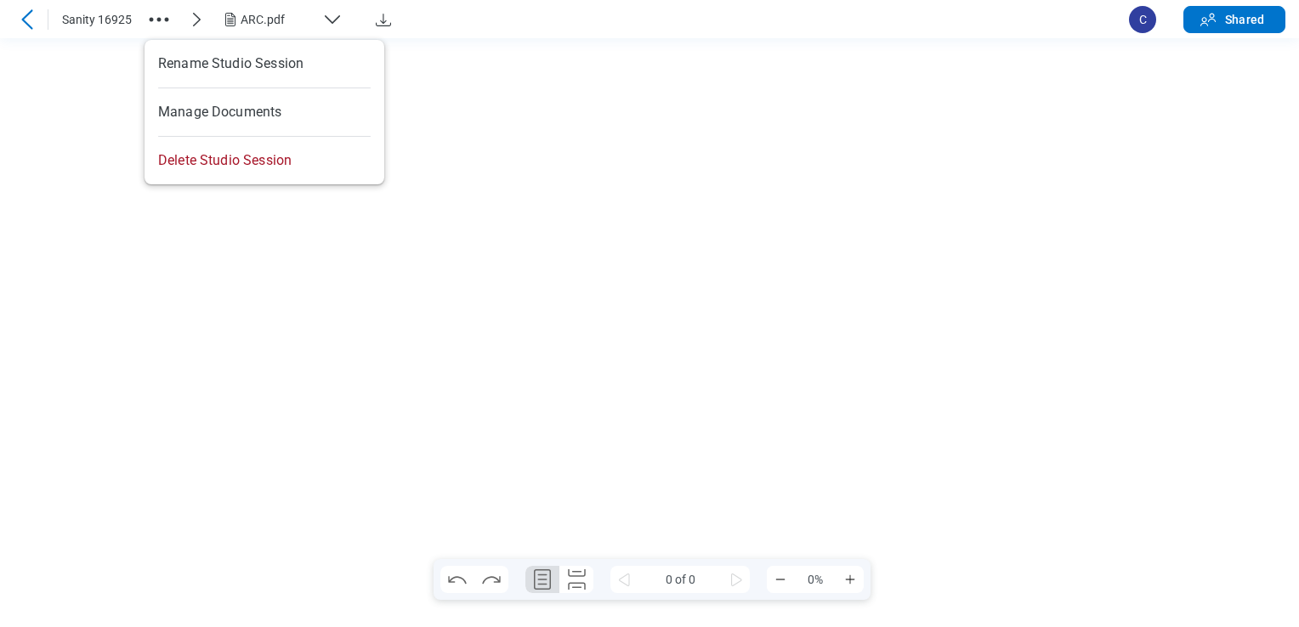
click at [170, 16] on icon "button" at bounding box center [158, 19] width 27 height 27
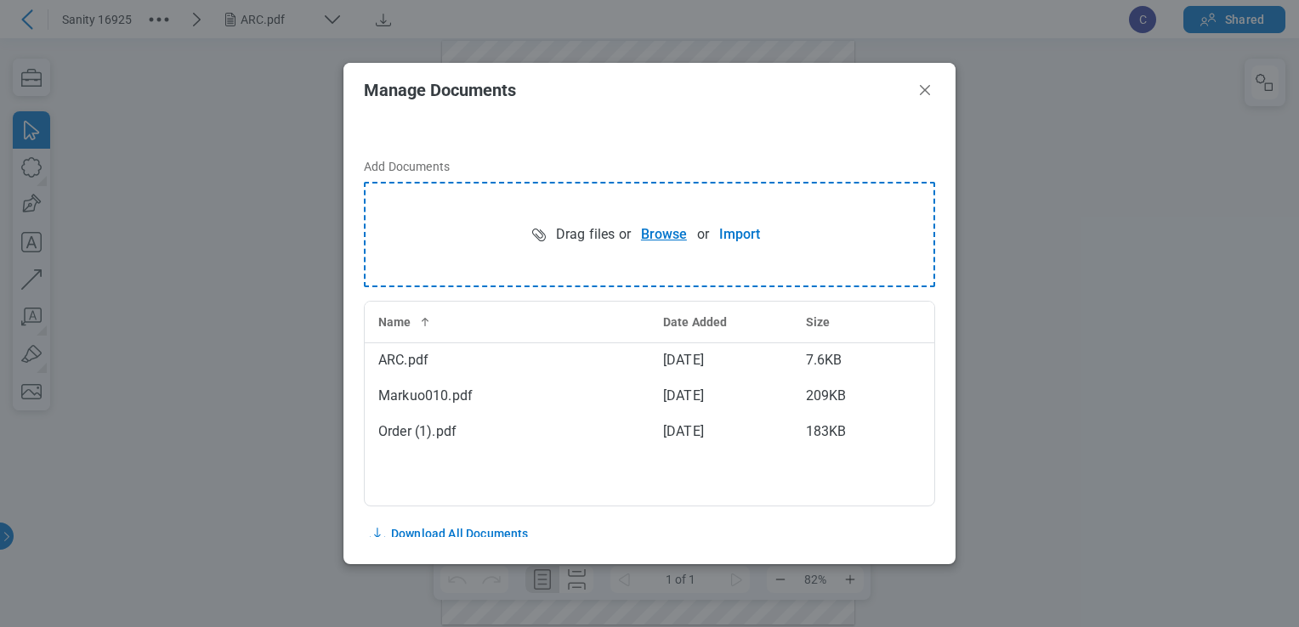
click at [673, 244] on button "Browse" at bounding box center [664, 235] width 66 height 34
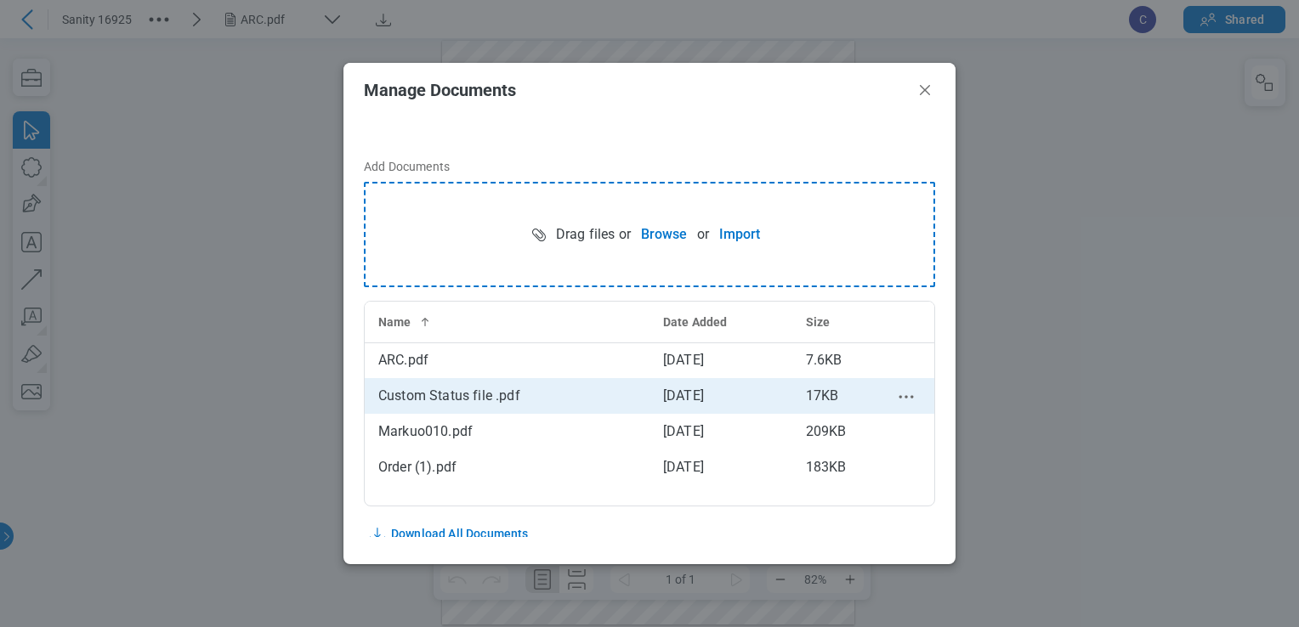
click at [404, 381] on td "Custom Status file .pdf" at bounding box center [507, 396] width 285 height 36
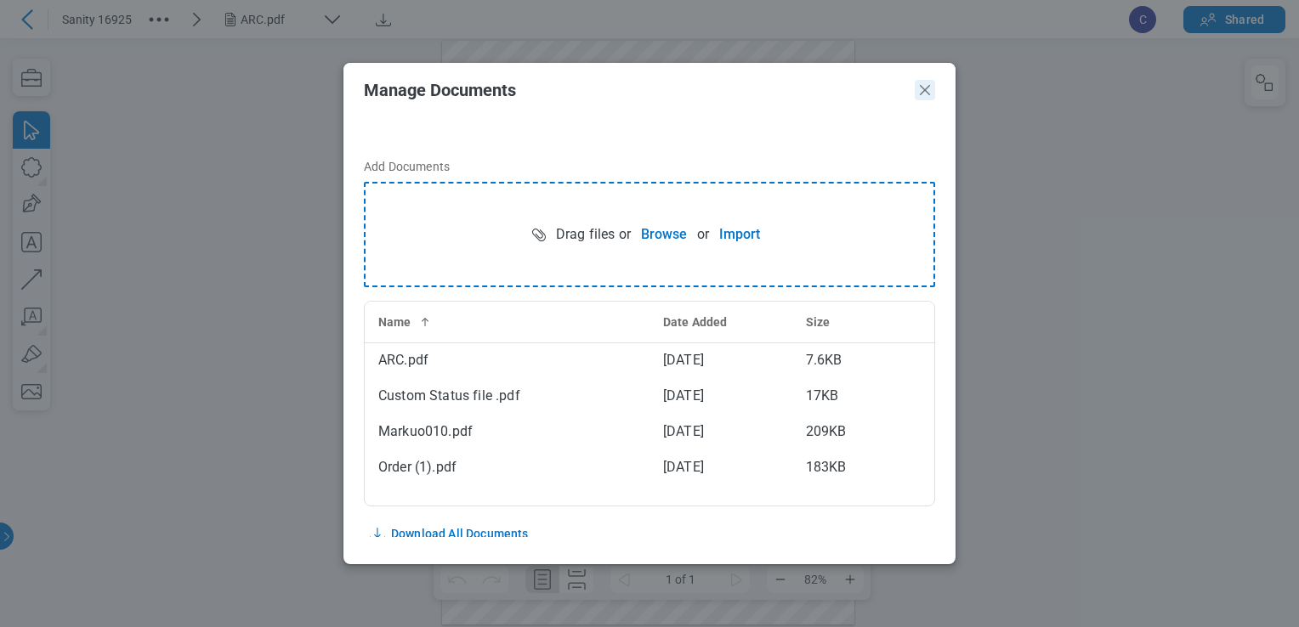
click at [924, 94] on icon "Close" at bounding box center [925, 90] width 20 height 20
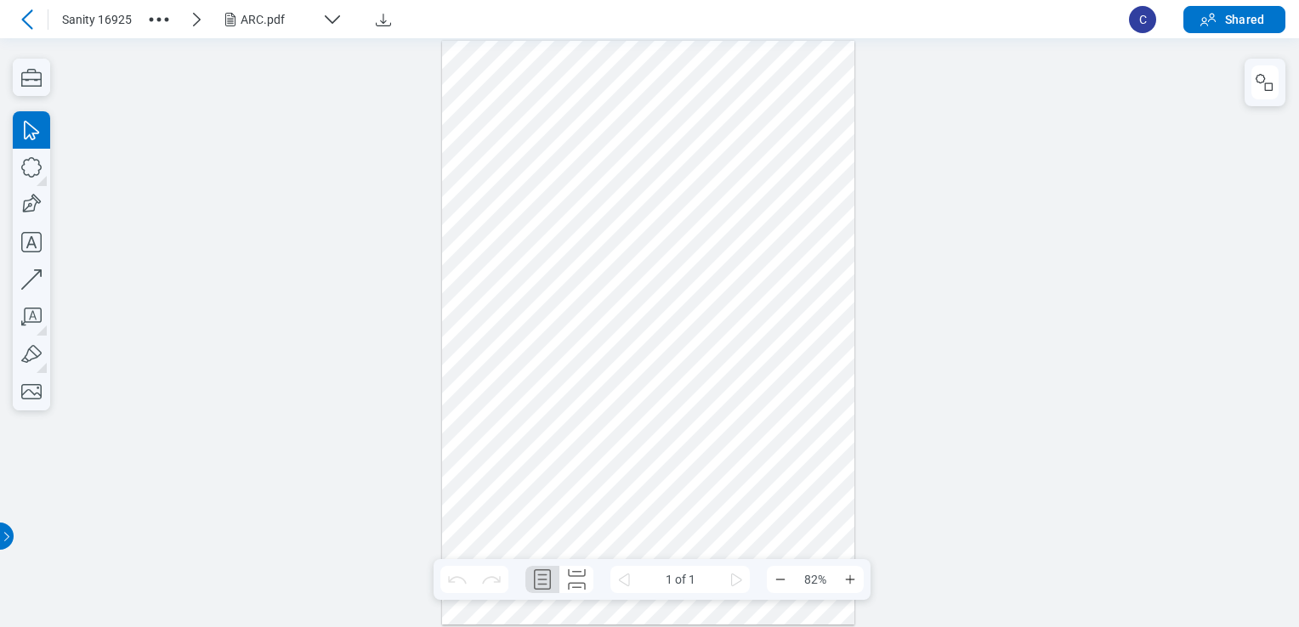
click at [275, 19] on div "ARC.pdf" at bounding box center [278, 19] width 75 height 17
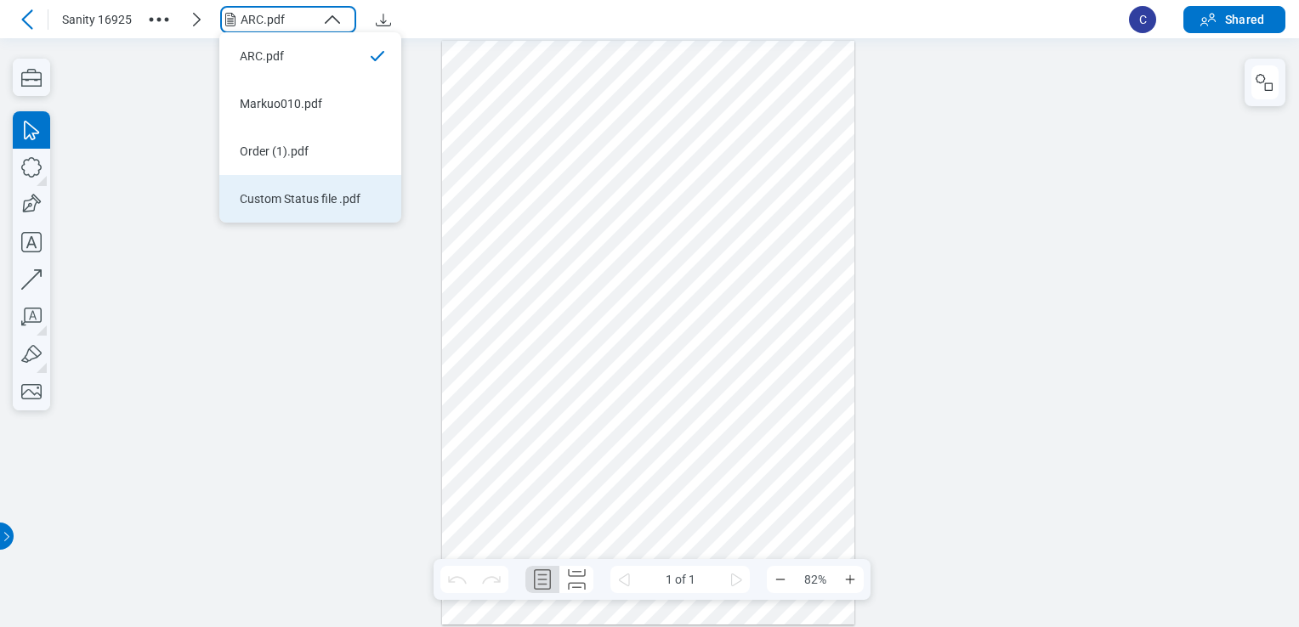
click at [294, 207] on div "Custom Status file .pdf" at bounding box center [300, 198] width 121 height 17
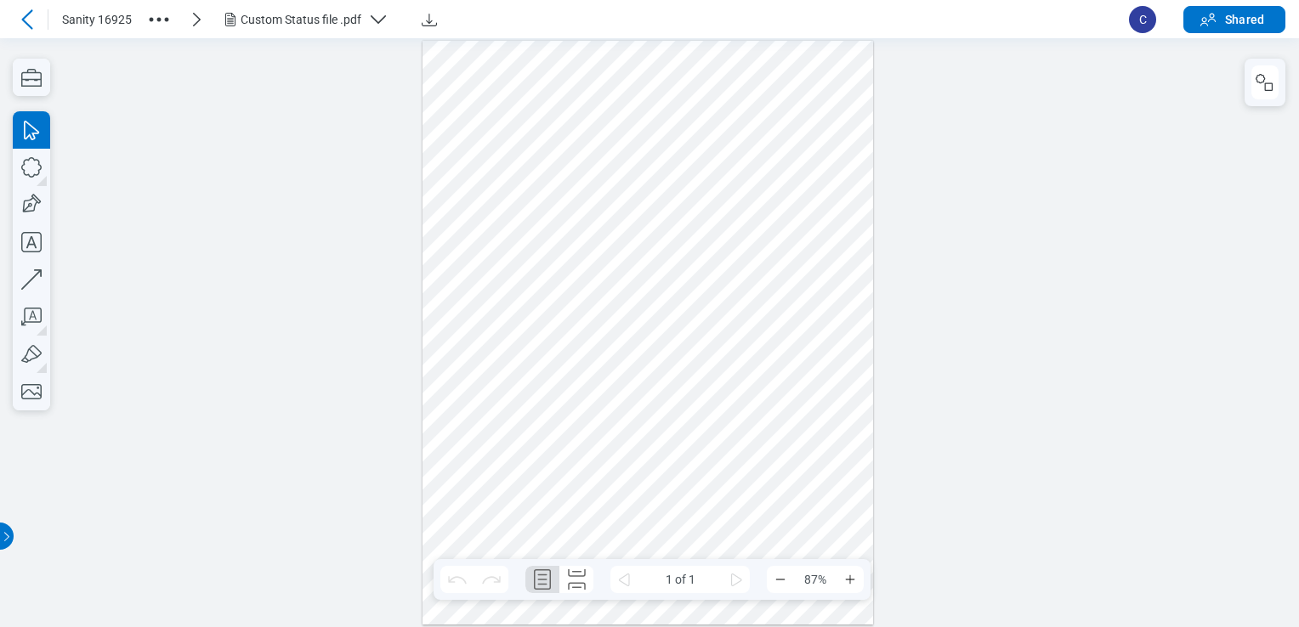
click at [1267, 77] on icon "button" at bounding box center [1265, 82] width 20 height 20
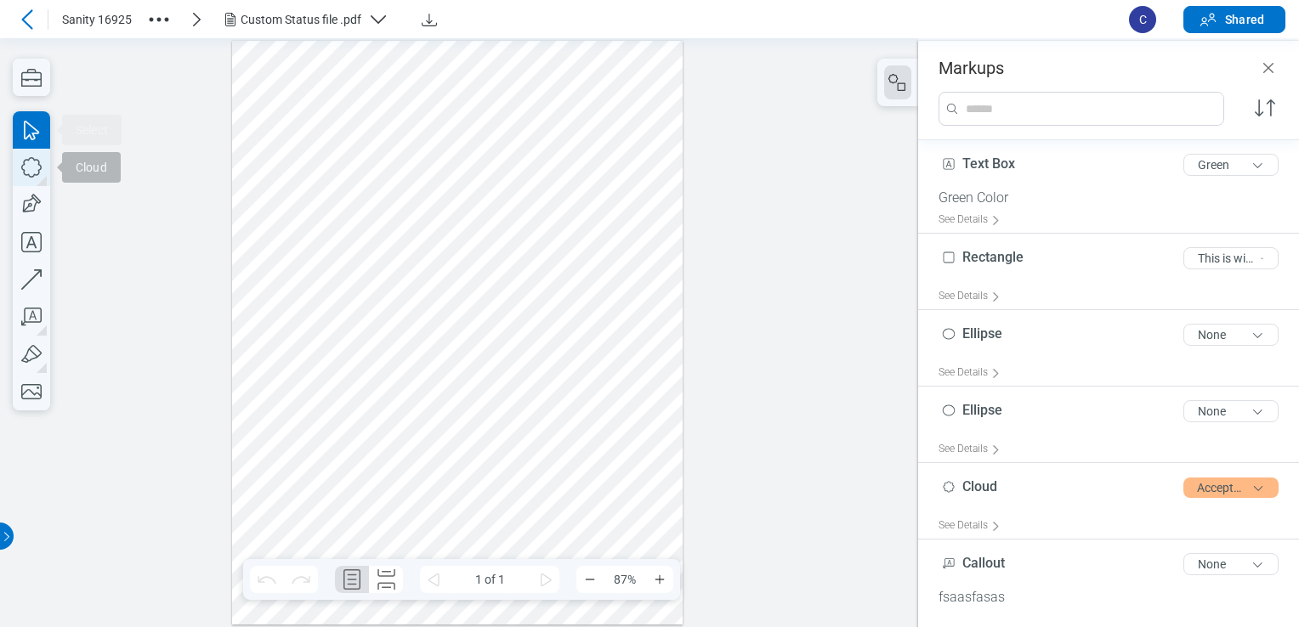
click at [33, 156] on icon "button" at bounding box center [31, 167] width 37 height 37
drag, startPoint x: 276, startPoint y: 258, endPoint x: 406, endPoint y: 375, distance: 175.2
click at [406, 375] on div at bounding box center [457, 333] width 451 height 584
click at [30, 194] on icon "button" at bounding box center [31, 204] width 37 height 37
drag, startPoint x: 445, startPoint y: 239, endPoint x: 515, endPoint y: 351, distance: 132.6
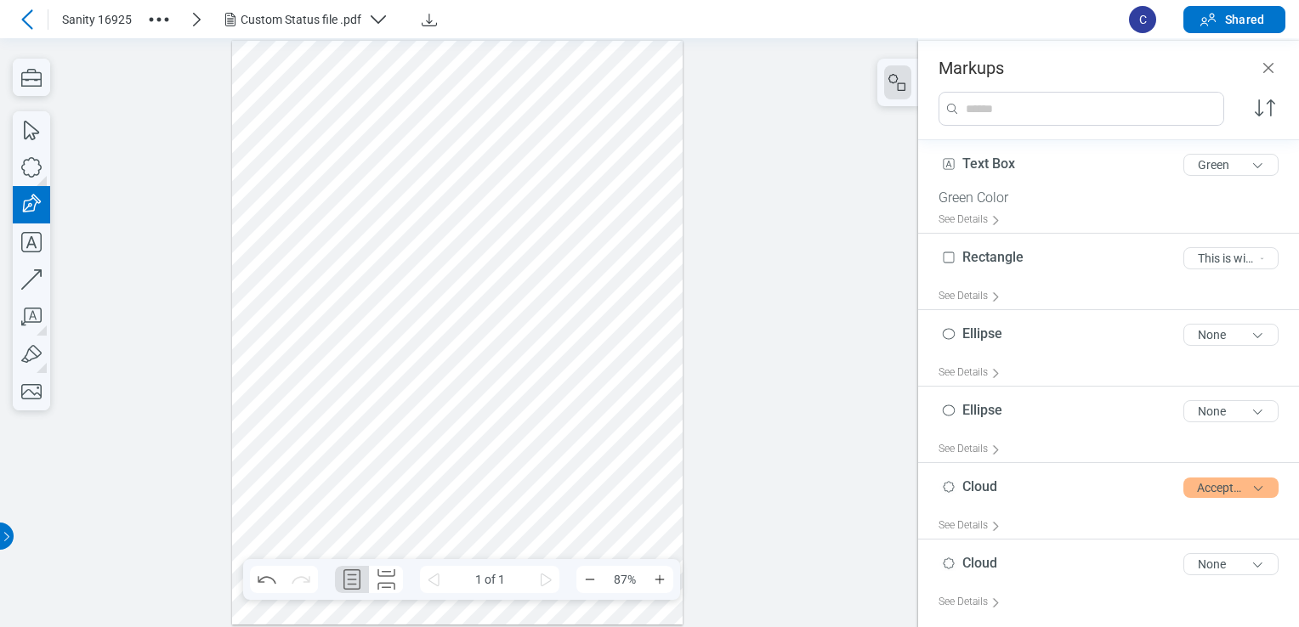
click at [515, 351] on div at bounding box center [457, 333] width 451 height 584
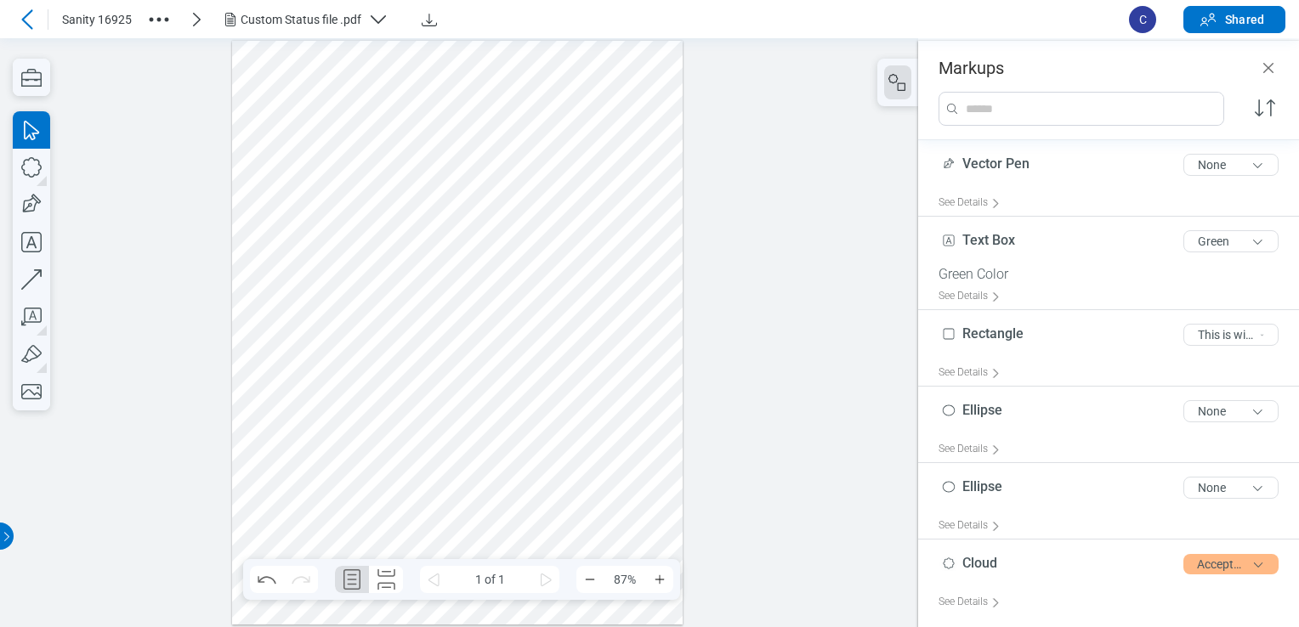
drag, startPoint x: 406, startPoint y: 298, endPoint x: 332, endPoint y: 266, distance: 79.9
click at [332, 266] on div at bounding box center [457, 333] width 451 height 584
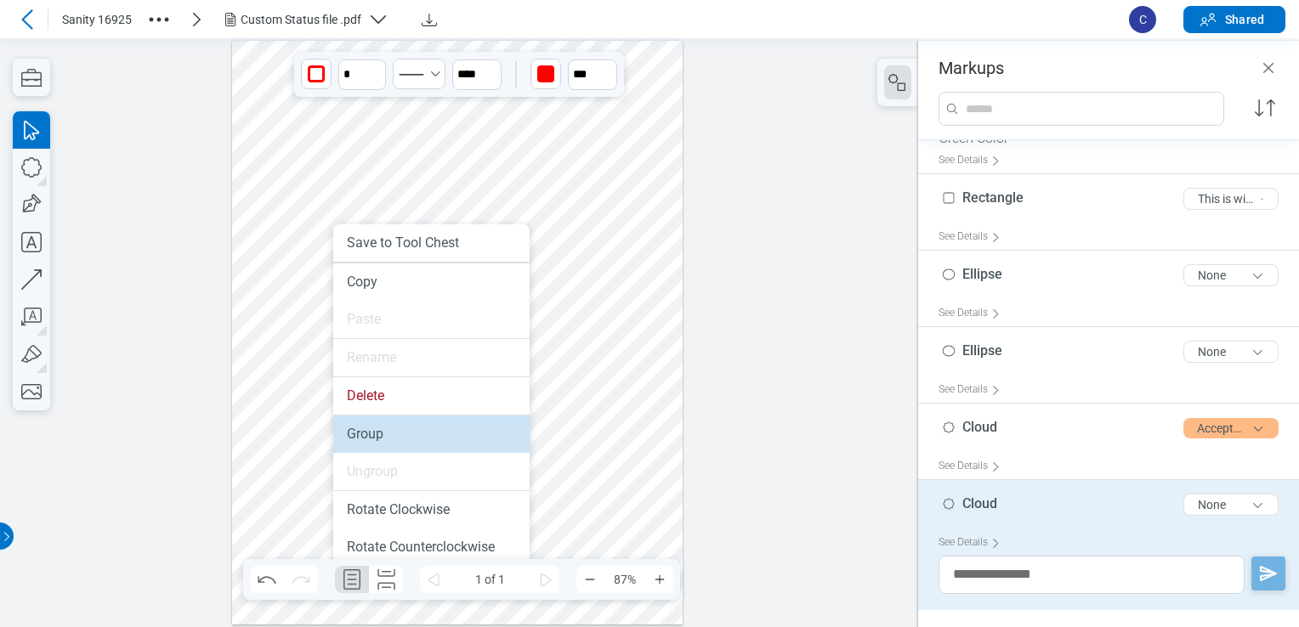
click at [405, 440] on li "Group" at bounding box center [431, 434] width 196 height 37
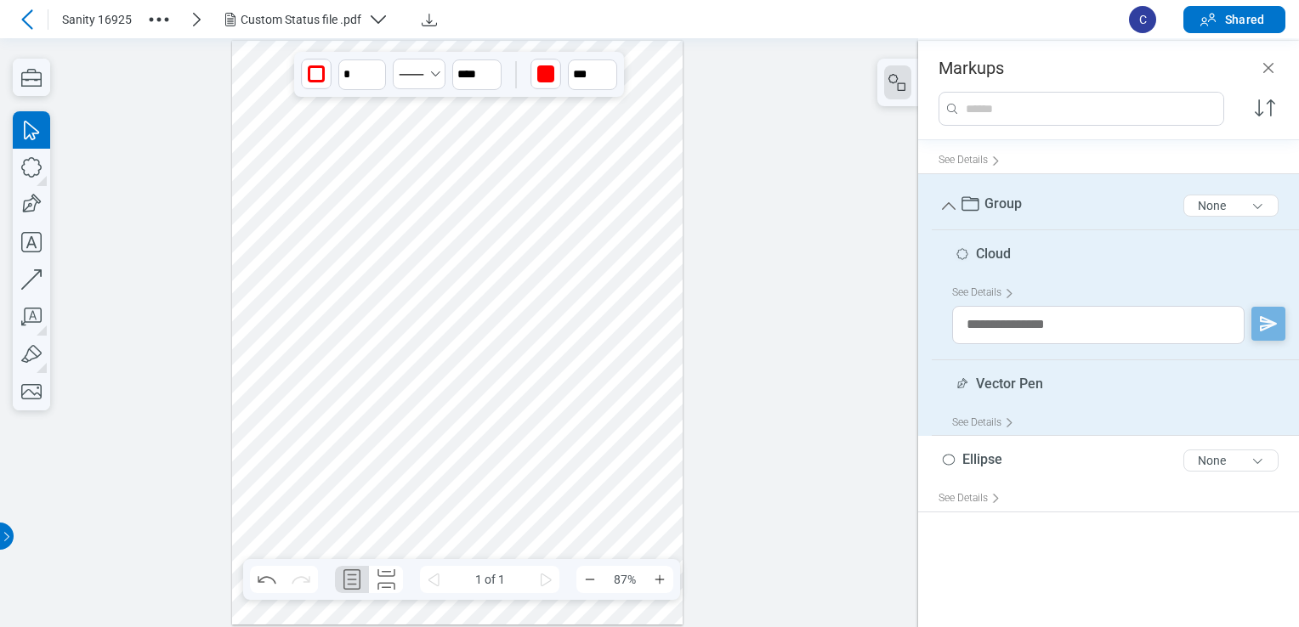
scroll to position [0, 0]
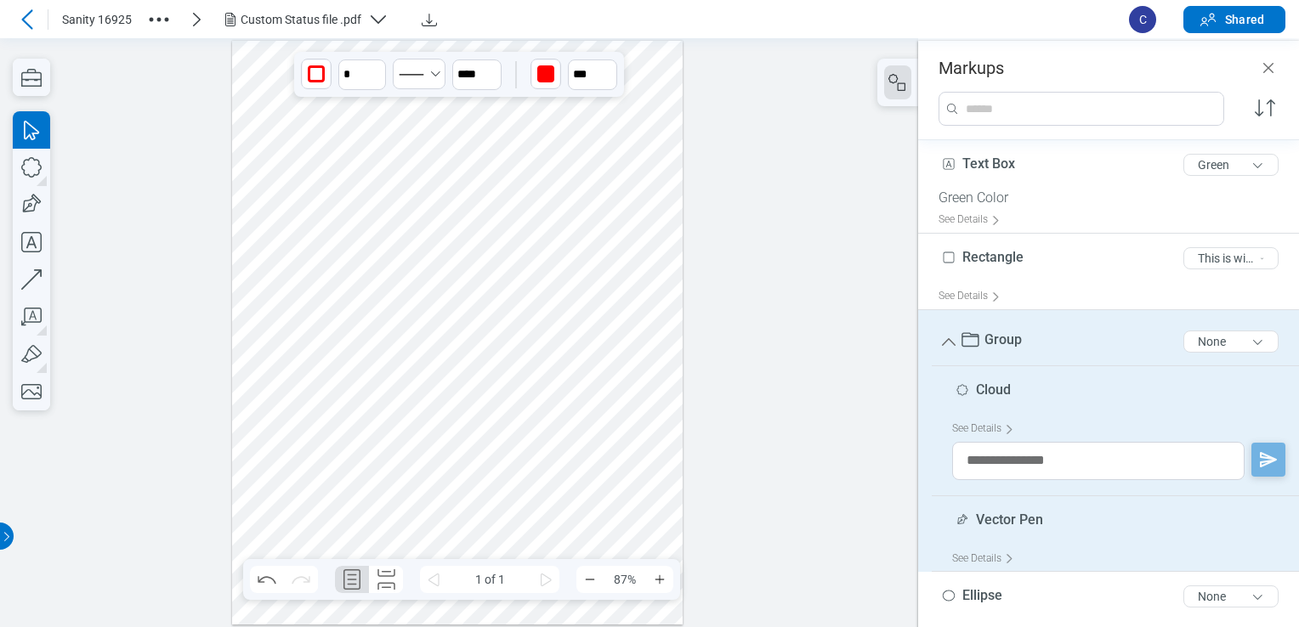
click at [452, 290] on div at bounding box center [457, 333] width 451 height 584
click at [1006, 343] on span "Group" at bounding box center [1002, 340] width 37 height 16
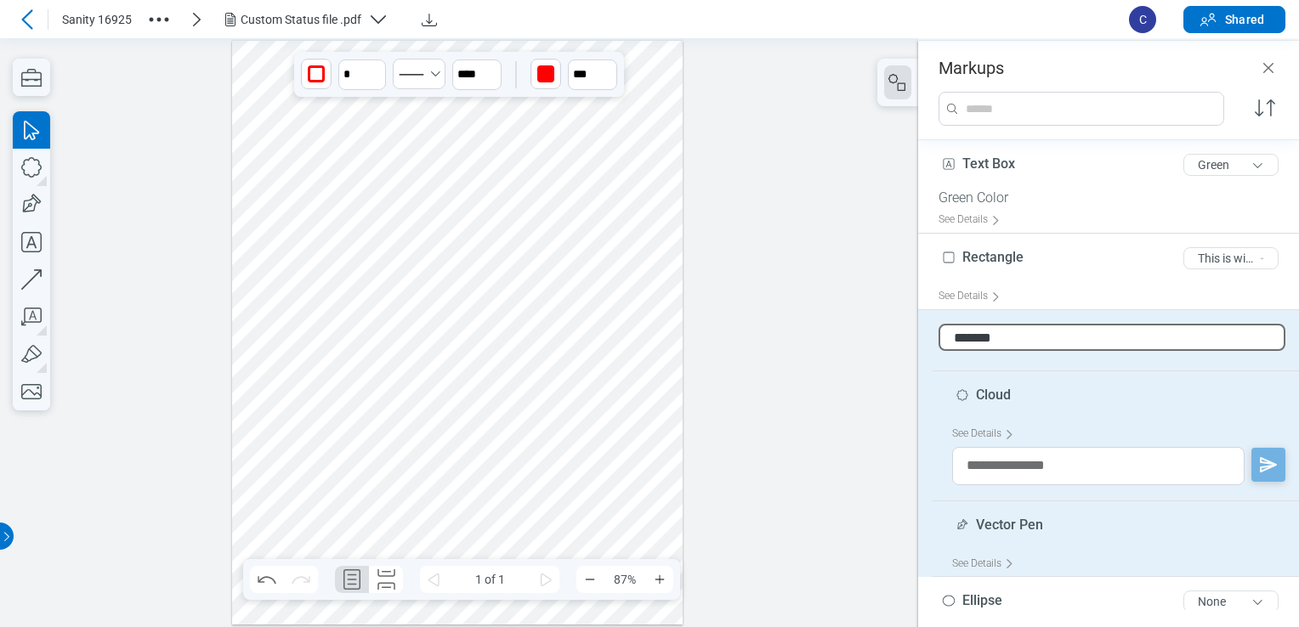
type input "********"
click at [690, 249] on div at bounding box center [459, 332] width 918 height 589
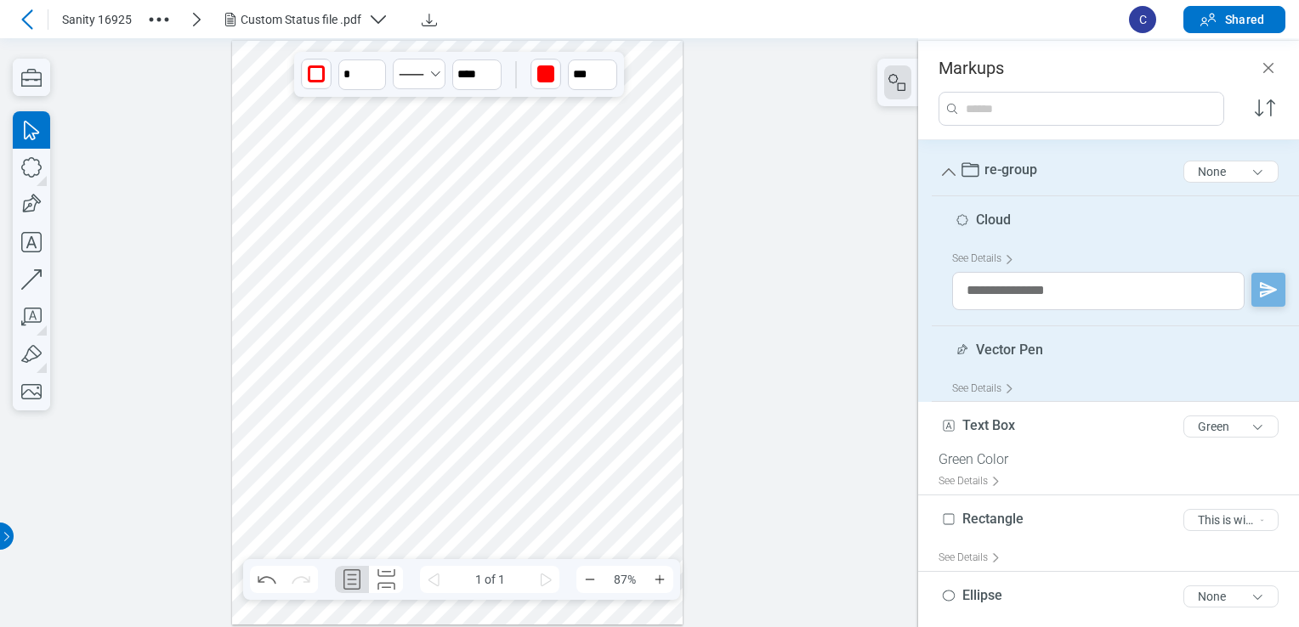
click at [592, 222] on div at bounding box center [457, 333] width 451 height 584
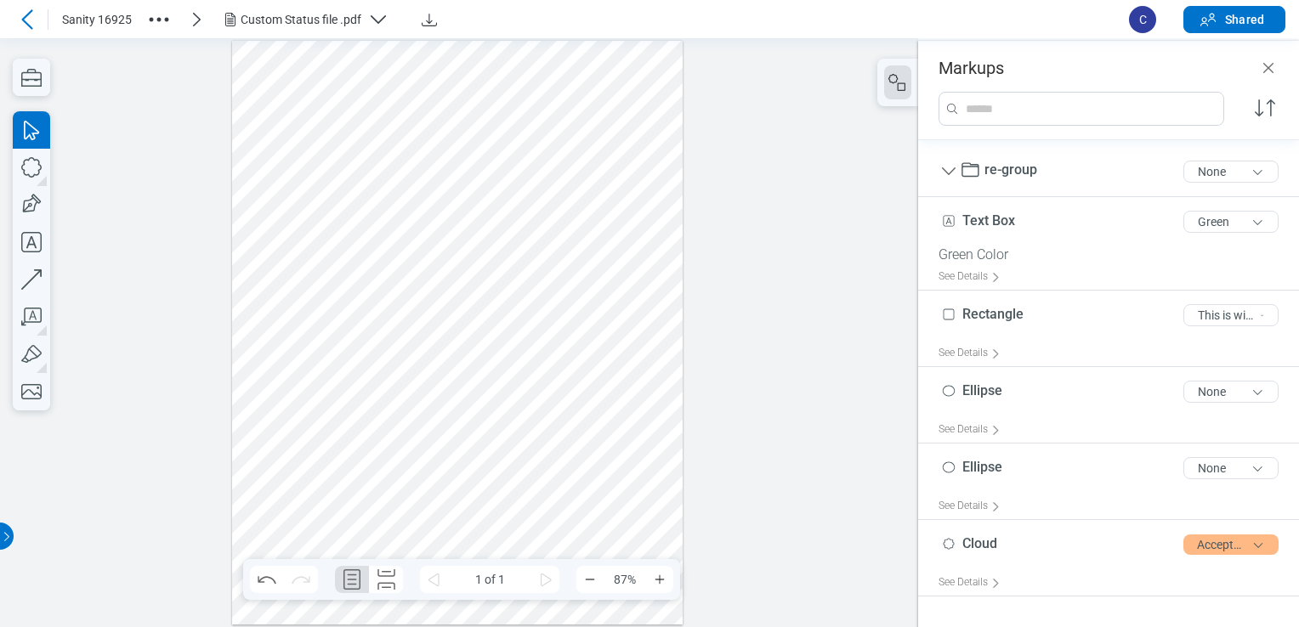
click at [316, 303] on div at bounding box center [457, 333] width 451 height 584
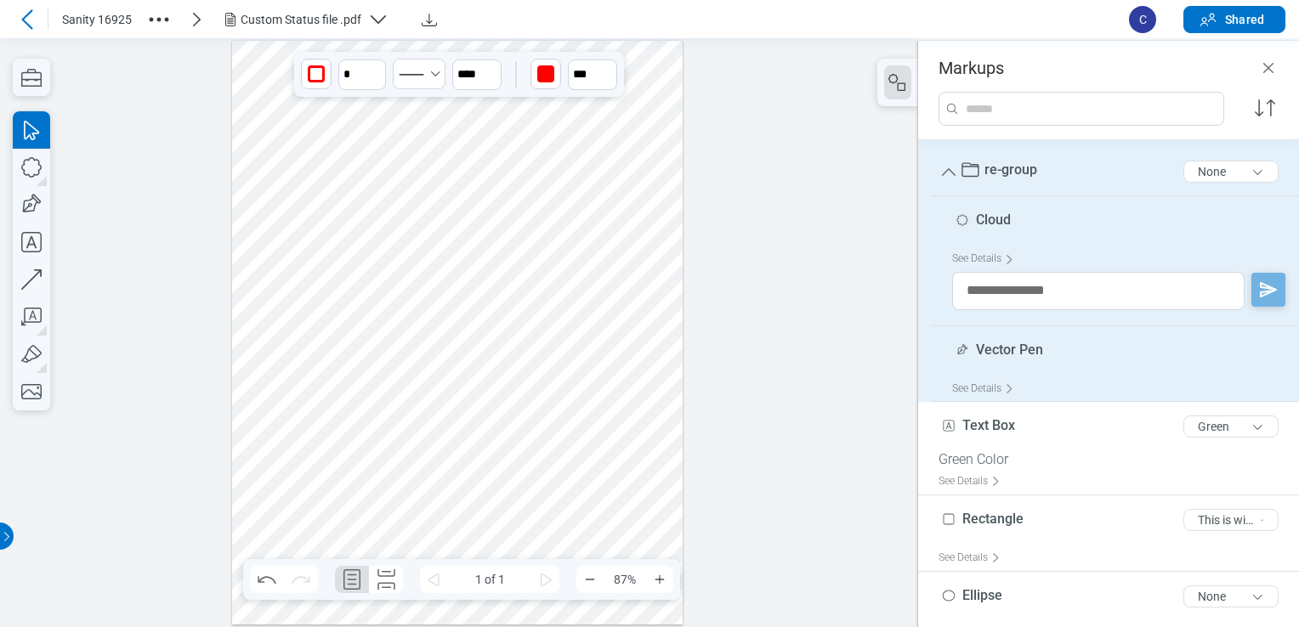
click at [565, 220] on div at bounding box center [457, 333] width 451 height 584
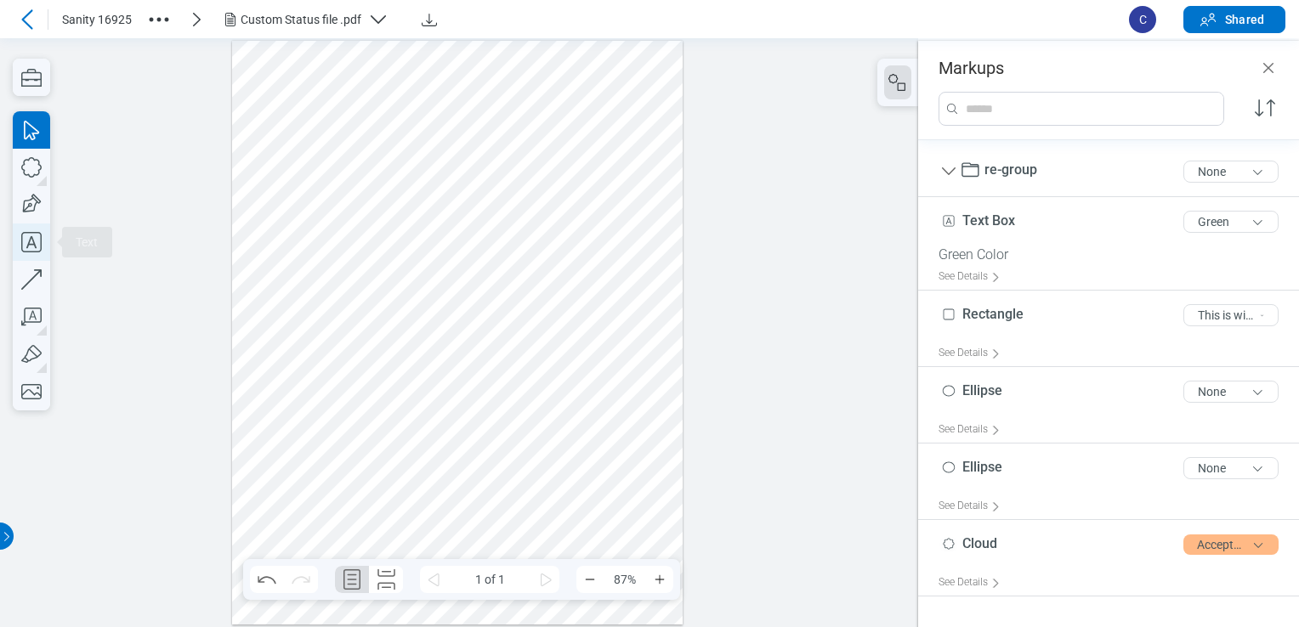
click at [44, 240] on icon "button" at bounding box center [31, 242] width 37 height 37
click at [524, 198] on div at bounding box center [457, 333] width 451 height 584
click at [600, 244] on div at bounding box center [457, 333] width 451 height 584
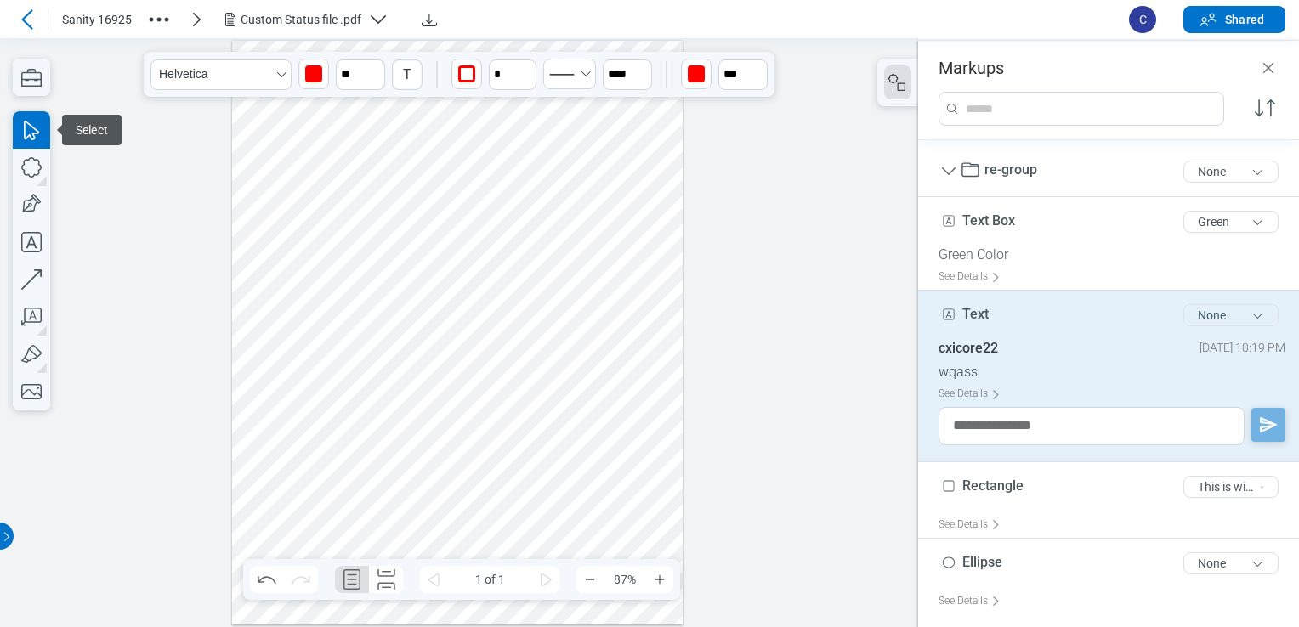
click at [1245, 324] on button "None" at bounding box center [1230, 315] width 95 height 22
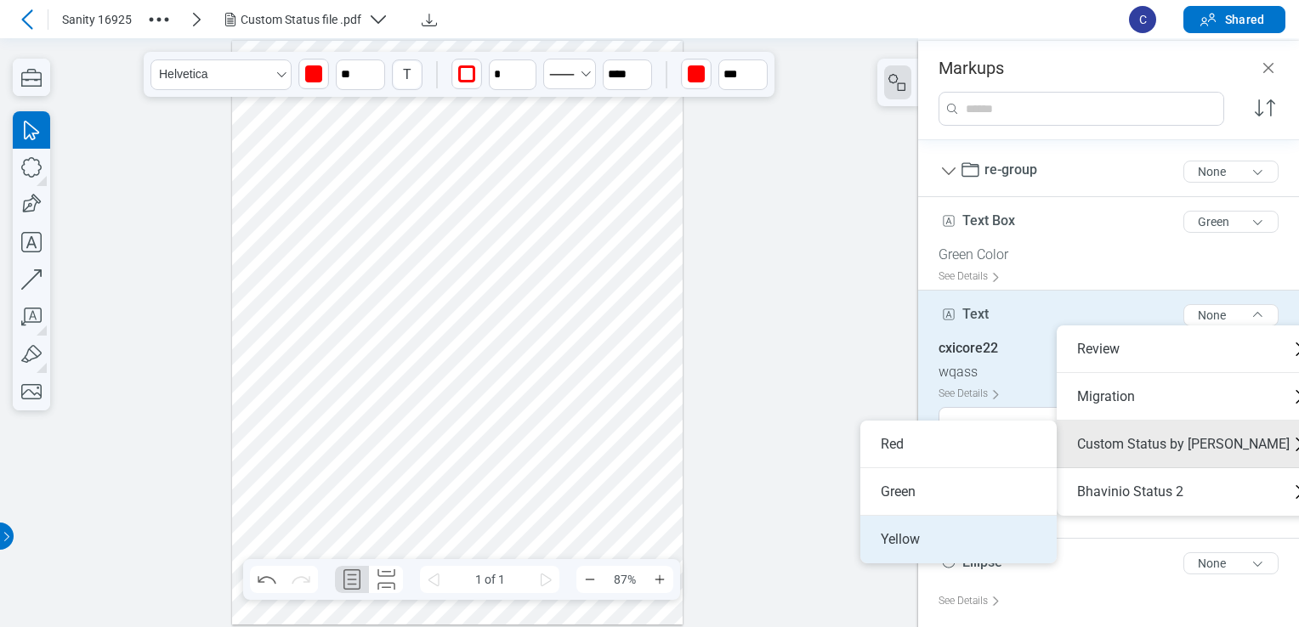
drag, startPoint x: 958, startPoint y: 532, endPoint x: 843, endPoint y: 443, distance: 145.4
click at [958, 532] on li "Yellow" at bounding box center [958, 540] width 196 height 48
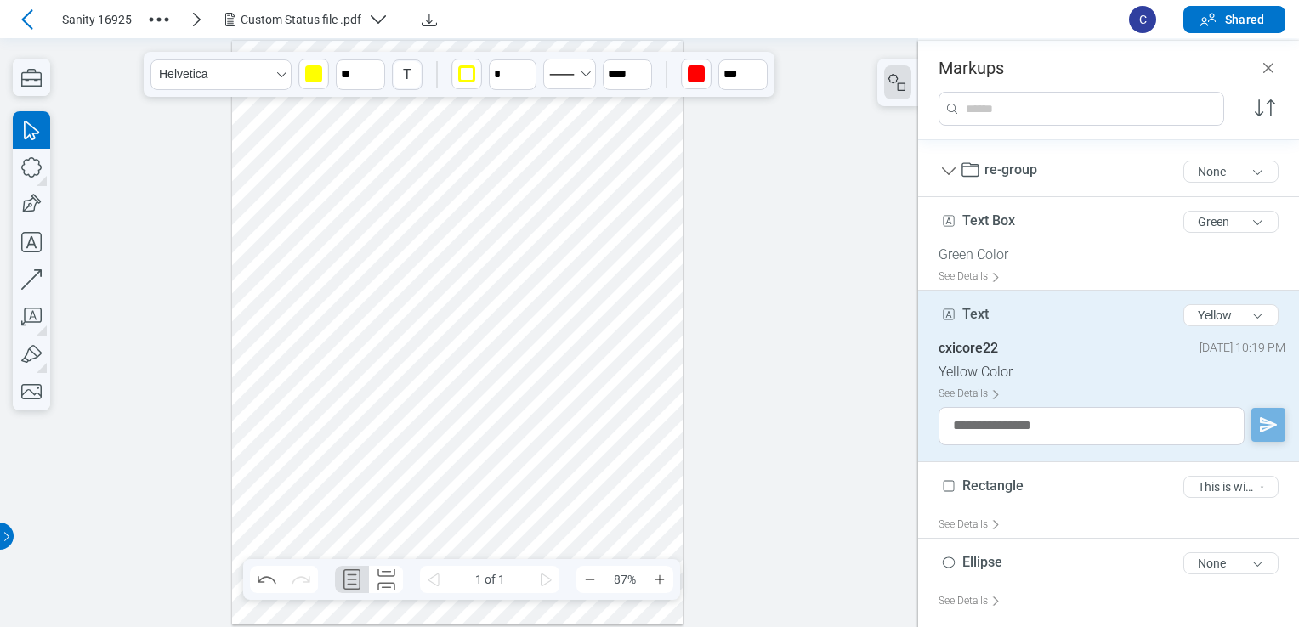
click at [623, 347] on div at bounding box center [457, 333] width 451 height 584
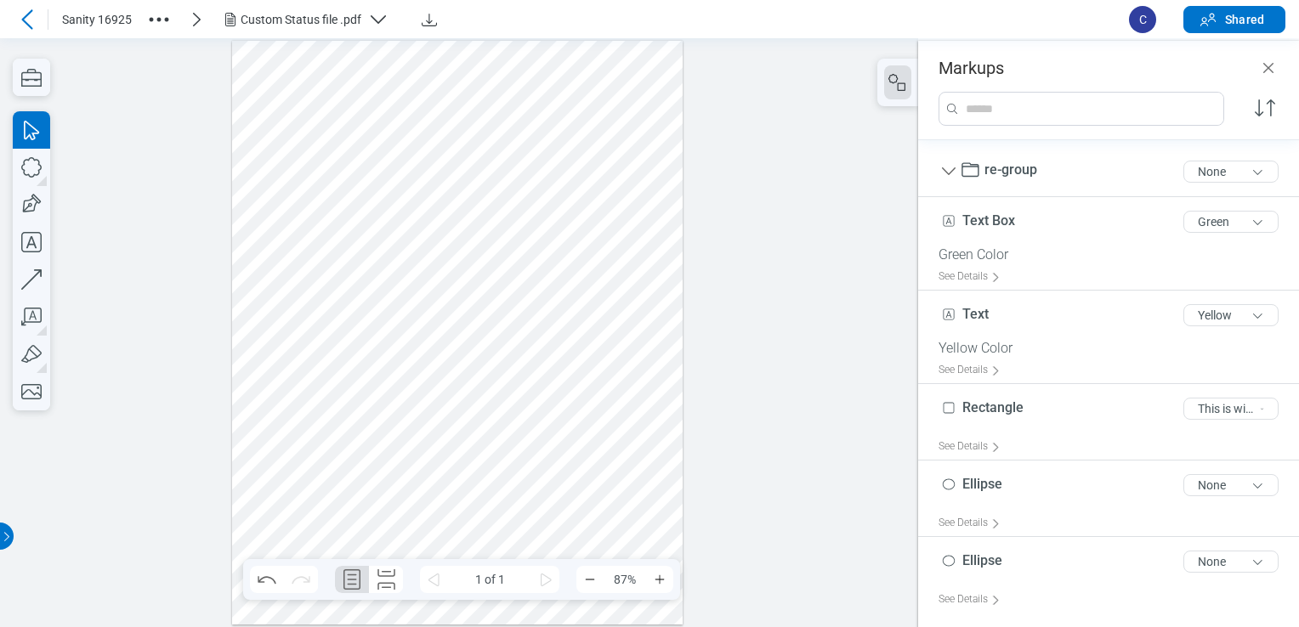
click at [556, 195] on div at bounding box center [457, 333] width 451 height 584
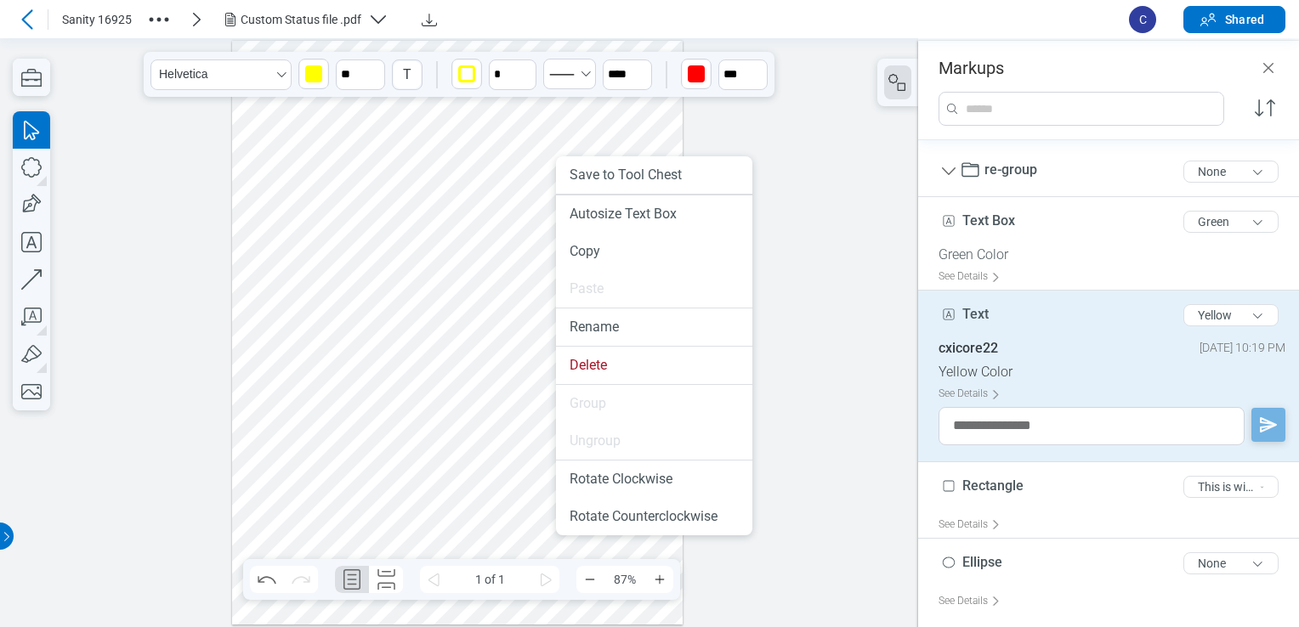
click at [556, 195] on li at bounding box center [654, 195] width 196 height 1
click at [579, 213] on li "Autosize Text Box" at bounding box center [654, 214] width 196 height 37
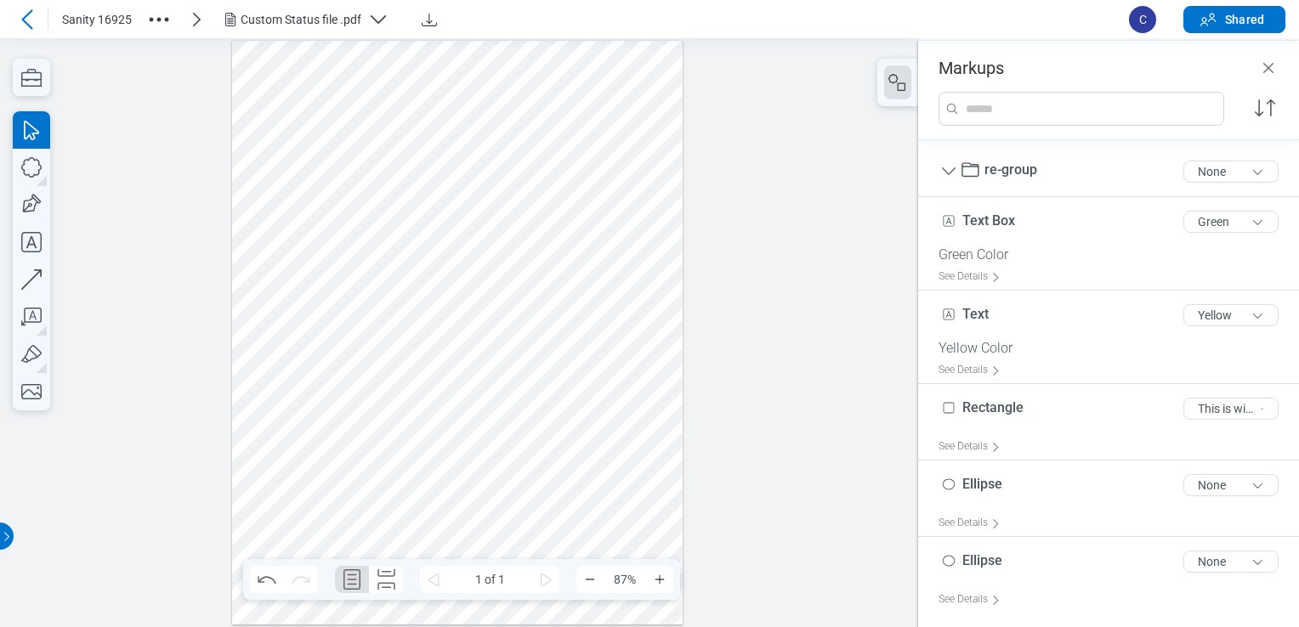
click at [575, 252] on div at bounding box center [457, 333] width 451 height 584
click at [332, 72] on div at bounding box center [457, 333] width 451 height 584
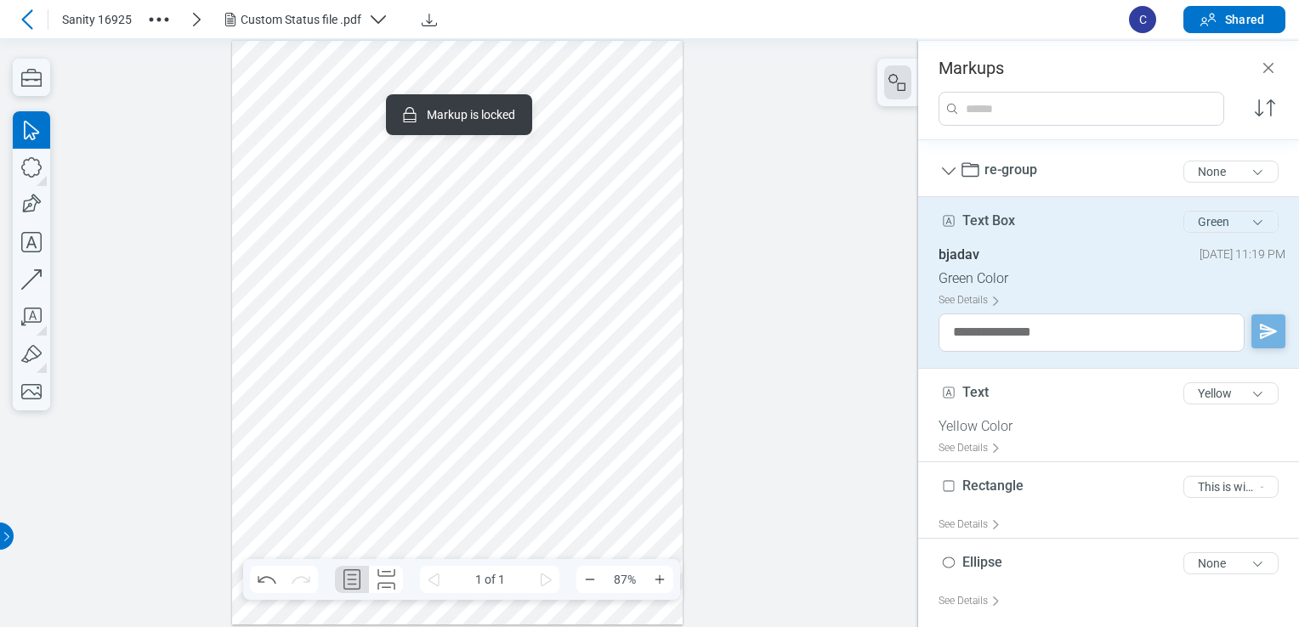
click at [1243, 213] on button "Green" at bounding box center [1230, 222] width 95 height 22
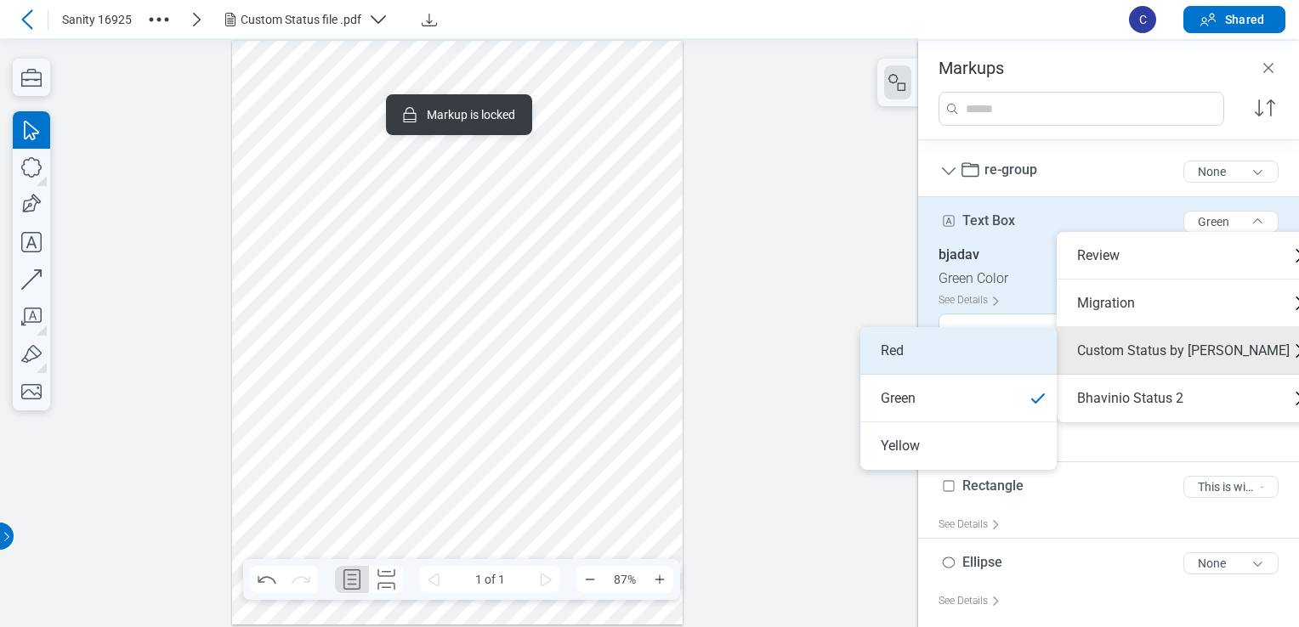
click at [993, 358] on li "Red" at bounding box center [958, 351] width 196 height 48
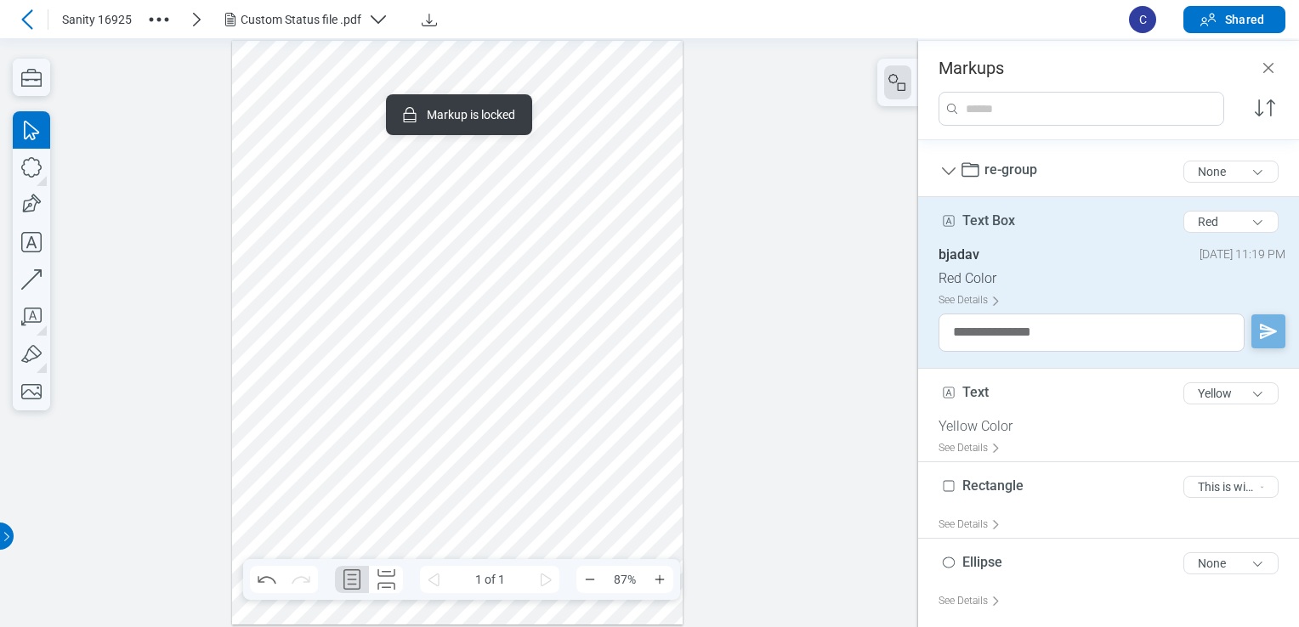
click at [551, 265] on div at bounding box center [457, 333] width 451 height 584
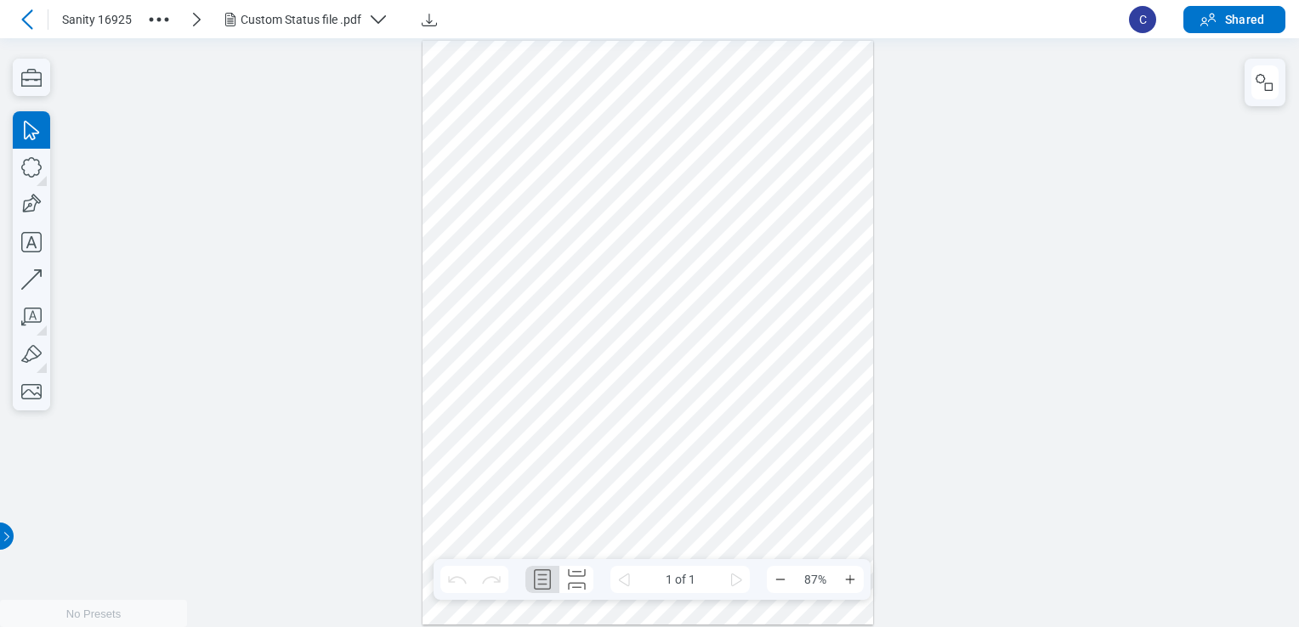
click at [1265, 77] on icon "button" at bounding box center [1265, 82] width 20 height 20
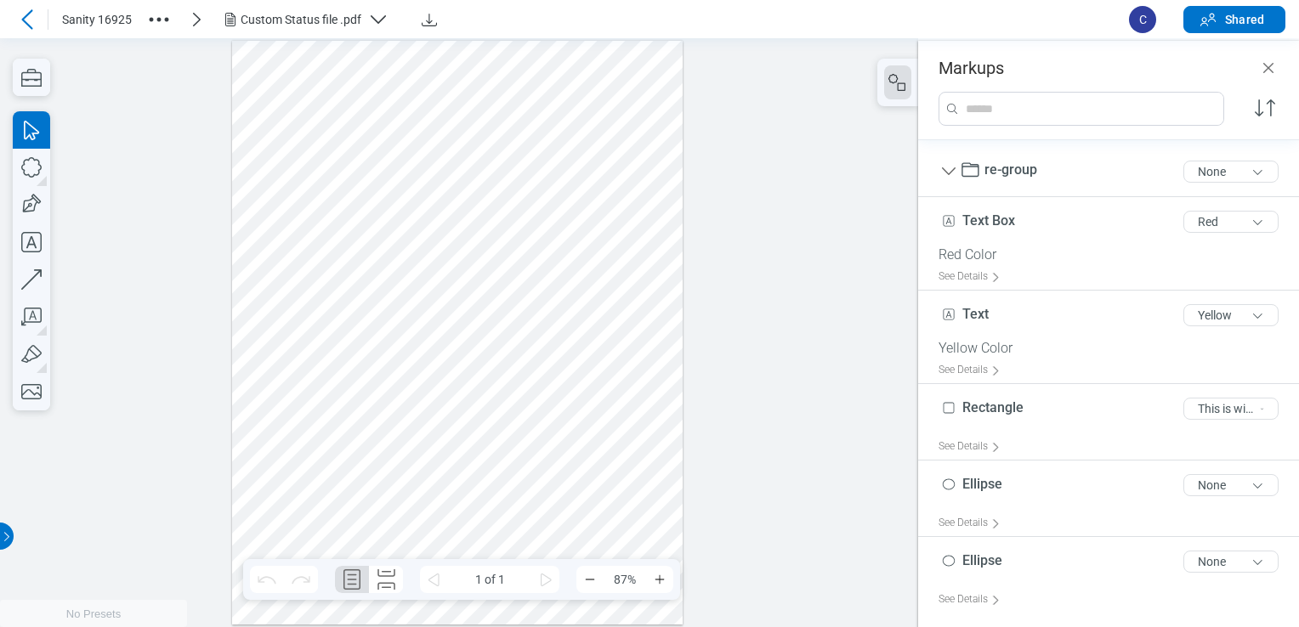
click at [368, 292] on div at bounding box center [457, 333] width 451 height 584
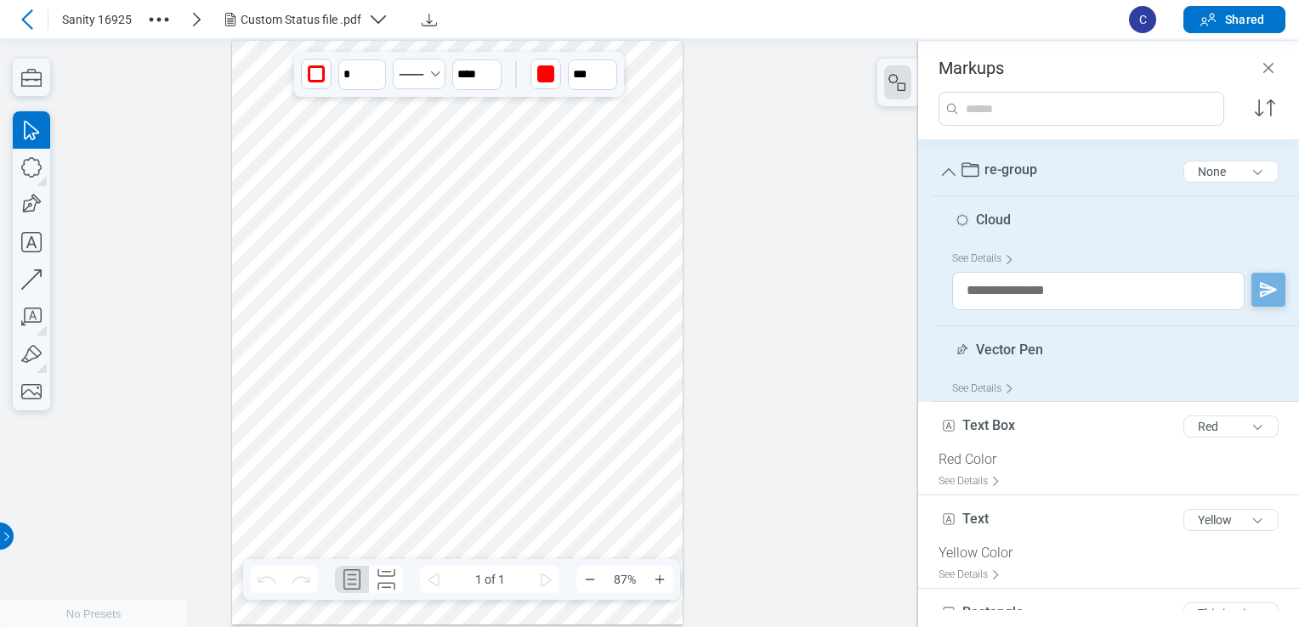
drag, startPoint x: 490, startPoint y: 282, endPoint x: 478, endPoint y: 315, distance: 35.2
click at [478, 315] on div at bounding box center [457, 333] width 451 height 584
click at [613, 242] on div at bounding box center [457, 333] width 451 height 584
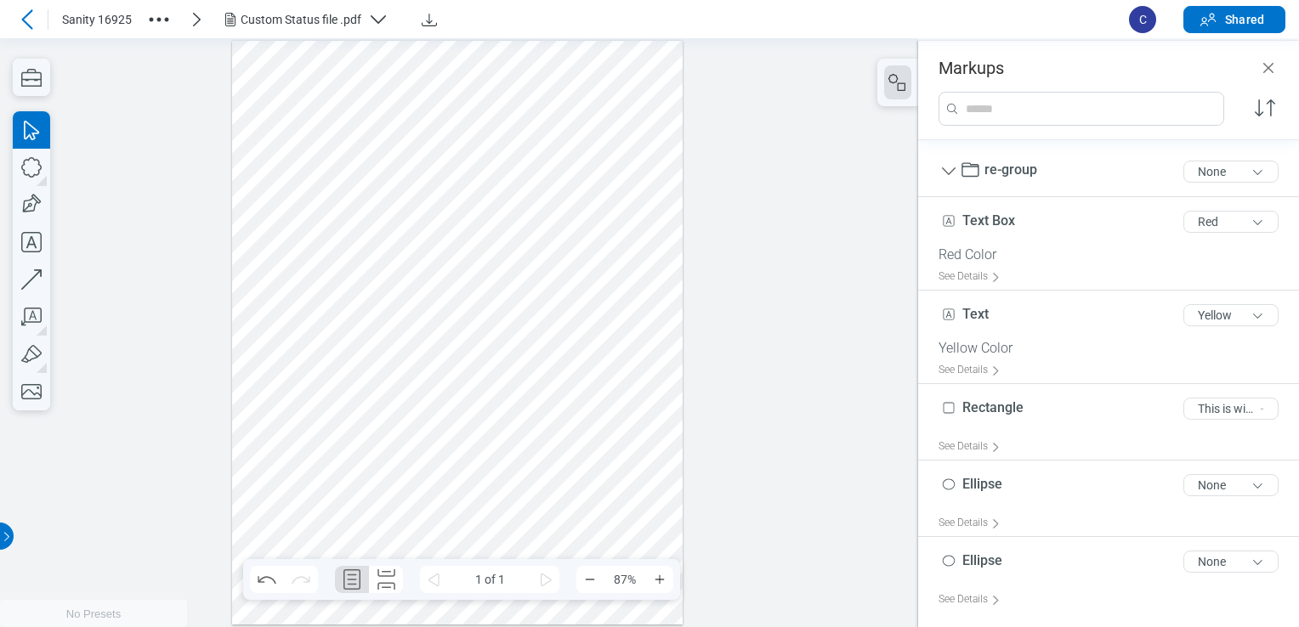
click at [464, 305] on div at bounding box center [457, 333] width 451 height 584
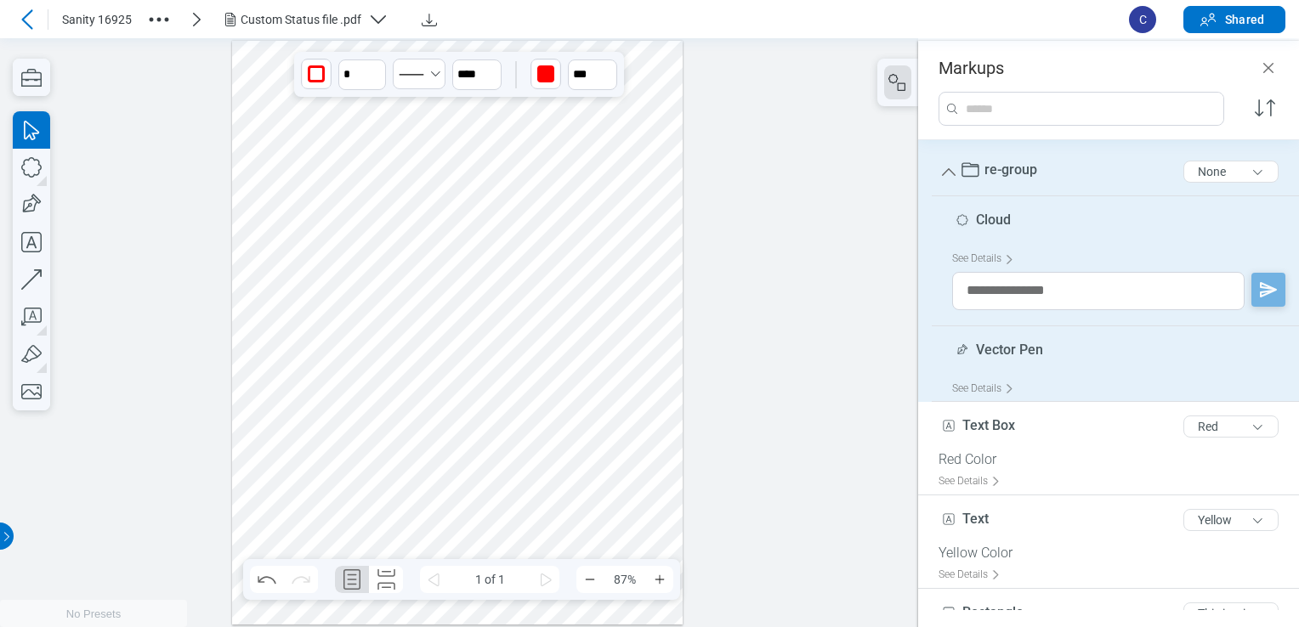
click at [581, 278] on div at bounding box center [457, 333] width 451 height 584
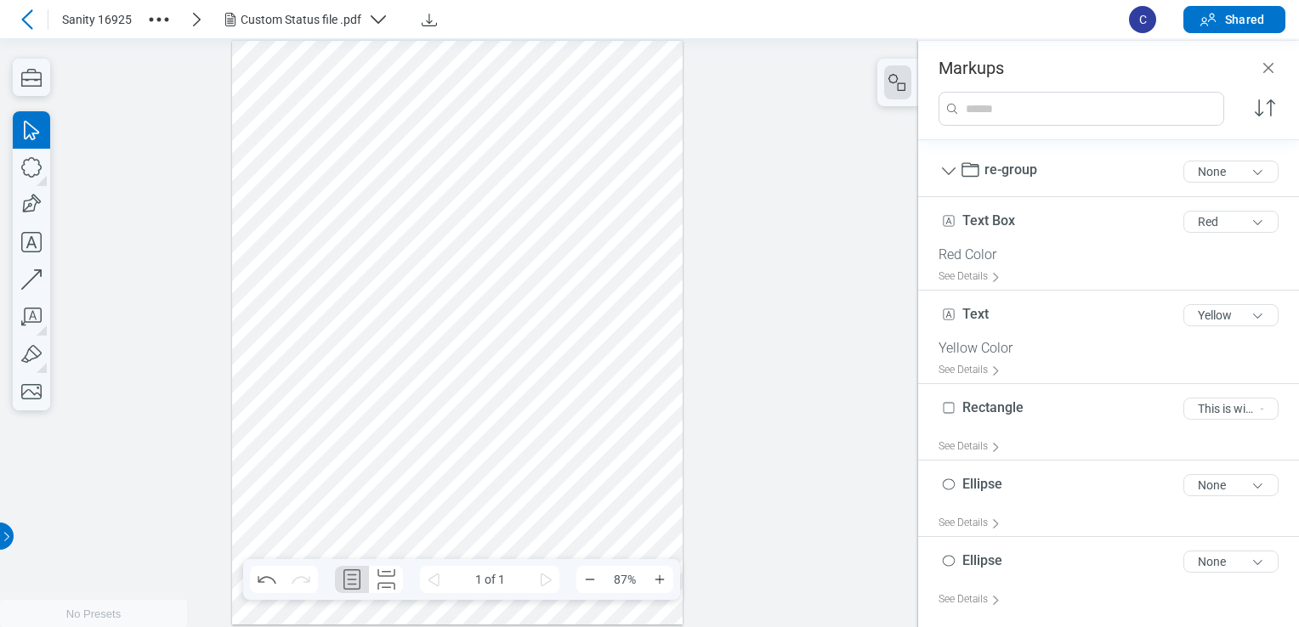
click at [315, 82] on div at bounding box center [457, 333] width 451 height 584
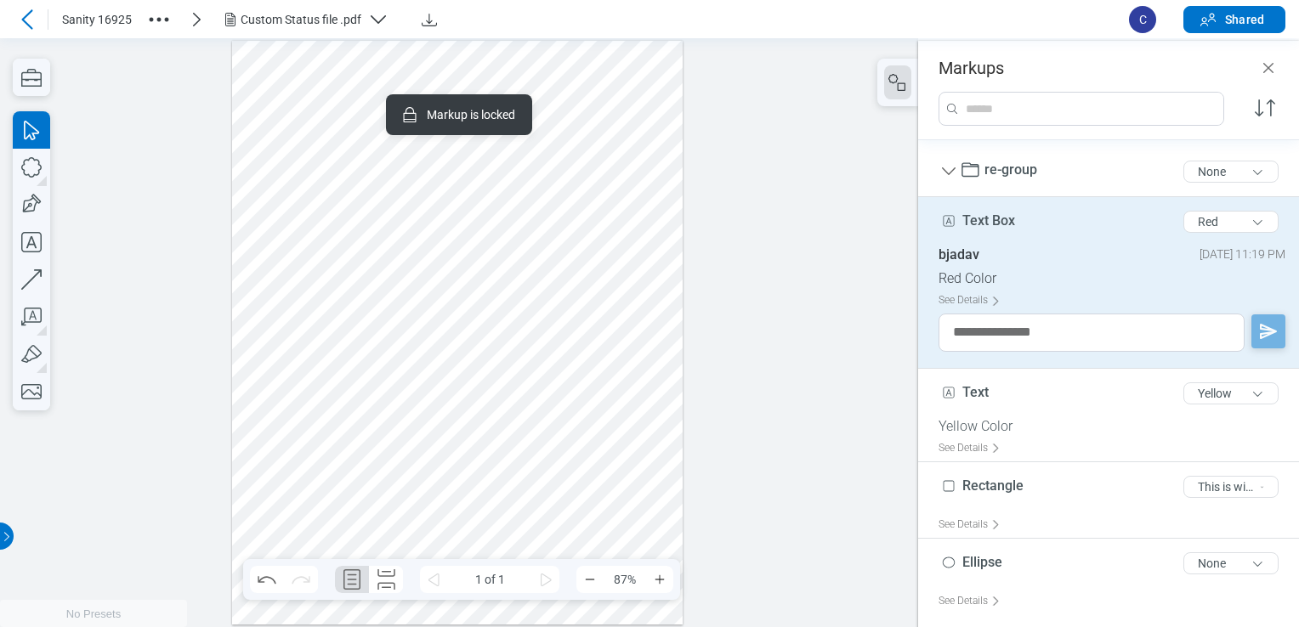
click at [537, 192] on div at bounding box center [457, 333] width 451 height 584
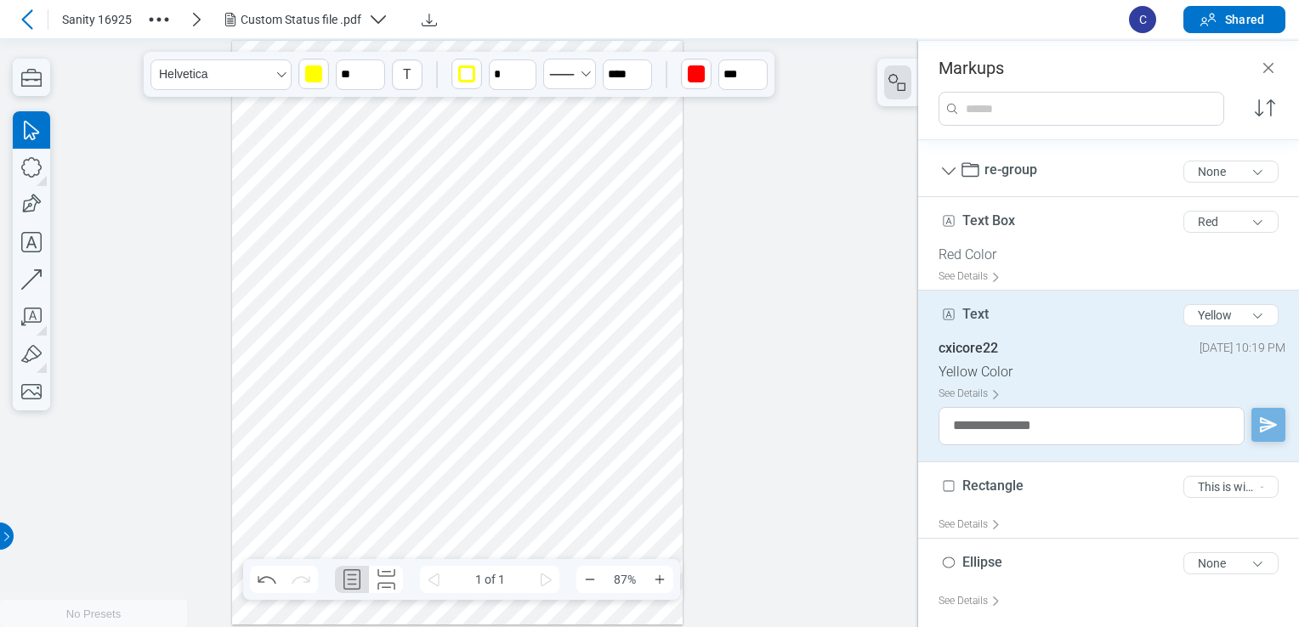
click at [19, 25] on icon at bounding box center [27, 19] width 20 height 20
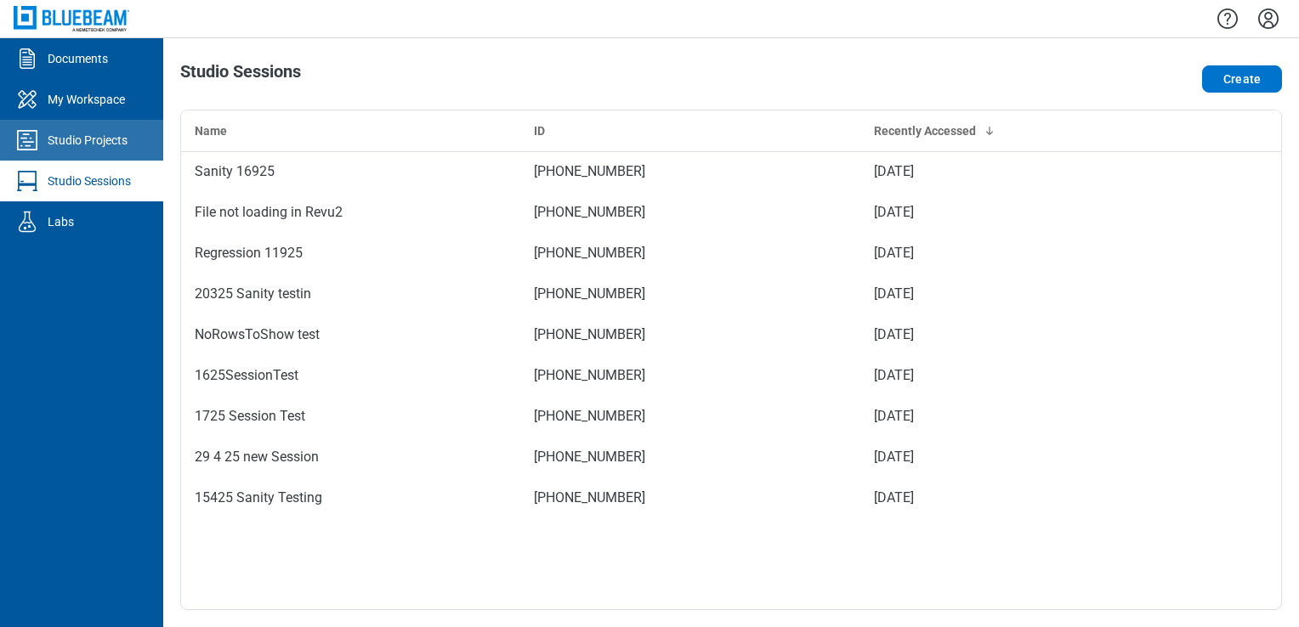
click at [98, 133] on div "Studio Projects" at bounding box center [88, 140] width 80 height 17
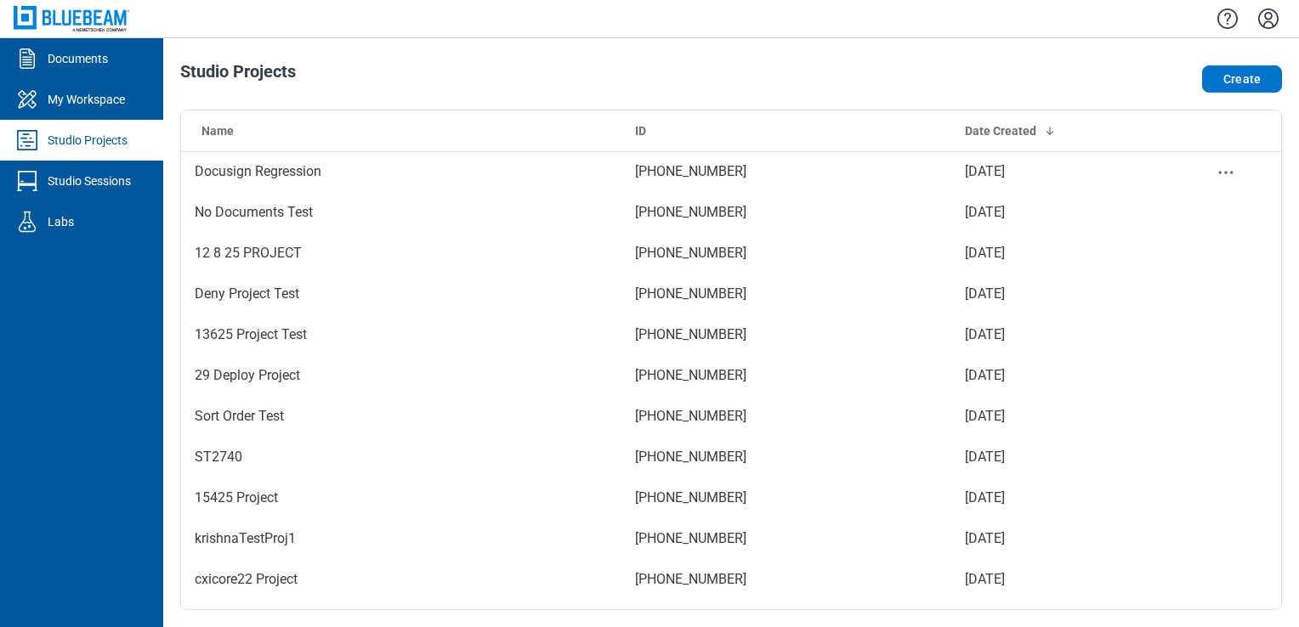
click at [326, 174] on td "Docusign Regression" at bounding box center [401, 171] width 440 height 41
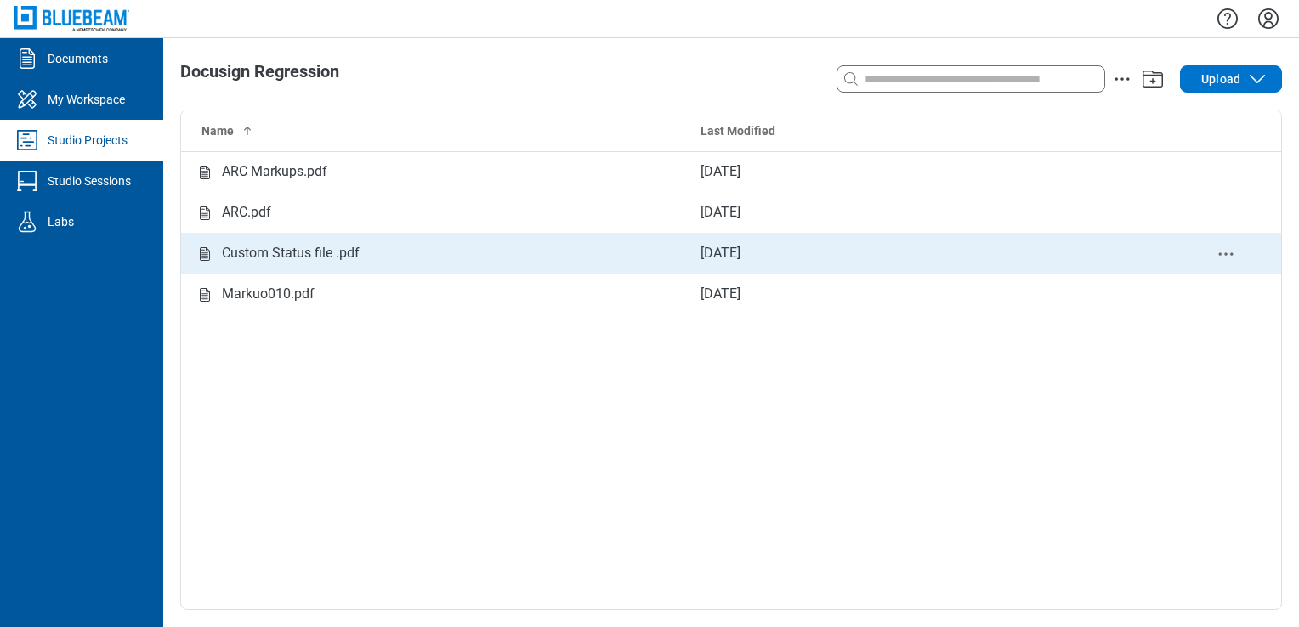
click at [323, 247] on div "Custom Status file .pdf" at bounding box center [291, 253] width 138 height 21
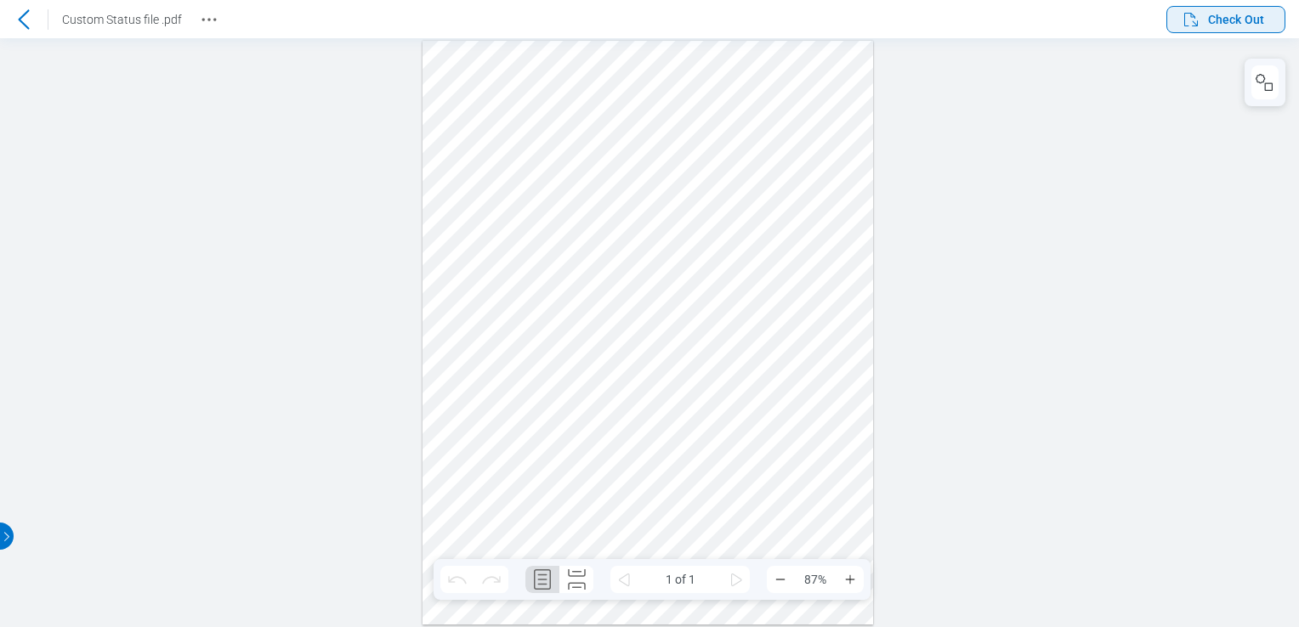
click at [1255, 29] on span "Check Out" at bounding box center [1222, 19] width 83 height 20
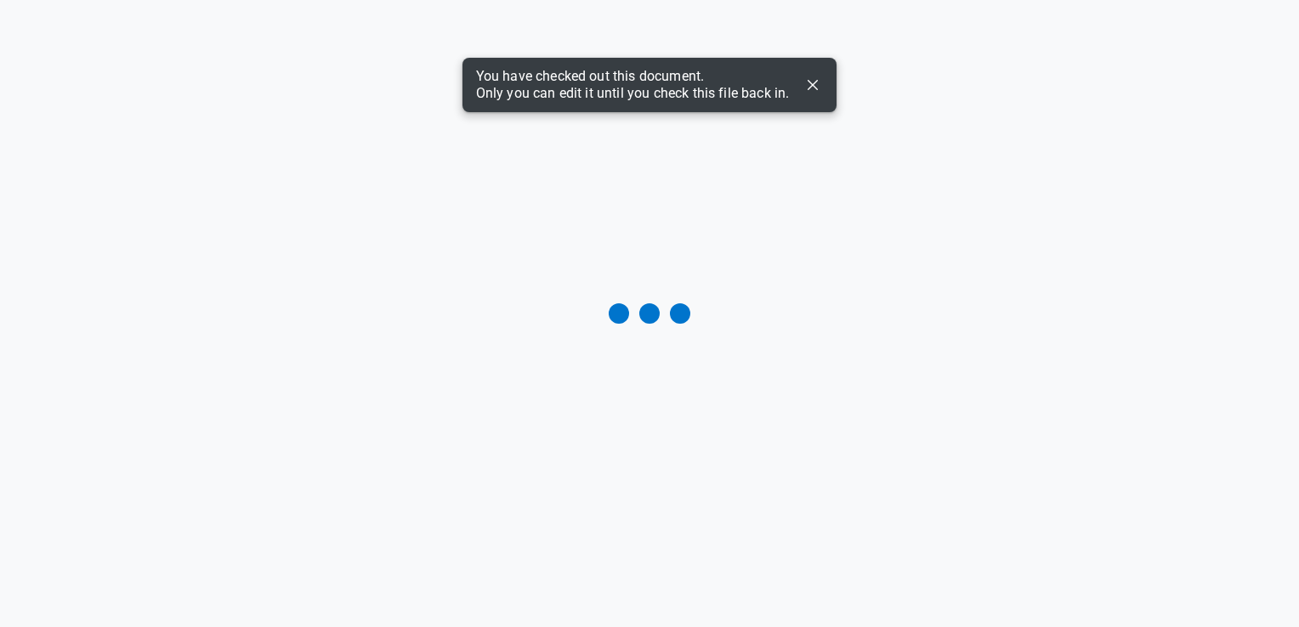
click at [811, 75] on icon "Dismiss" at bounding box center [813, 85] width 20 height 20
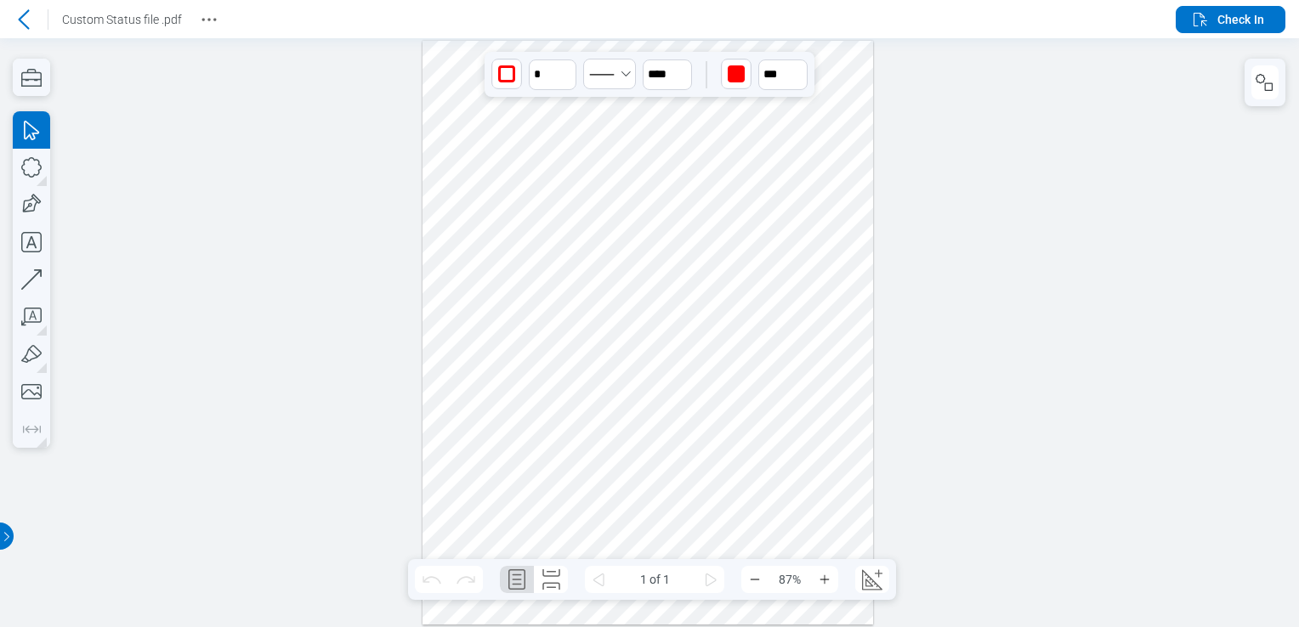
click at [544, 378] on div at bounding box center [648, 333] width 451 height 584
click at [1258, 76] on icon "button" at bounding box center [1260, 78] width 9 height 9
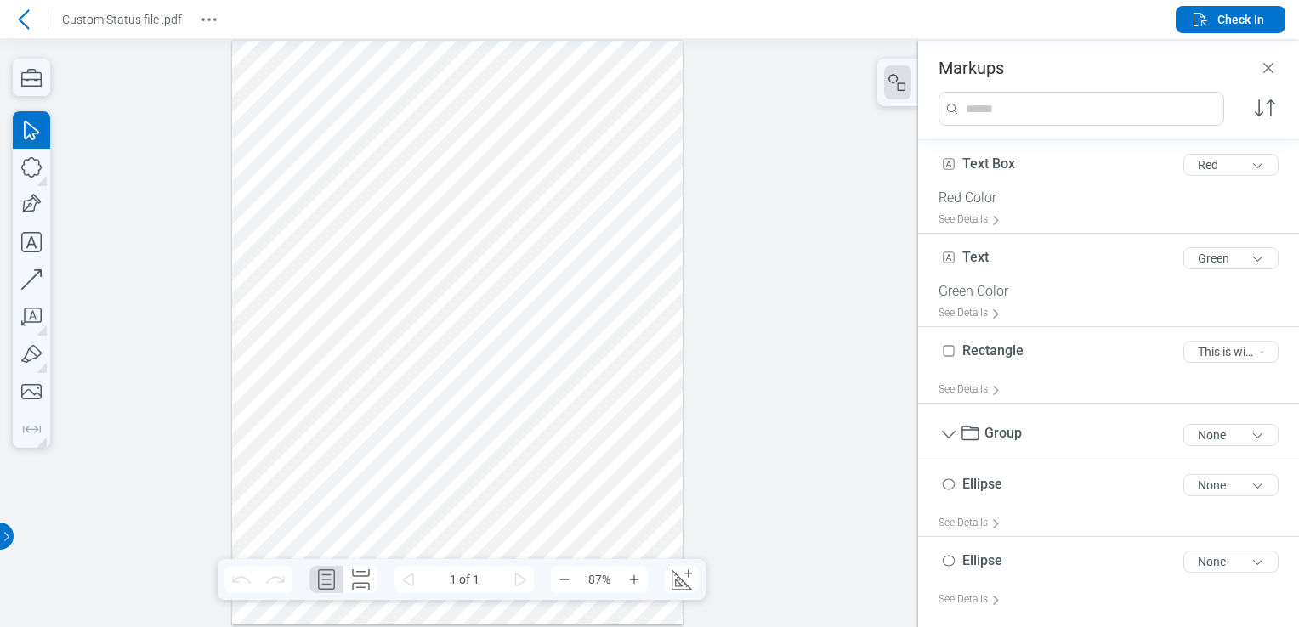
click at [364, 386] on div at bounding box center [457, 333] width 451 height 584
click at [307, 381] on div at bounding box center [457, 333] width 451 height 584
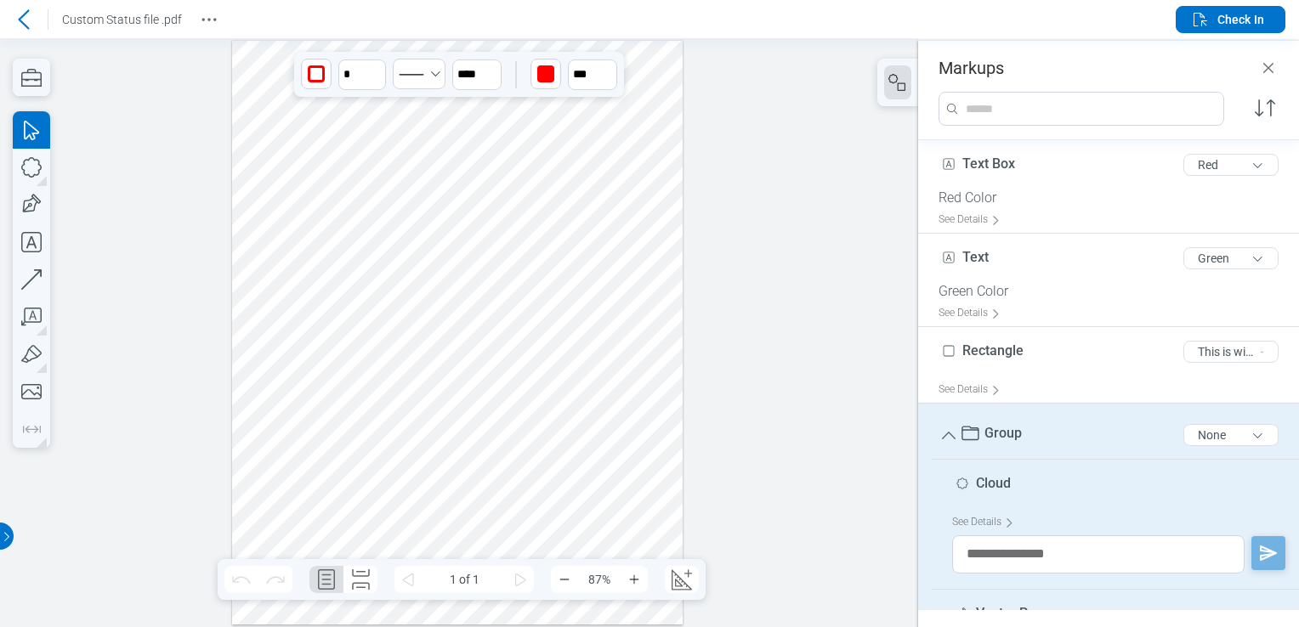
click at [1003, 434] on span "Group" at bounding box center [1002, 433] width 37 height 16
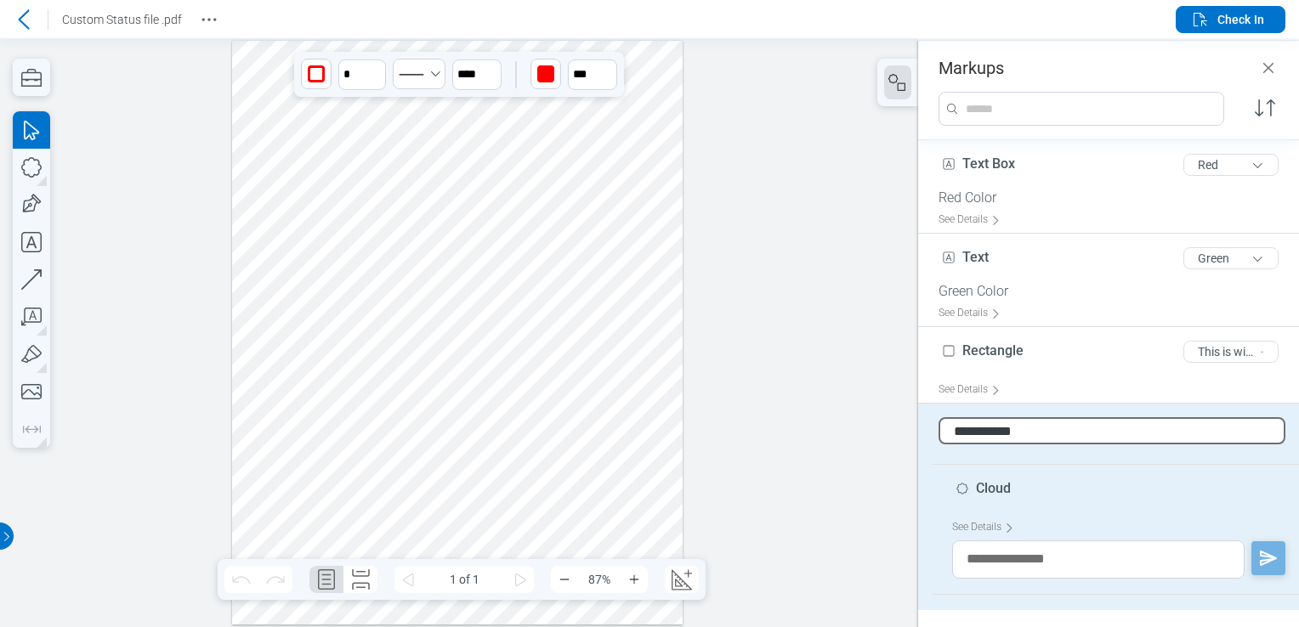
type input "**********"
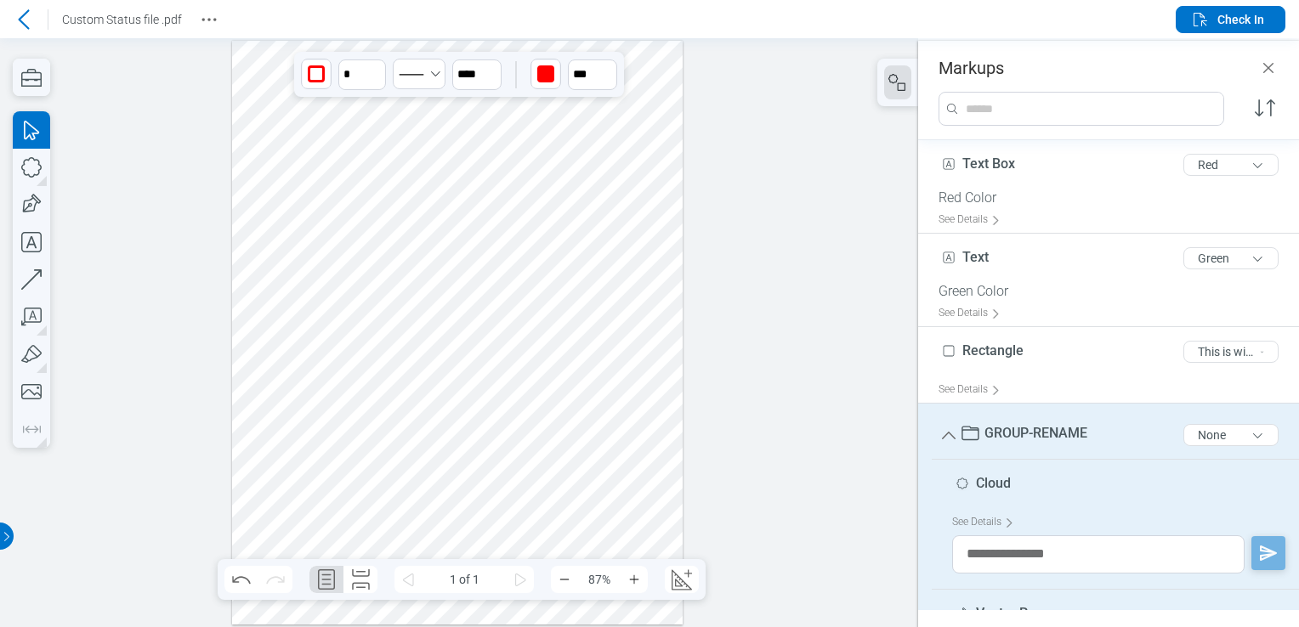
click at [833, 269] on div at bounding box center [459, 332] width 918 height 589
click at [1238, 6] on button "Check In" at bounding box center [1231, 19] width 110 height 27
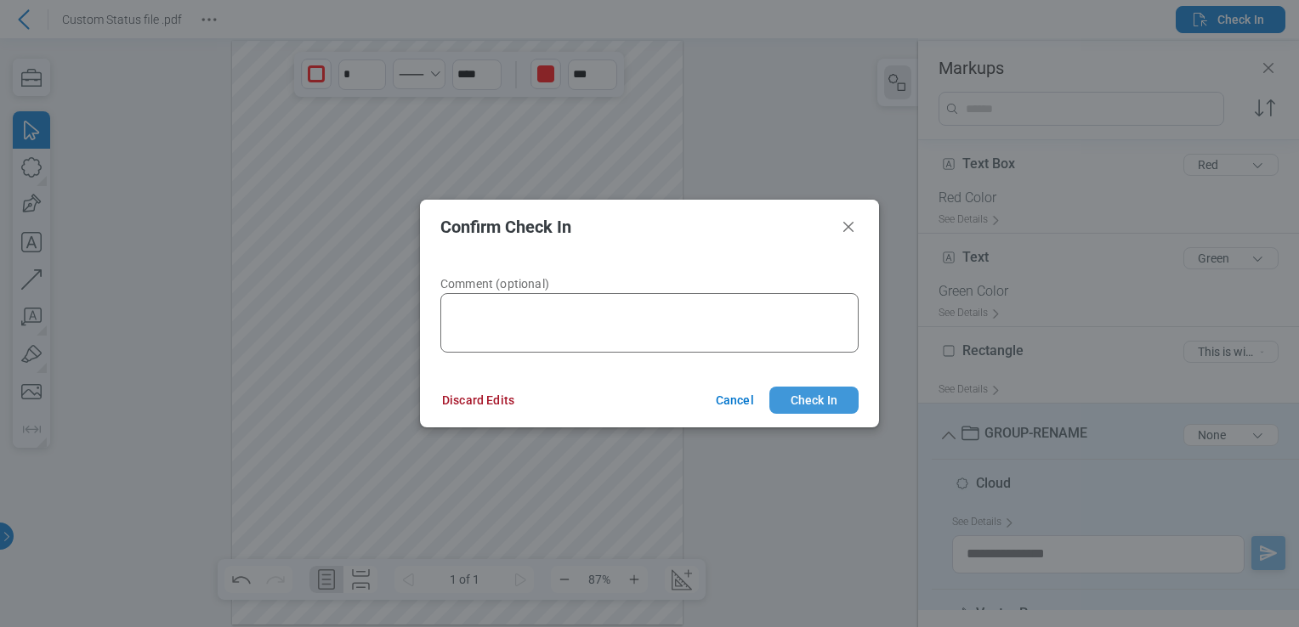
click at [801, 405] on button "Check In" at bounding box center [813, 400] width 89 height 27
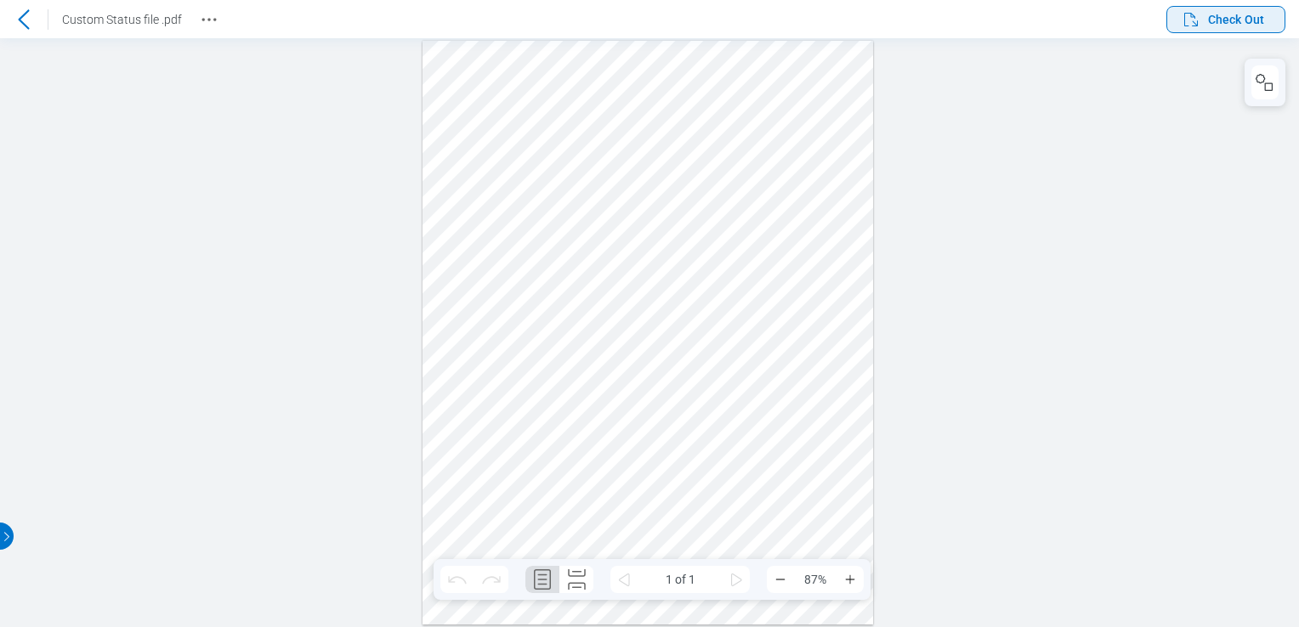
click at [1228, 22] on span "Check Out" at bounding box center [1236, 19] width 56 height 17
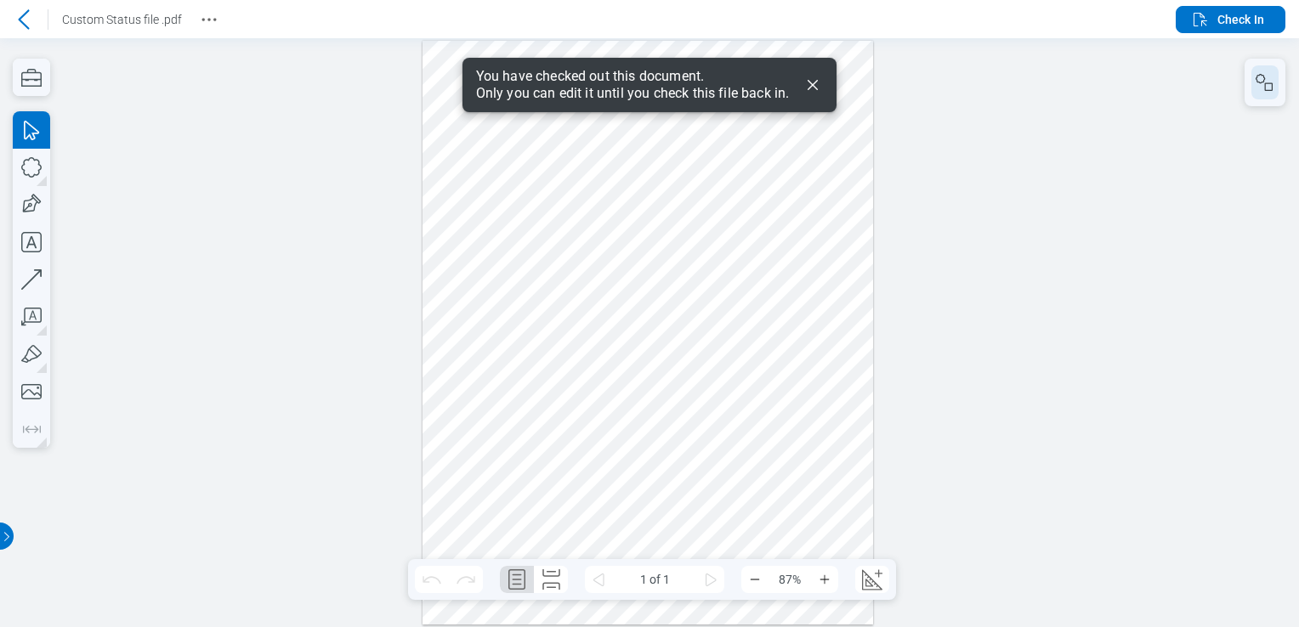
click at [1263, 77] on icon "button" at bounding box center [1260, 78] width 9 height 9
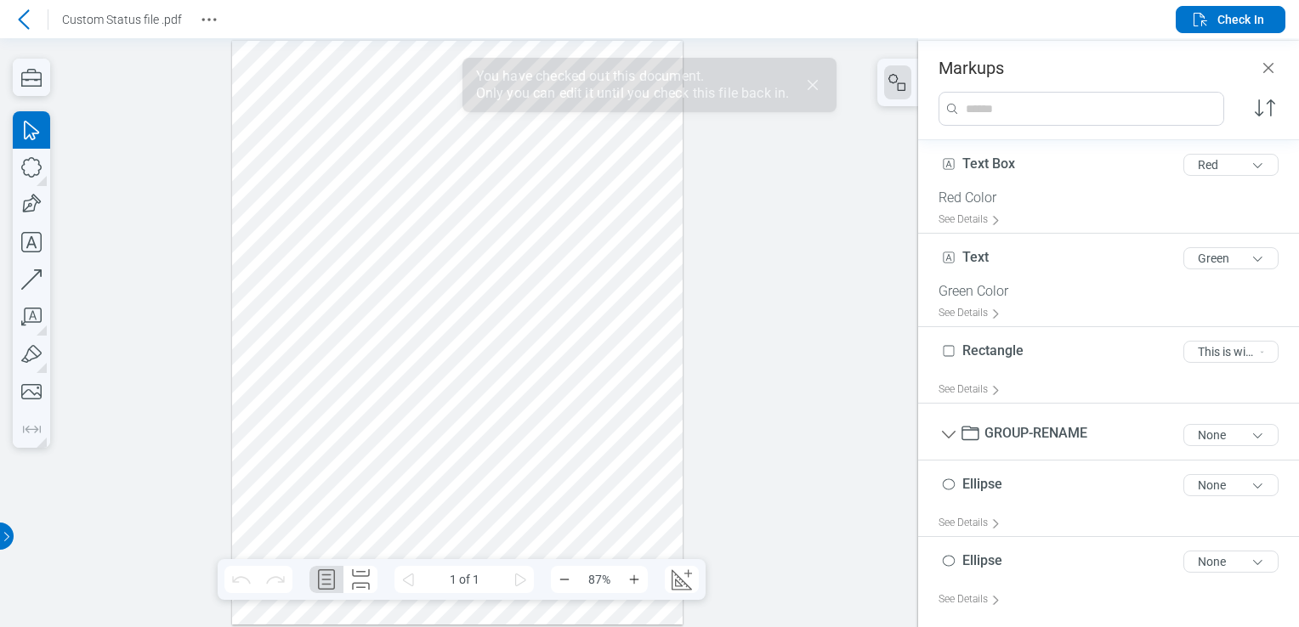
click at [343, 372] on div at bounding box center [457, 333] width 451 height 584
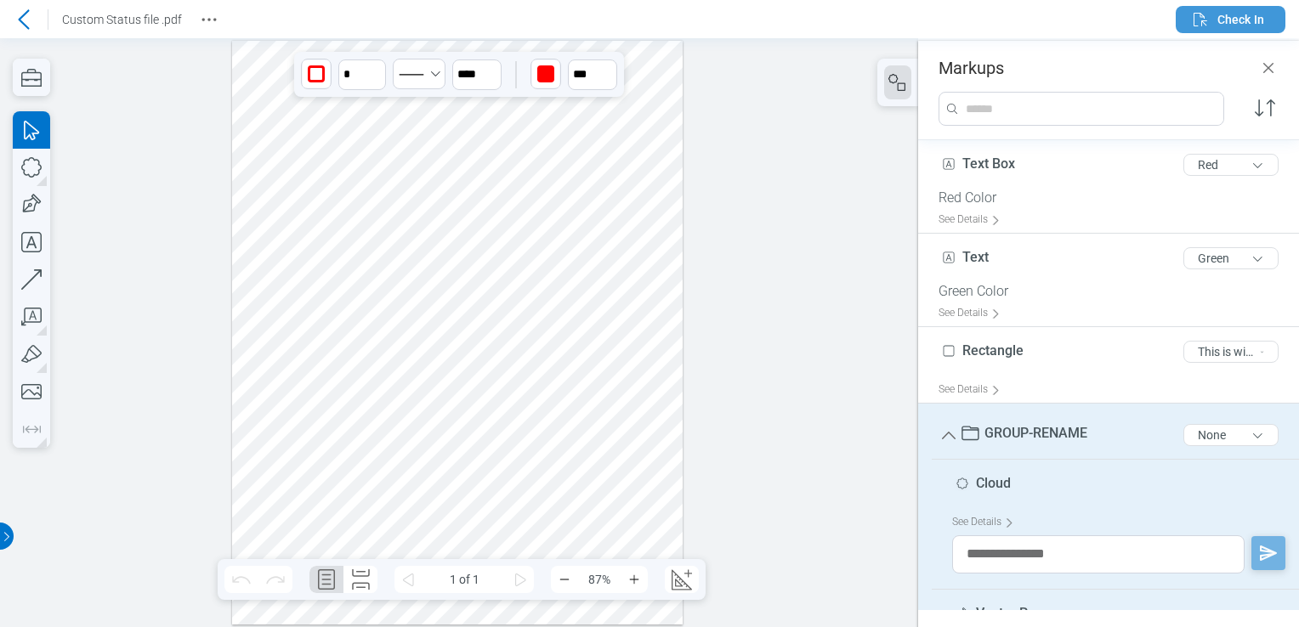
click at [1222, 15] on span "Check In" at bounding box center [1240, 19] width 47 height 17
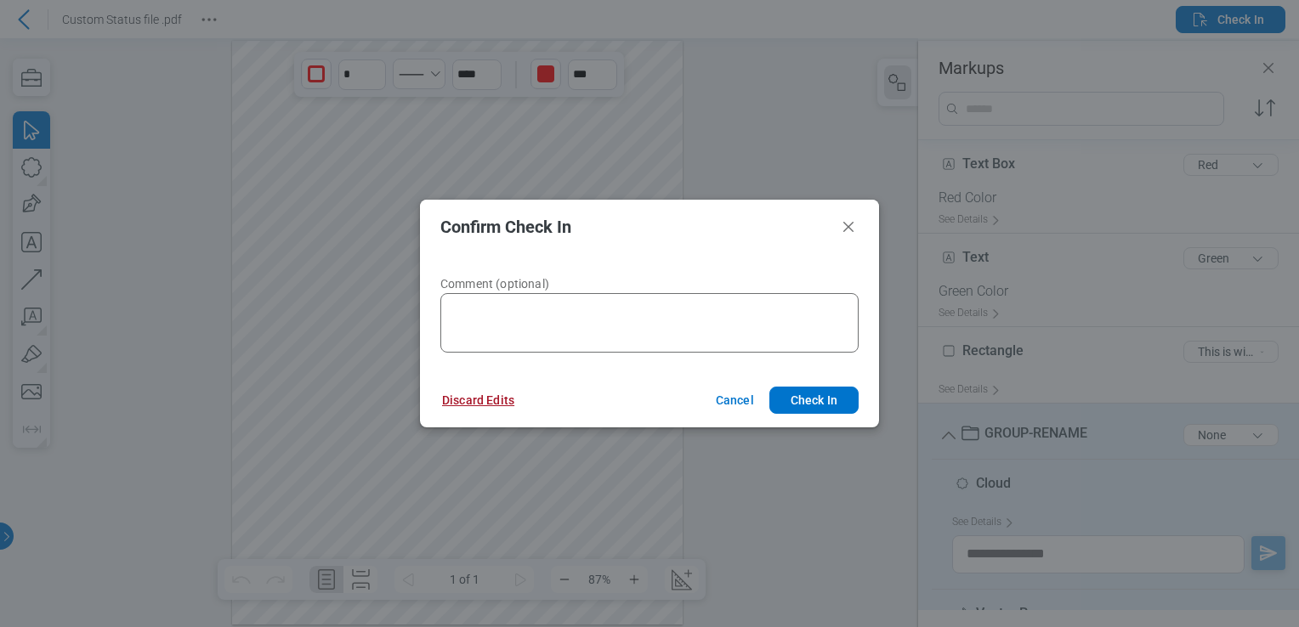
click at [485, 396] on button "Discard Edits" at bounding box center [478, 400] width 113 height 27
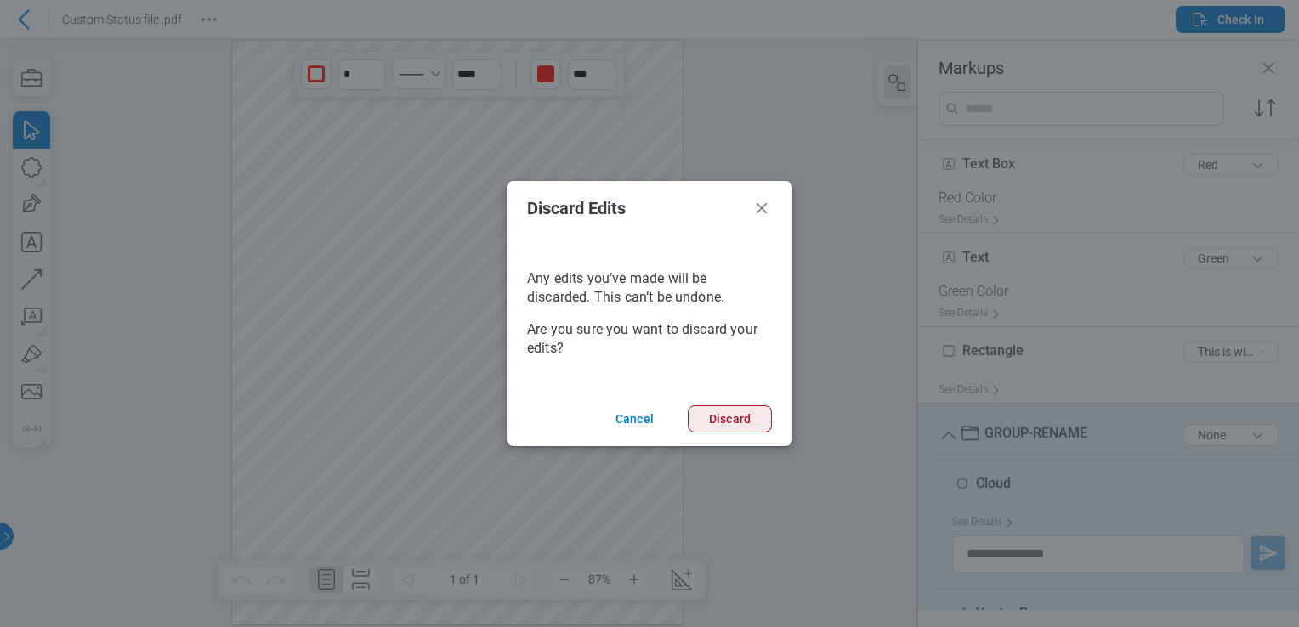
click at [724, 426] on button "Discard" at bounding box center [730, 419] width 84 height 27
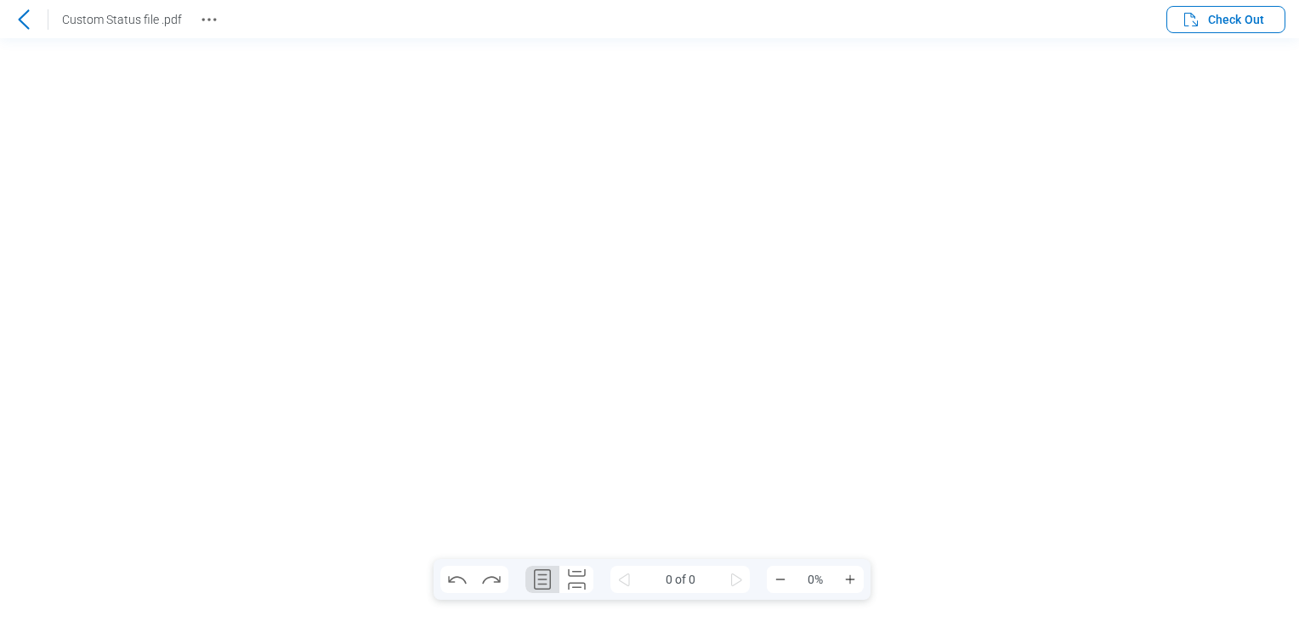
click at [20, 16] on icon at bounding box center [24, 19] width 20 height 20
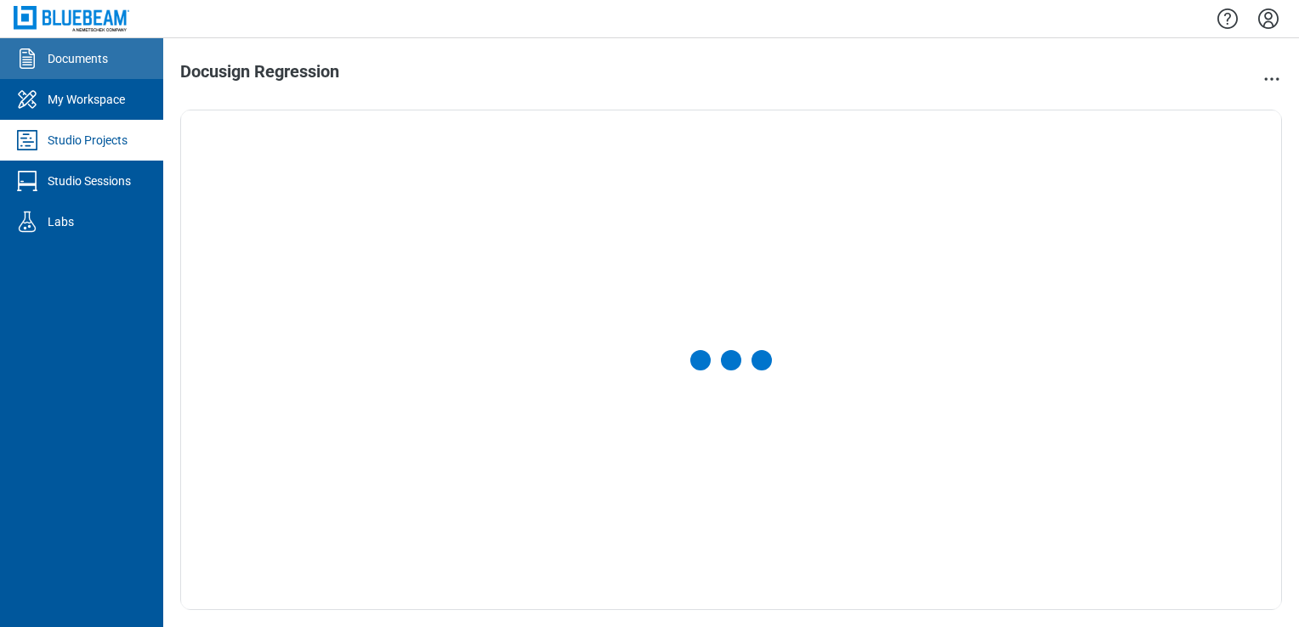
click at [88, 52] on div "Documents" at bounding box center [78, 58] width 60 height 17
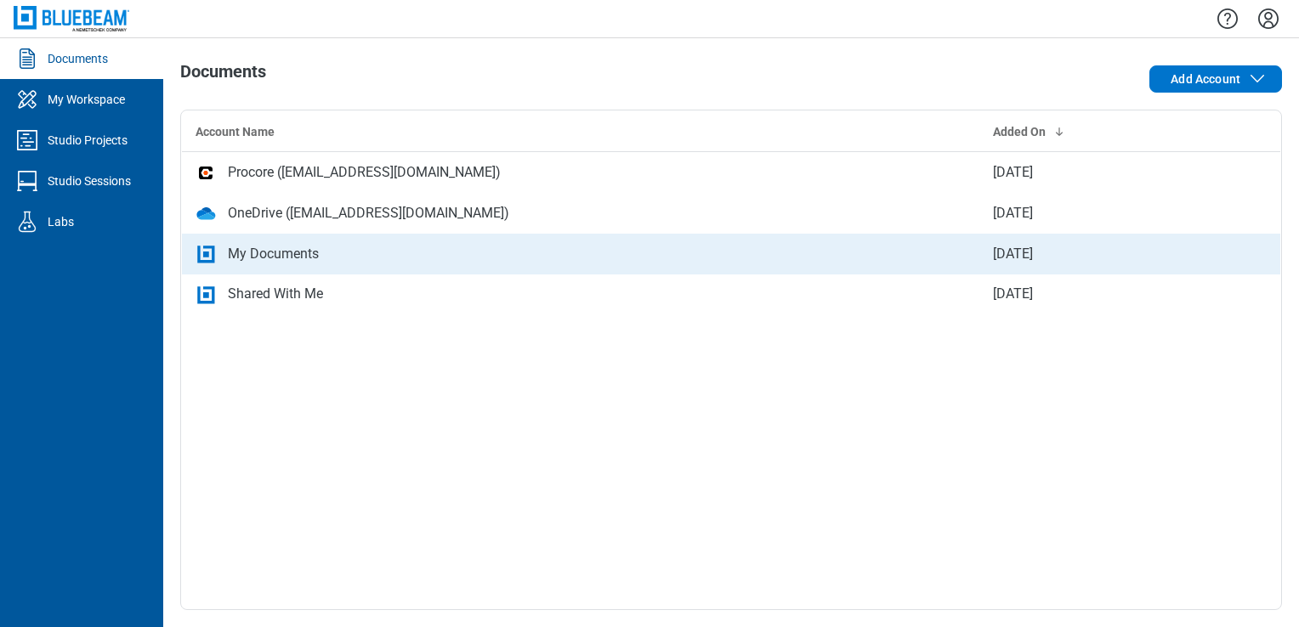
click at [287, 270] on td "My Documents" at bounding box center [580, 254] width 797 height 41
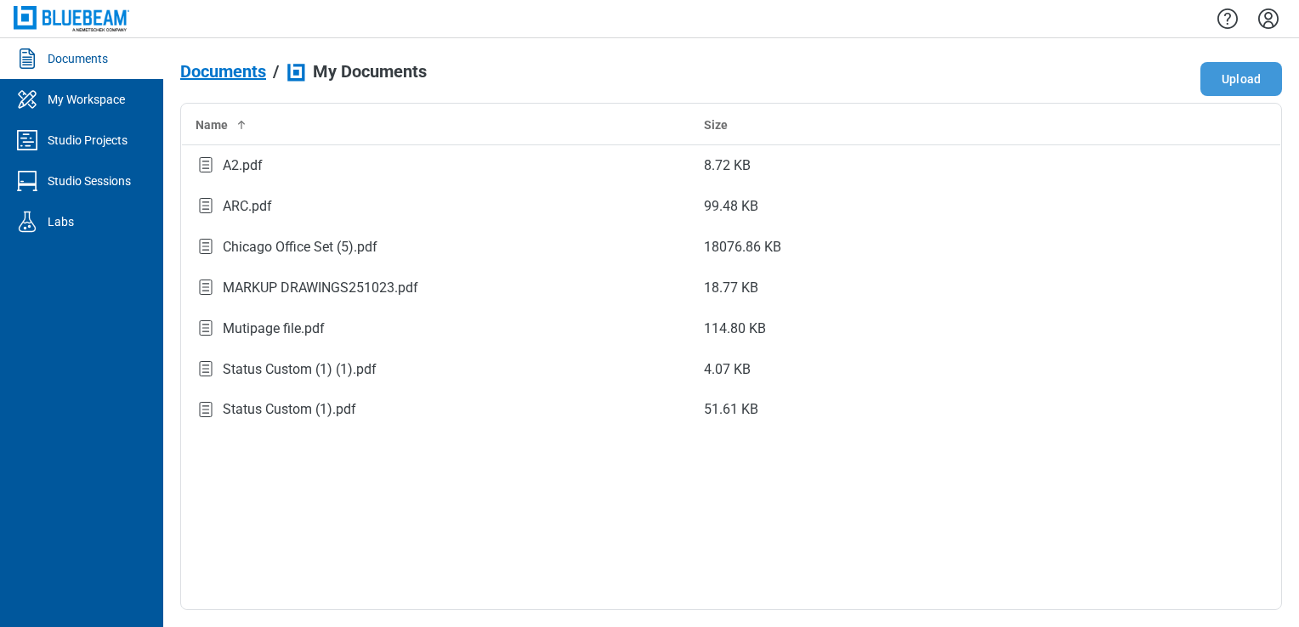
click at [1262, 69] on button "Upload" at bounding box center [1241, 79] width 82 height 34
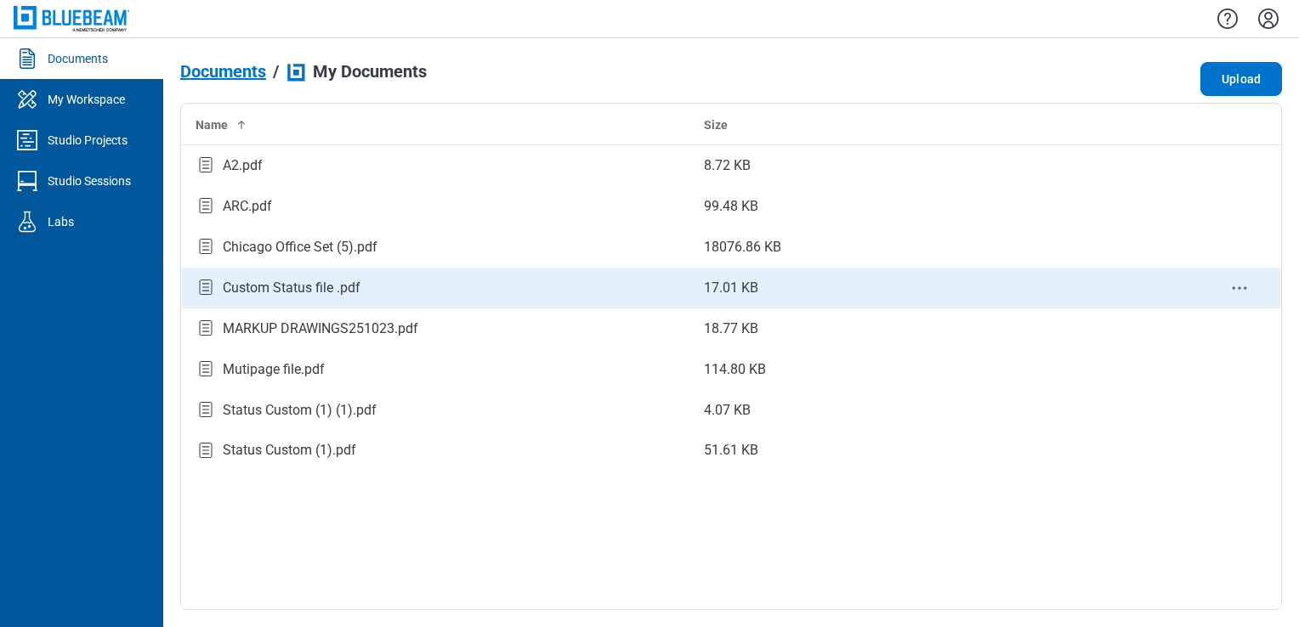
click at [323, 281] on div "Custom Status file .pdf" at bounding box center [292, 288] width 138 height 20
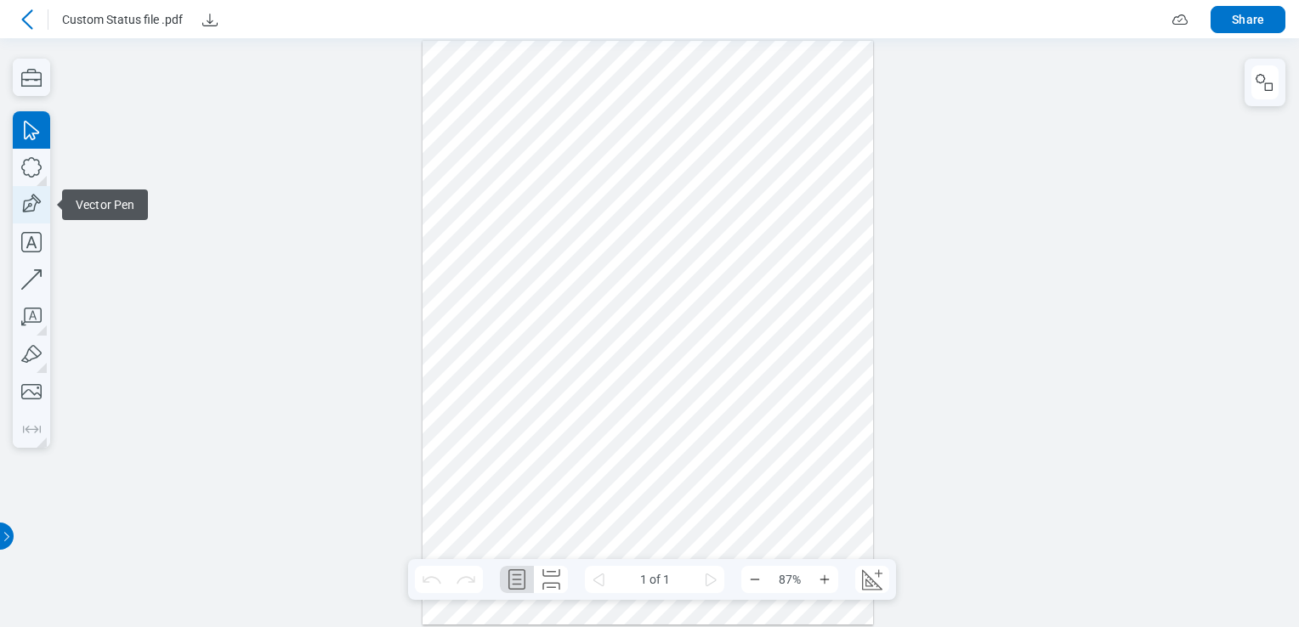
click at [37, 214] on icon "button" at bounding box center [31, 204] width 37 height 37
drag, startPoint x: 449, startPoint y: 235, endPoint x: 119, endPoint y: 233, distance: 329.9
click at [544, 302] on div at bounding box center [648, 333] width 451 height 584
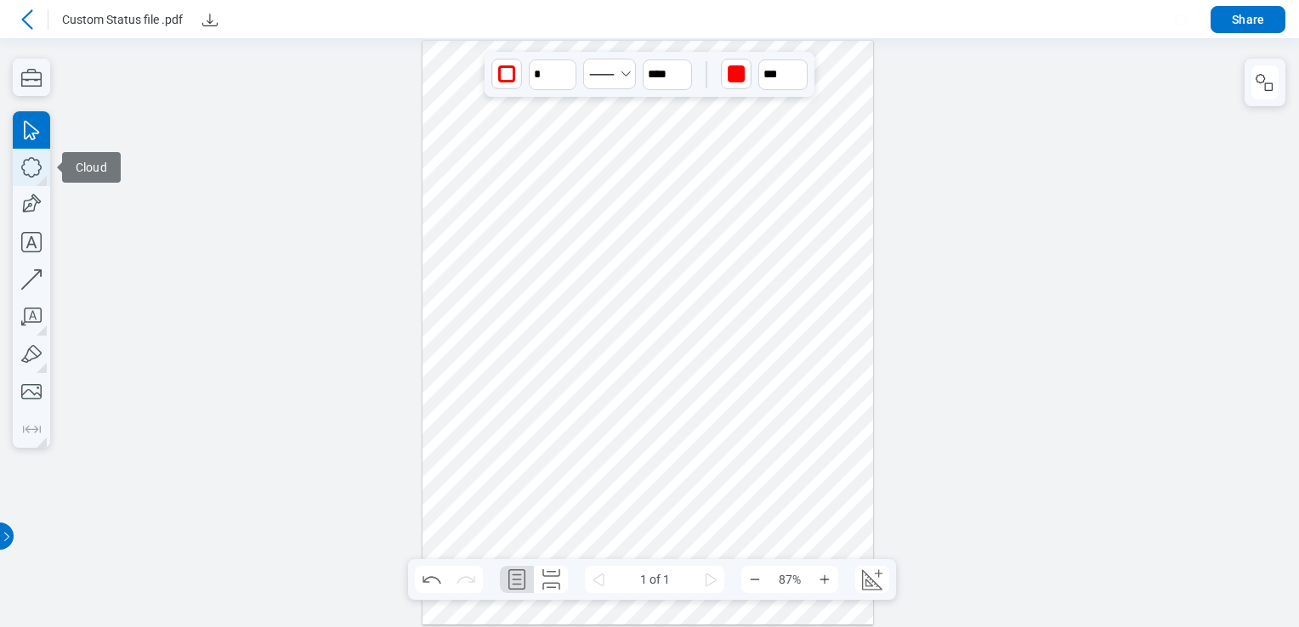
click at [34, 175] on icon "button" at bounding box center [31, 167] width 20 height 20
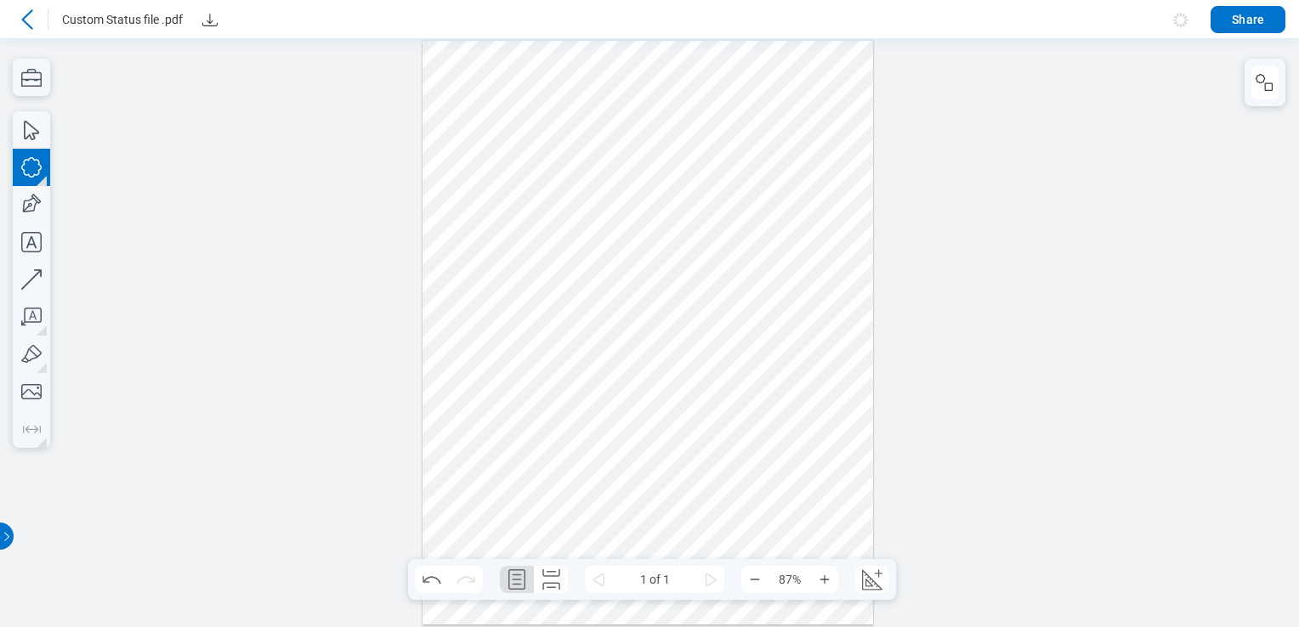
drag, startPoint x: 583, startPoint y: 257, endPoint x: 694, endPoint y: 336, distance: 135.9
click at [646, 334] on div at bounding box center [648, 333] width 451 height 584
drag, startPoint x: 670, startPoint y: 325, endPoint x: 517, endPoint y: 270, distance: 162.4
click at [517, 270] on div at bounding box center [648, 333] width 451 height 584
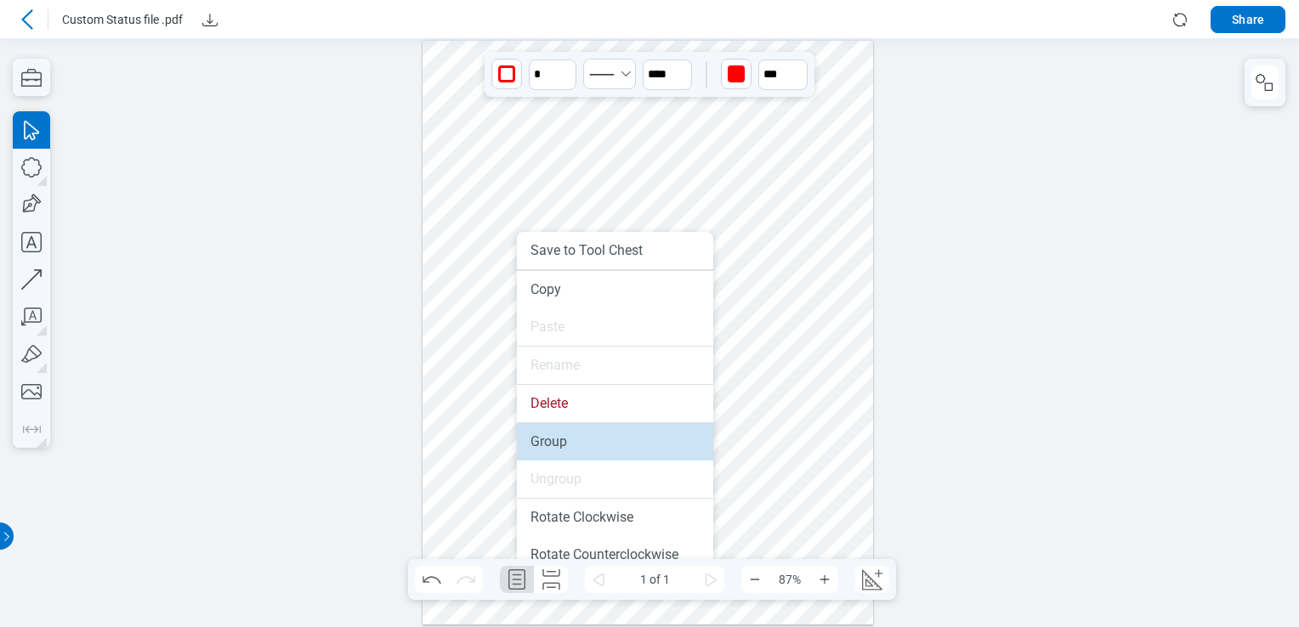
click at [575, 441] on li "Group" at bounding box center [615, 441] width 196 height 37
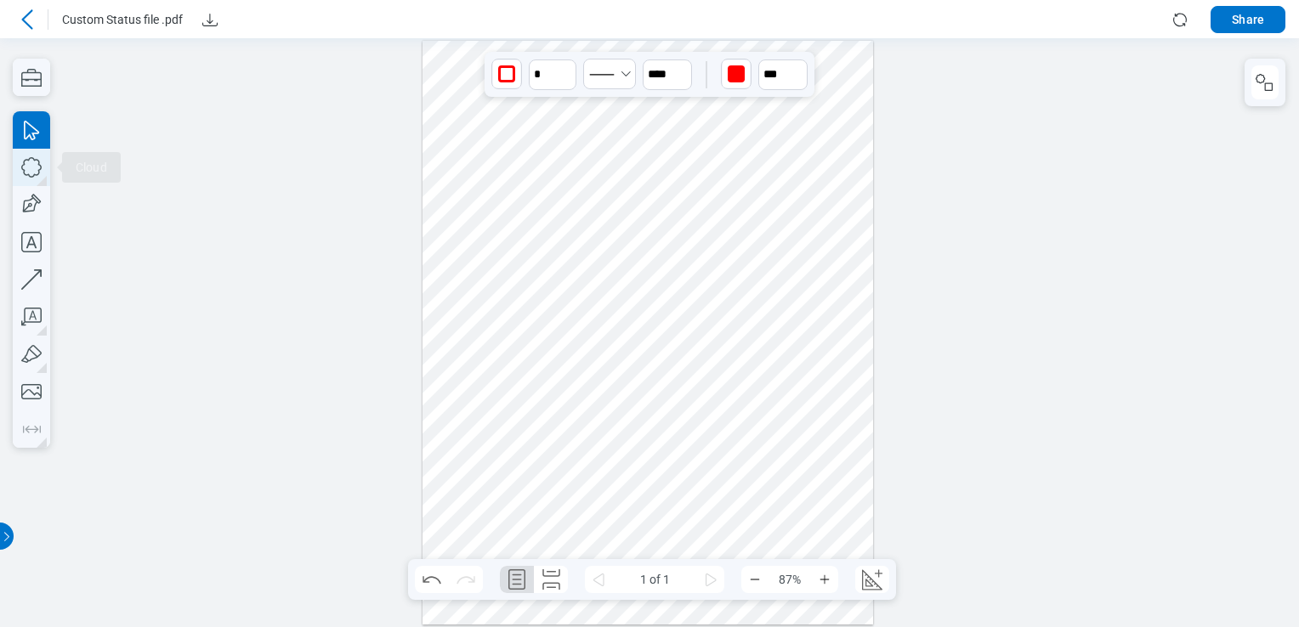
click at [40, 176] on icon "button" at bounding box center [31, 167] width 37 height 37
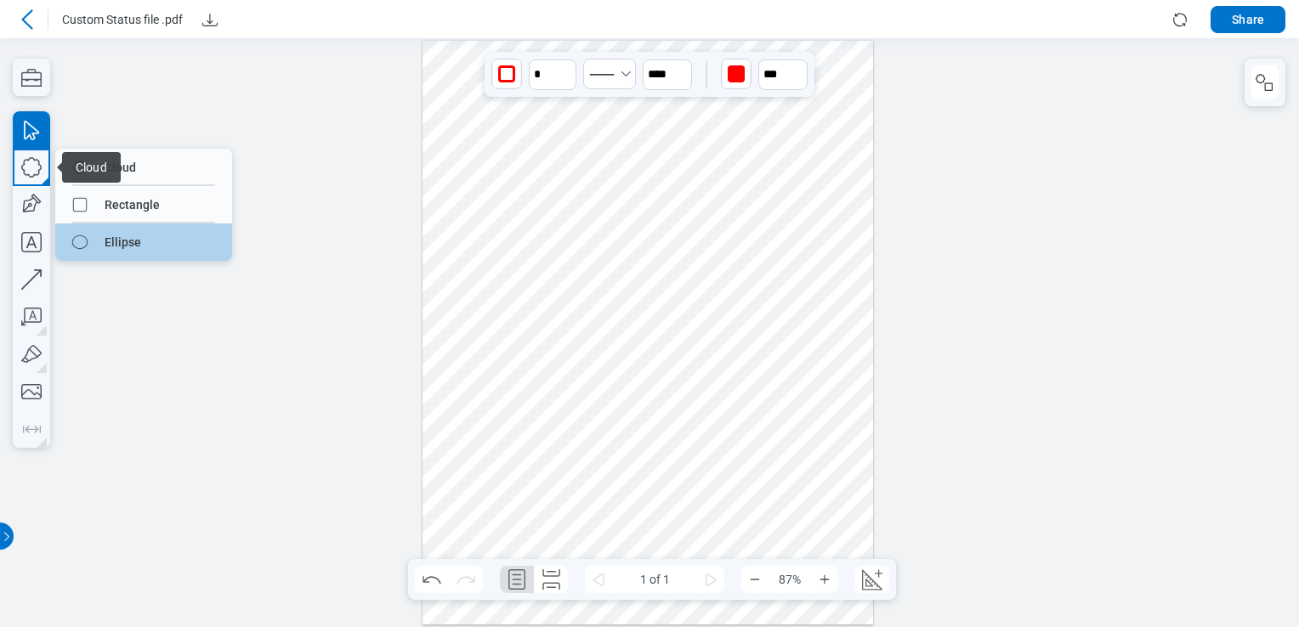
drag, startPoint x: 102, startPoint y: 231, endPoint x: 366, endPoint y: 333, distance: 282.6
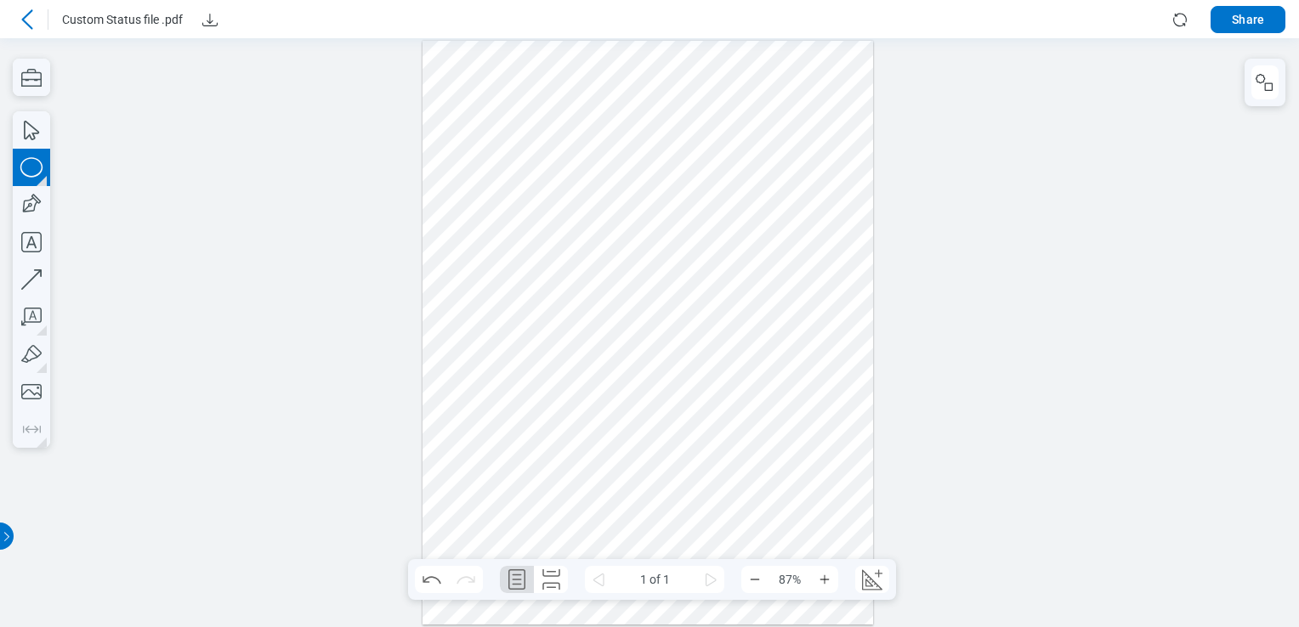
drag, startPoint x: 538, startPoint y: 400, endPoint x: 559, endPoint y: 416, distance: 26.0
click at [559, 416] on div at bounding box center [648, 333] width 451 height 584
drag, startPoint x: 615, startPoint y: 460, endPoint x: 479, endPoint y: 267, distance: 236.6
click at [479, 267] on div at bounding box center [648, 333] width 451 height 584
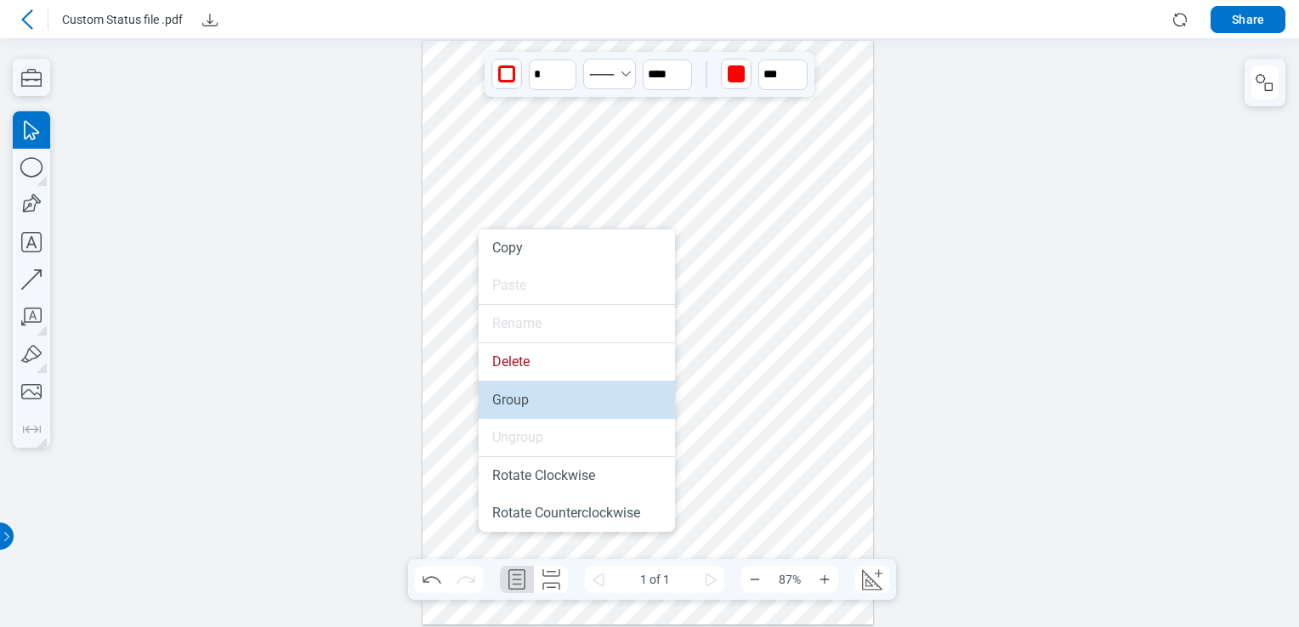
click at [527, 394] on li "Group" at bounding box center [577, 400] width 196 height 37
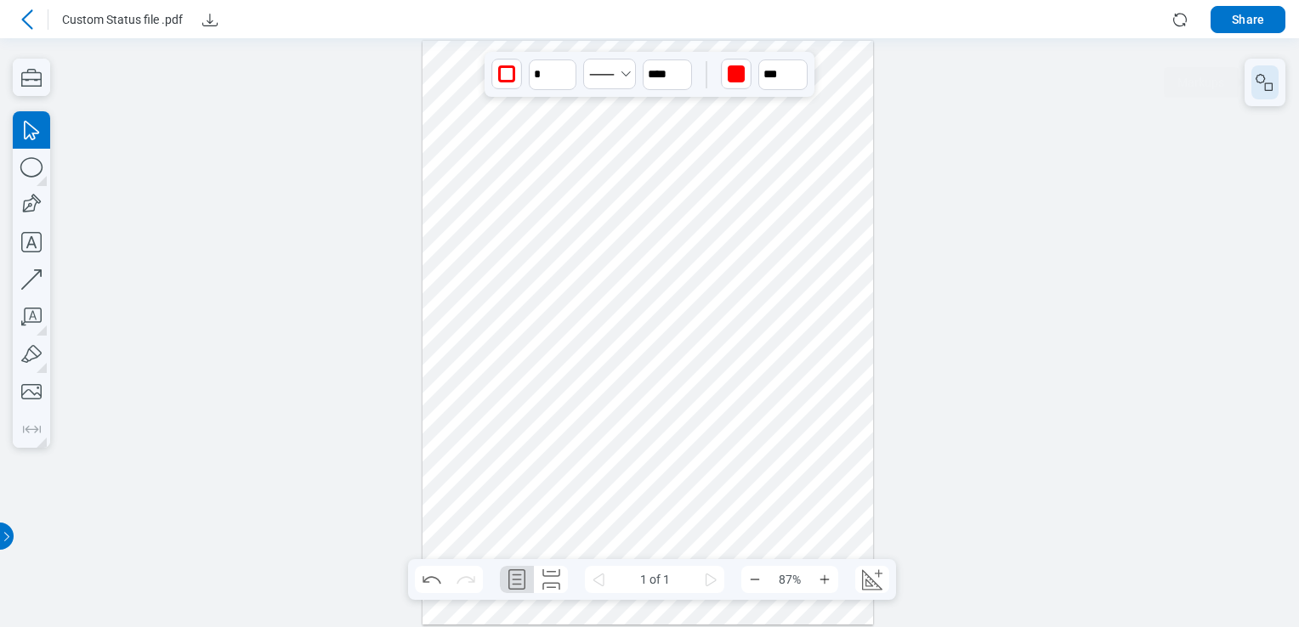
click at [1262, 82] on icon "button" at bounding box center [1260, 78] width 9 height 9
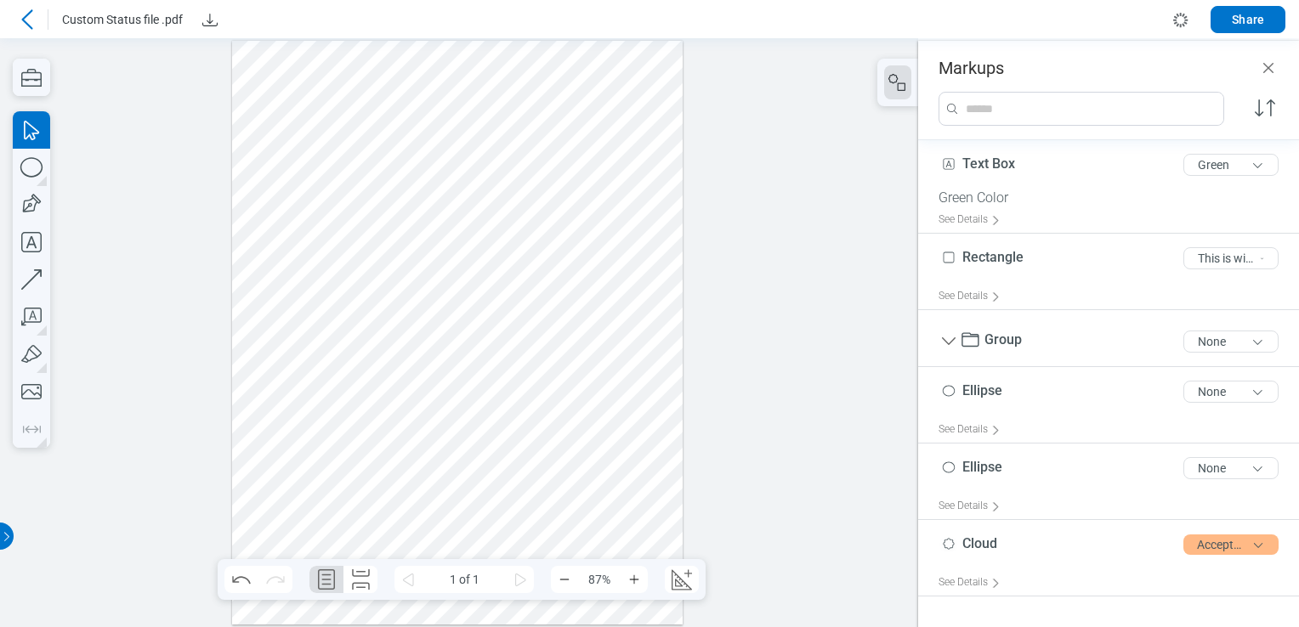
click at [298, 277] on div at bounding box center [457, 333] width 451 height 584
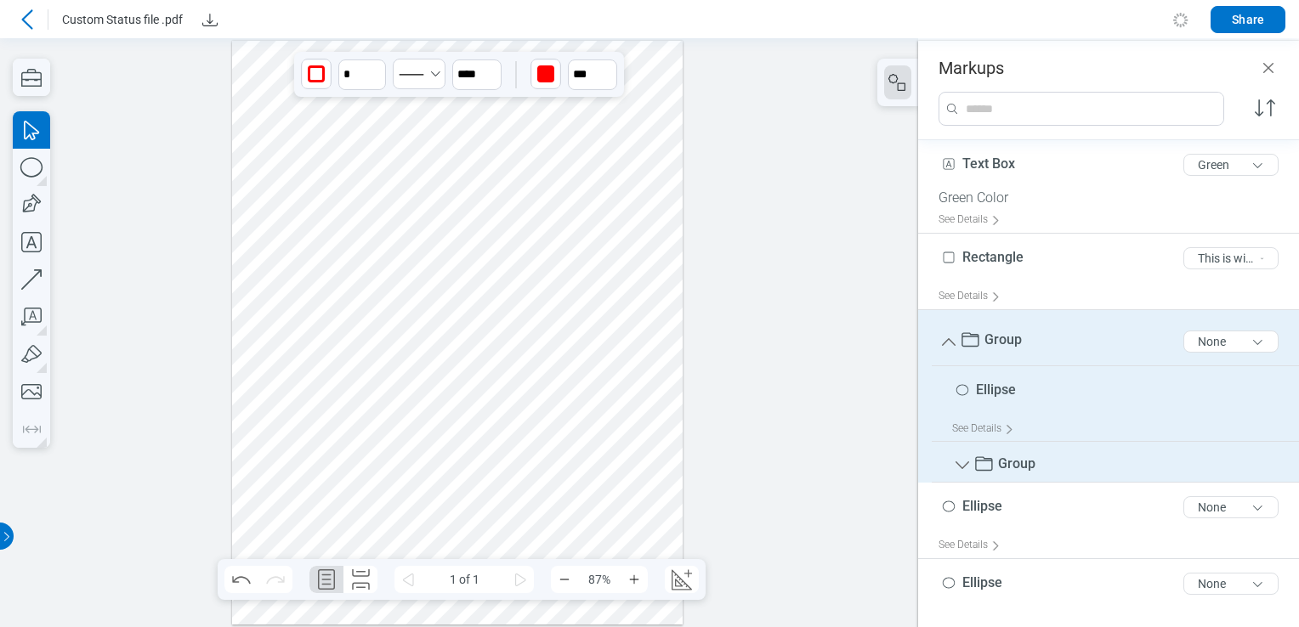
click at [1017, 337] on span "Group" at bounding box center [1002, 340] width 37 height 16
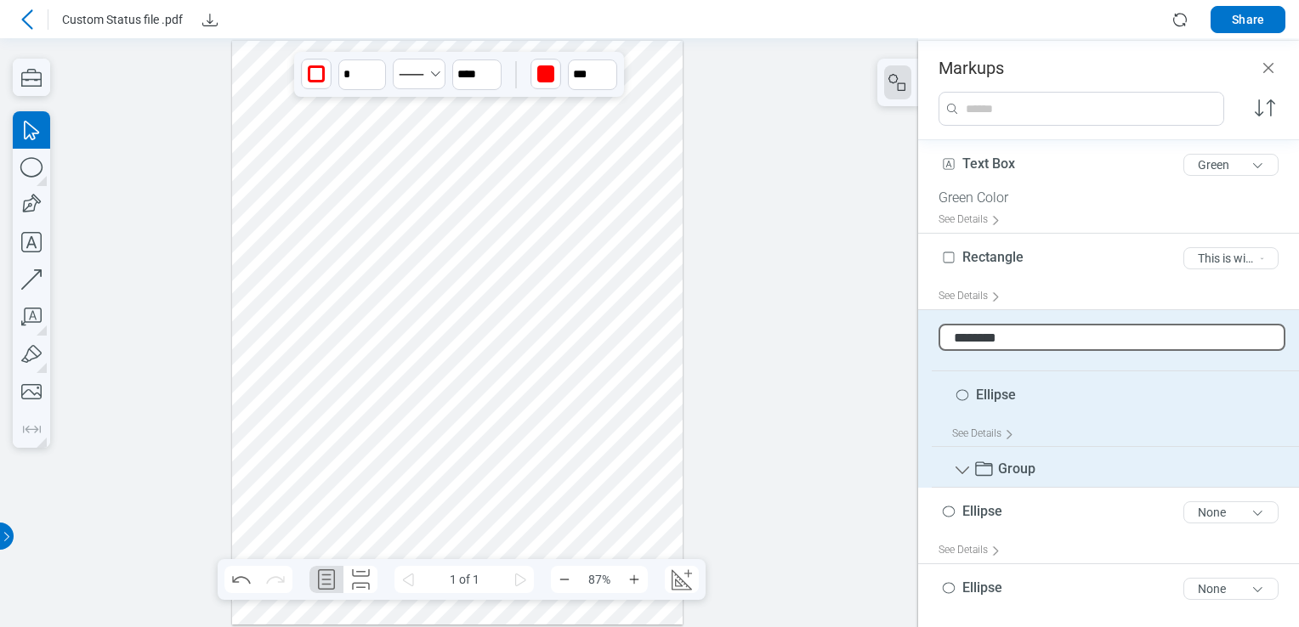
type input "*********"
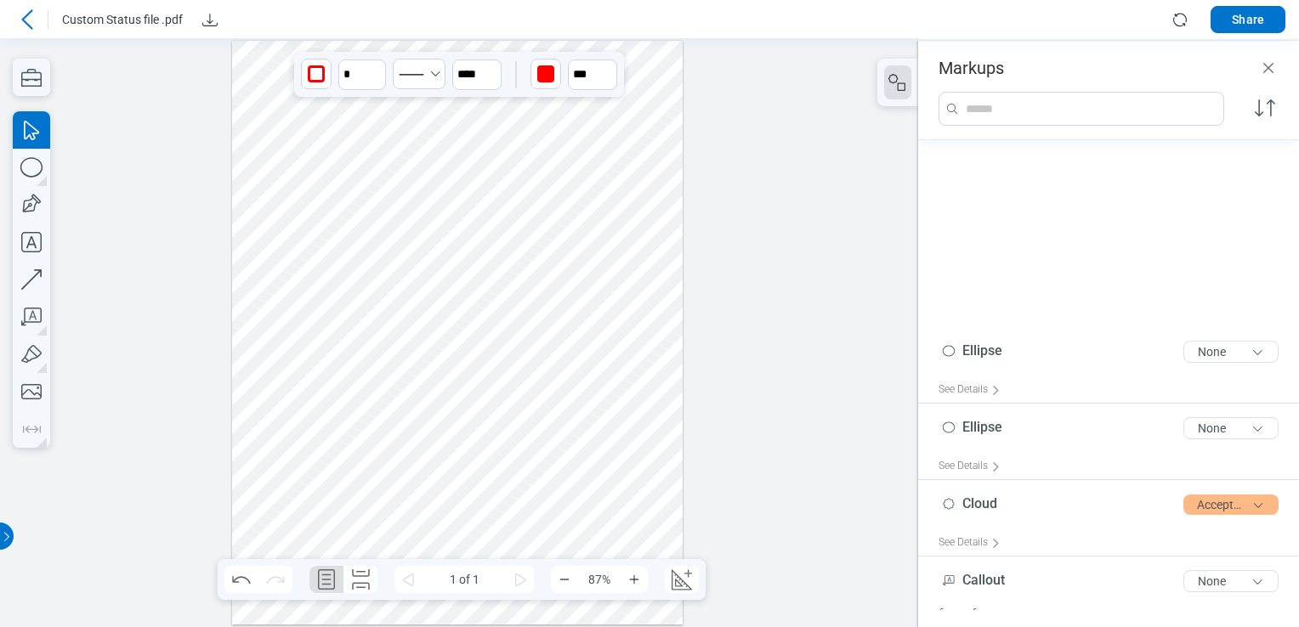
scroll to position [288, 0]
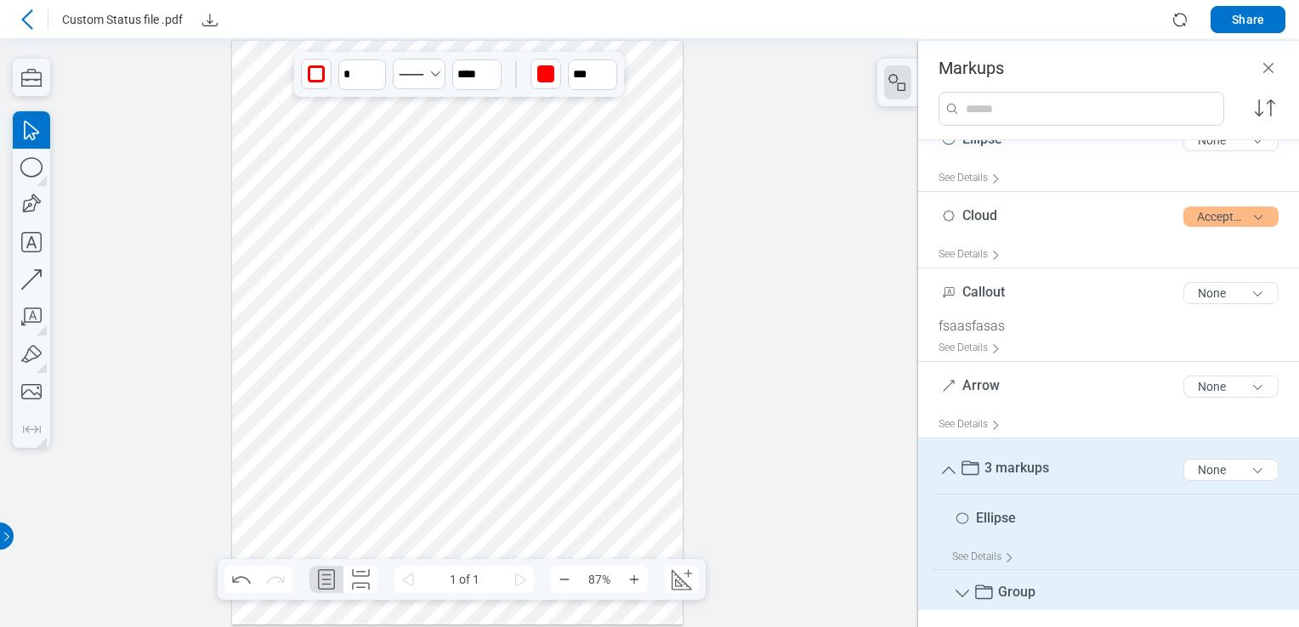
click at [786, 307] on div at bounding box center [459, 332] width 918 height 589
click at [428, 301] on div at bounding box center [457, 333] width 451 height 584
click at [816, 434] on div at bounding box center [459, 332] width 918 height 589
click at [948, 467] on icon "Group" at bounding box center [949, 471] width 14 height 8
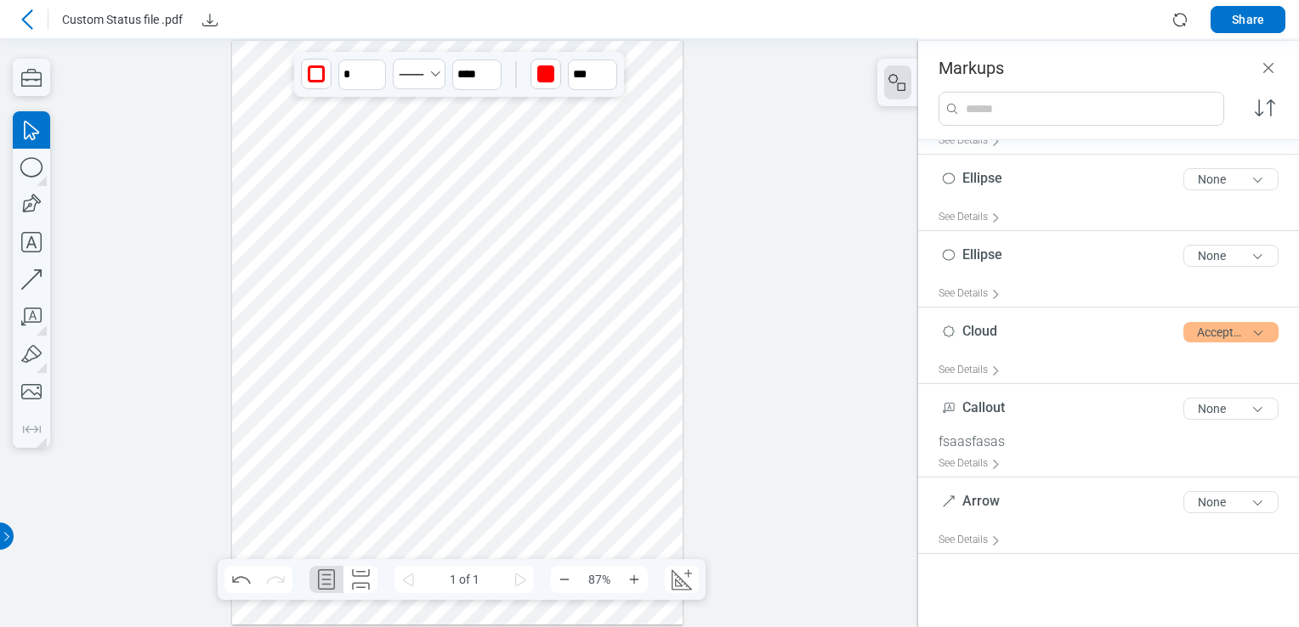
scroll to position [38, 0]
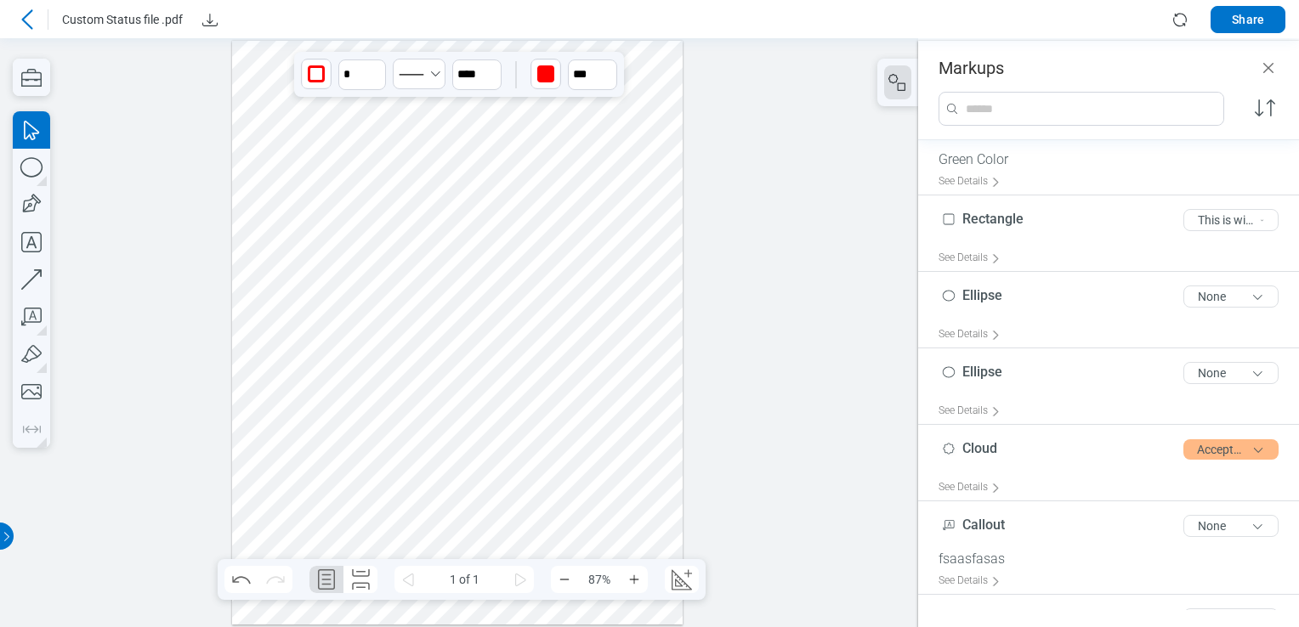
click at [636, 326] on div at bounding box center [457, 333] width 451 height 584
click at [435, 294] on div at bounding box center [457, 333] width 451 height 584
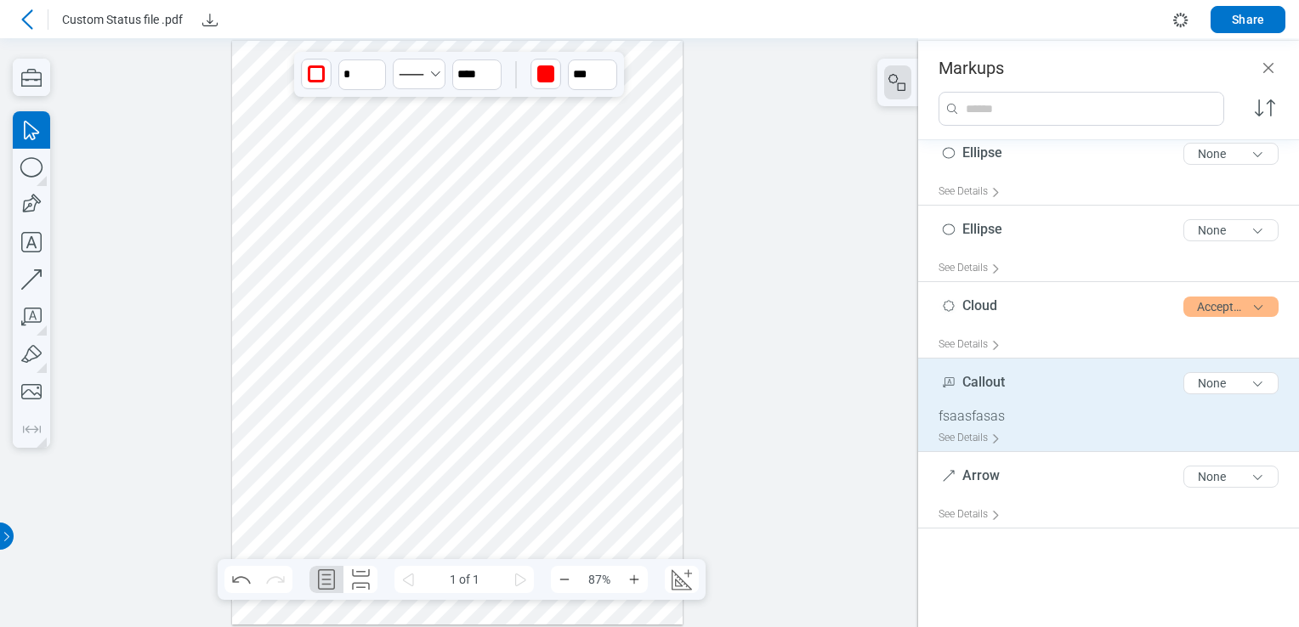
scroll to position [271, 0]
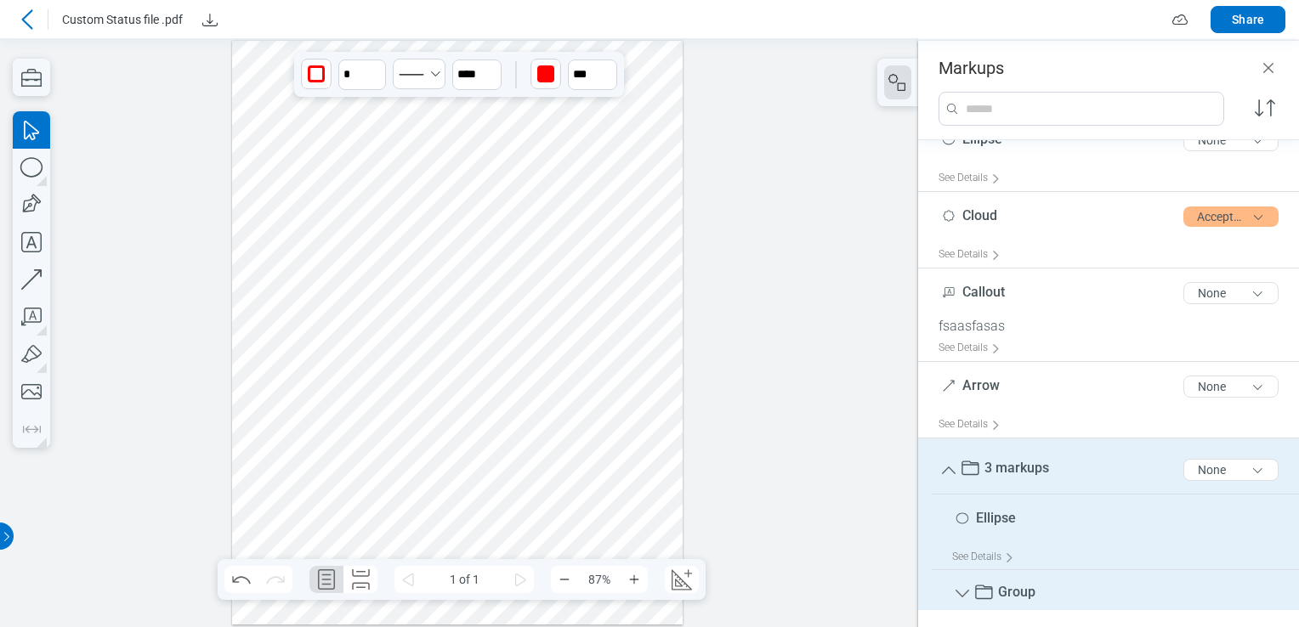
click at [963, 589] on icon "Group" at bounding box center [962, 594] width 20 height 20
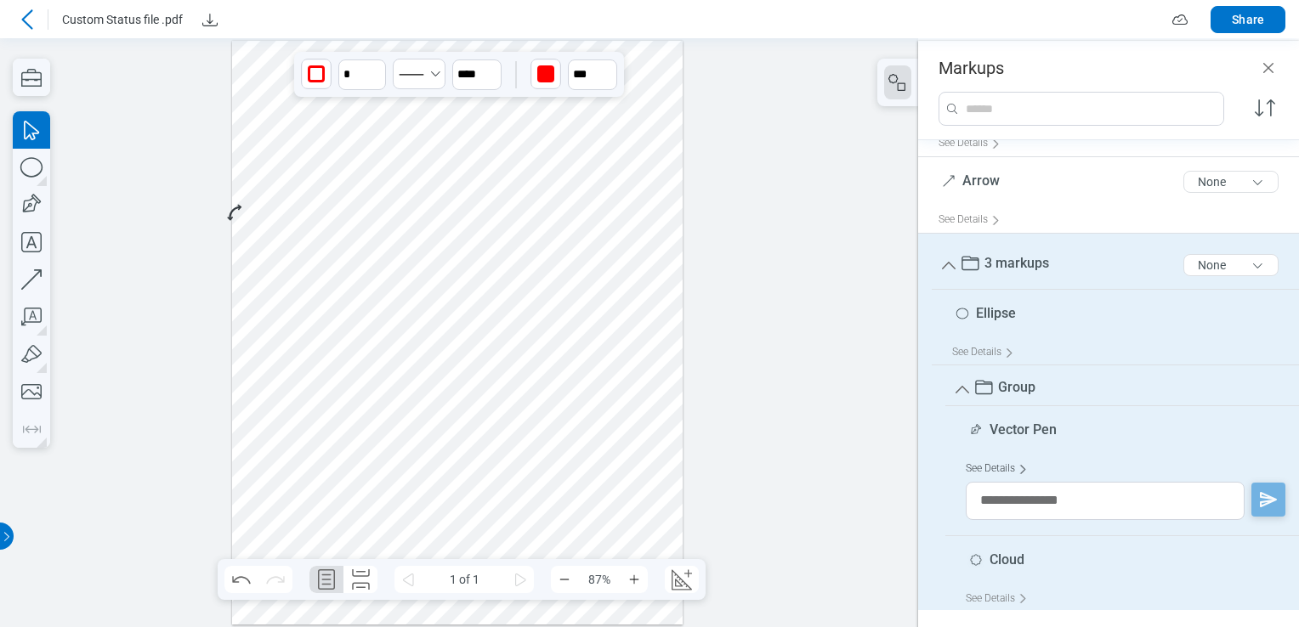
scroll to position [391, 0]
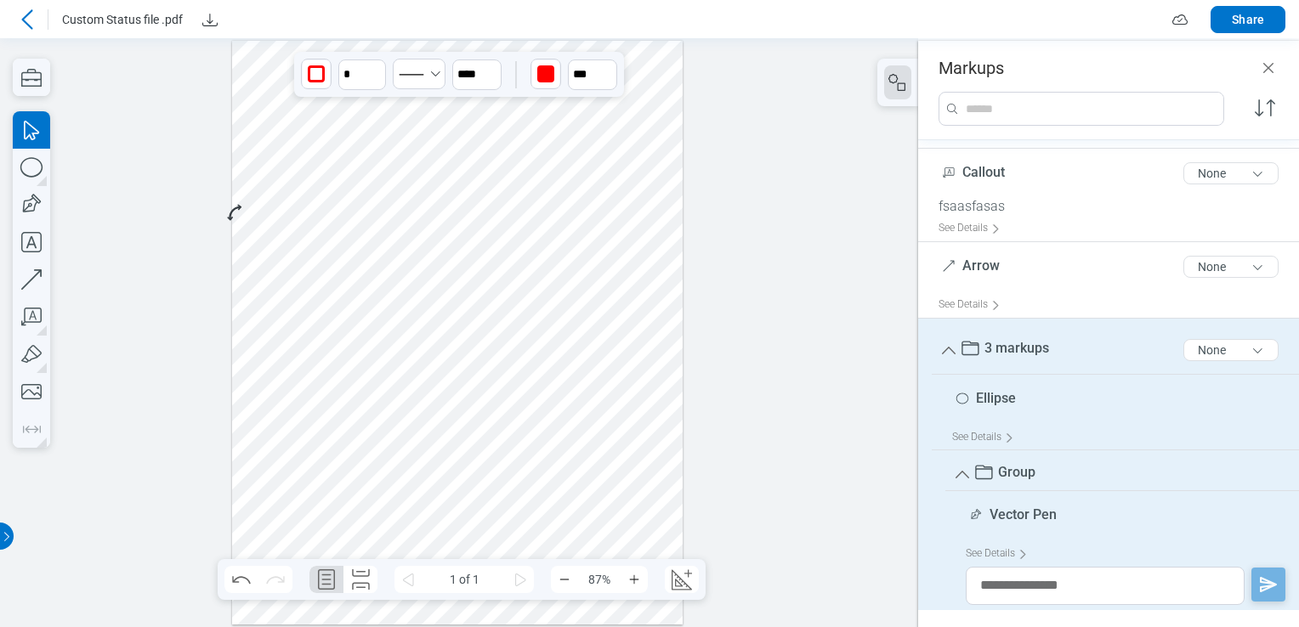
click at [964, 472] on icon "Group" at bounding box center [963, 475] width 14 height 8
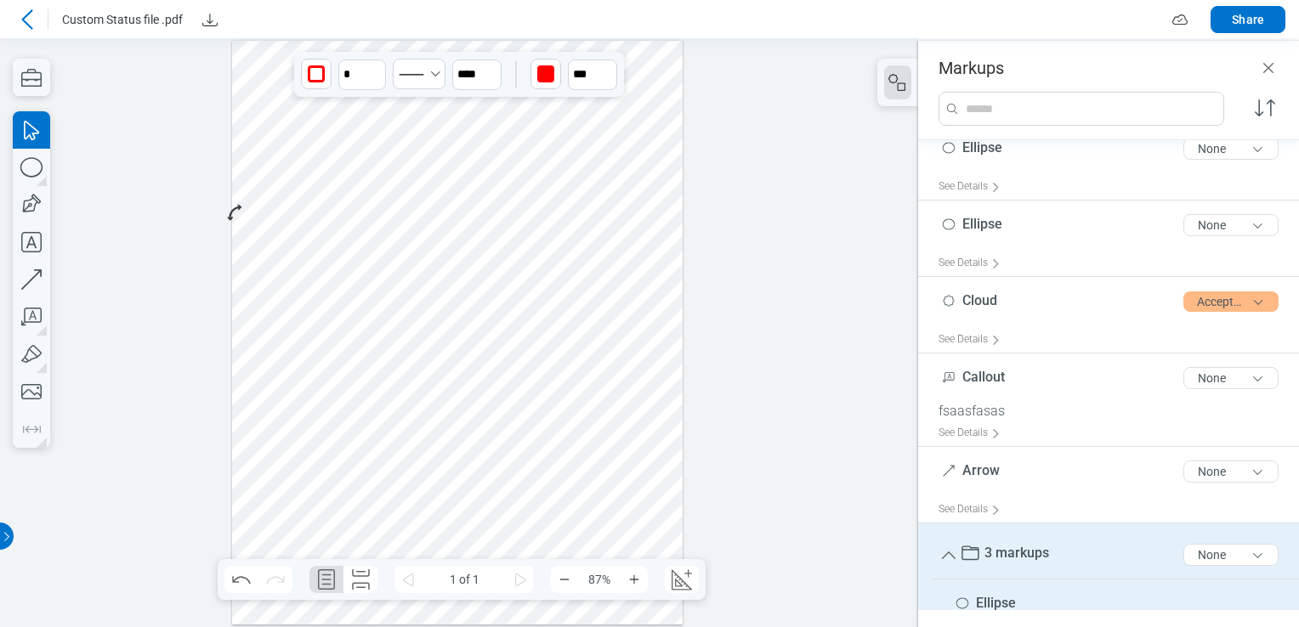
click at [747, 328] on div at bounding box center [459, 332] width 918 height 589
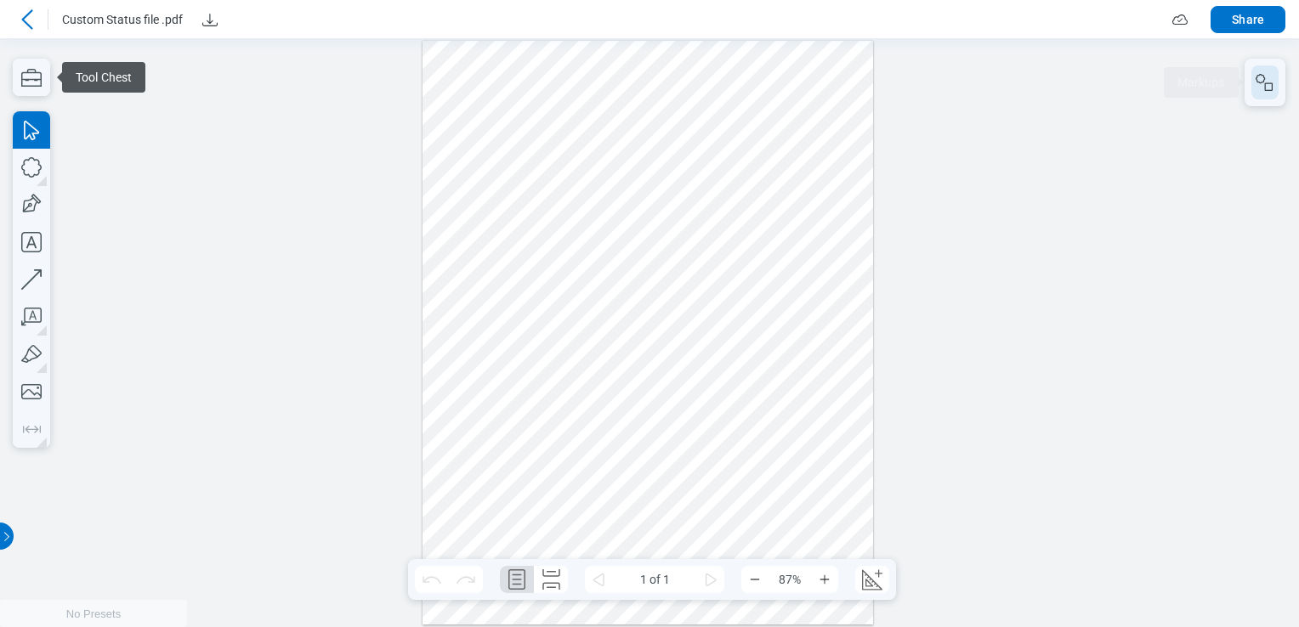
click at [1257, 90] on icon "button" at bounding box center [1265, 82] width 20 height 20
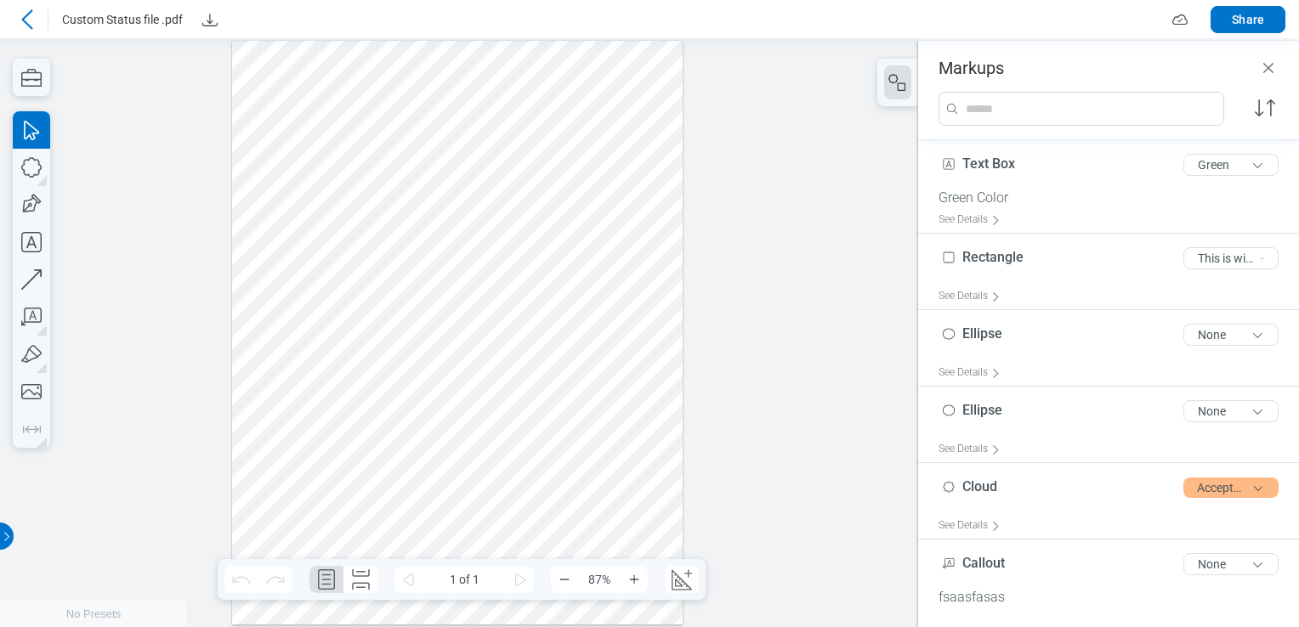
click at [394, 298] on div at bounding box center [457, 333] width 451 height 584
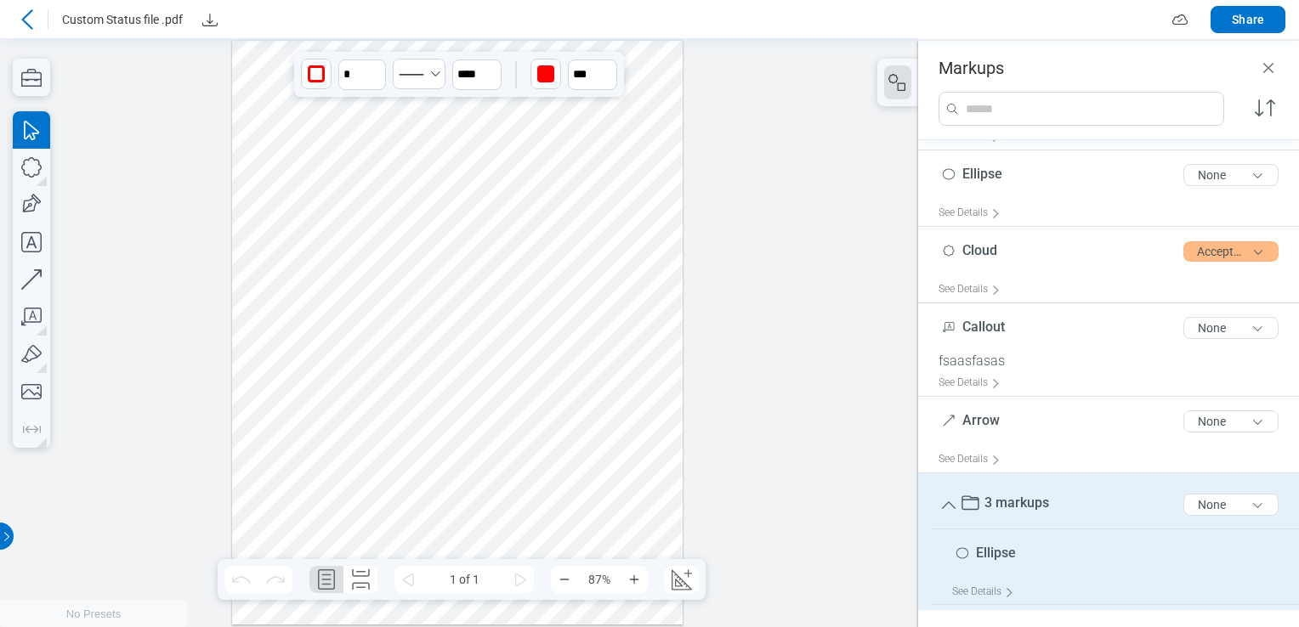
scroll to position [271, 0]
